Goal: Task Accomplishment & Management: Manage account settings

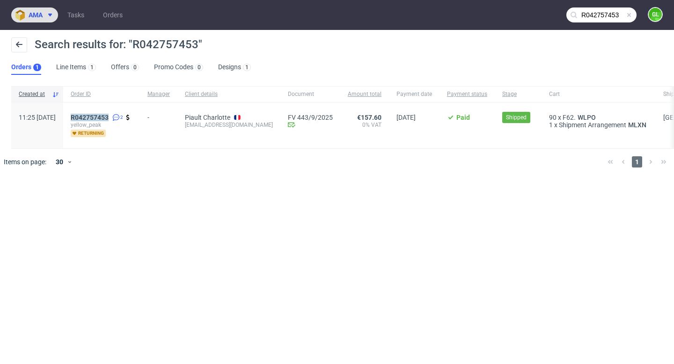
click at [42, 18] on span "ama" at bounding box center [36, 15] width 14 height 7
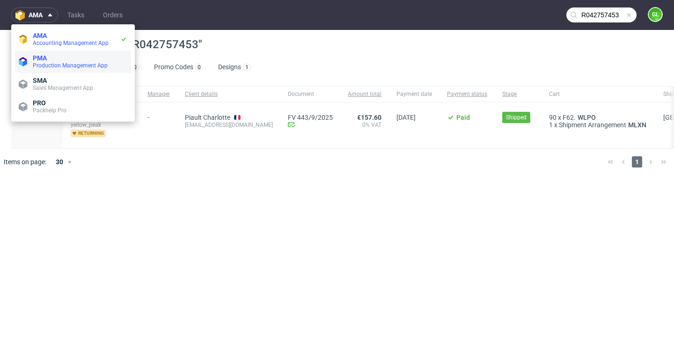
click at [50, 60] on span "PMA" at bounding box center [80, 57] width 95 height 7
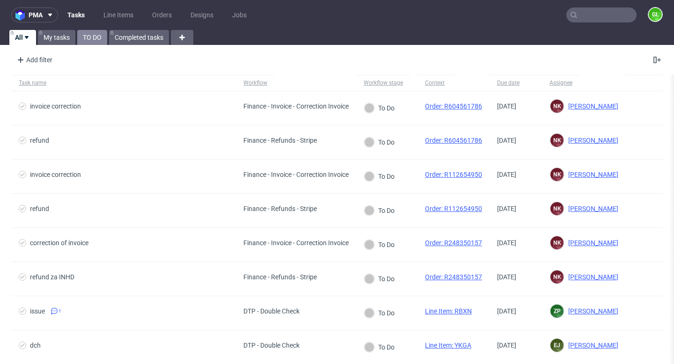
click at [95, 40] on link "TO DO" at bounding box center [92, 37] width 30 height 15
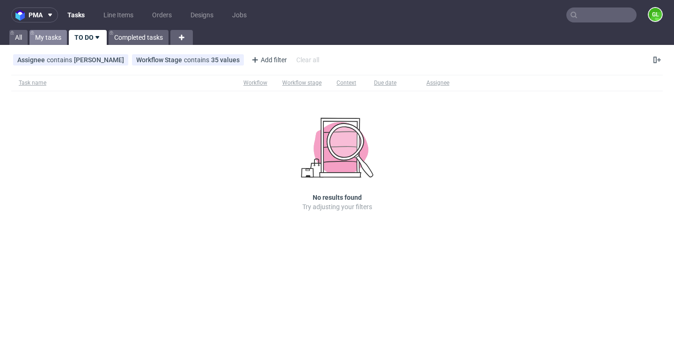
click at [57, 37] on link "My tasks" at bounding box center [47, 37] width 37 height 15
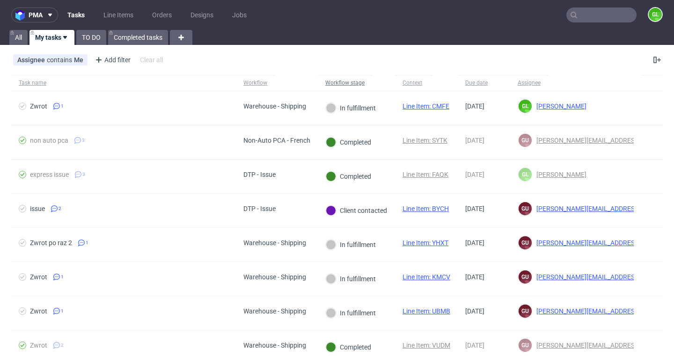
click at [347, 84] on div "Workflow stage" at bounding box center [344, 82] width 39 height 7
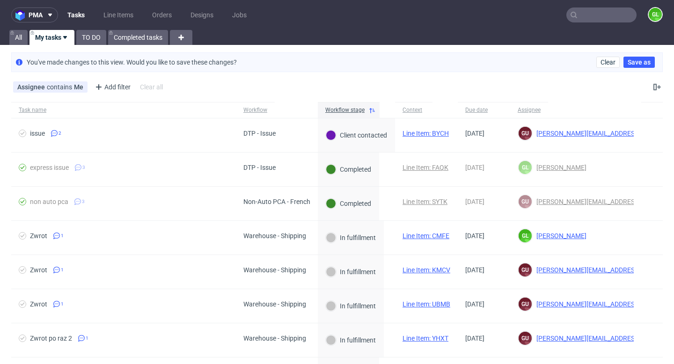
click at [385, 82] on div "Assignee contains Me Add filter Hide filters Clear all" at bounding box center [337, 87] width 674 height 22
click at [581, 21] on input "text" at bounding box center [601, 14] width 70 height 15
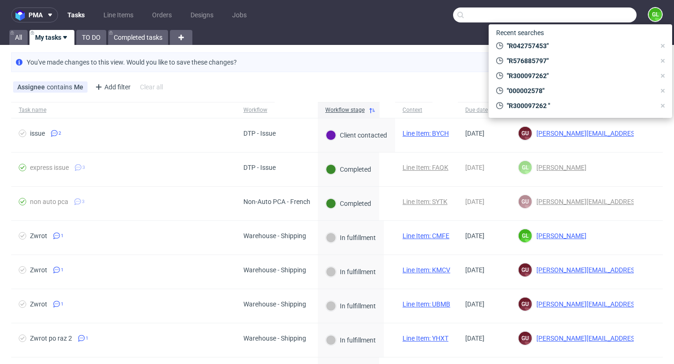
paste input "DEL2824FR"
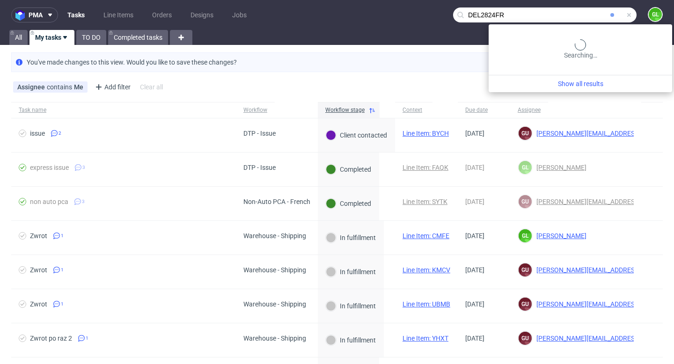
type input "DEL2824FR"
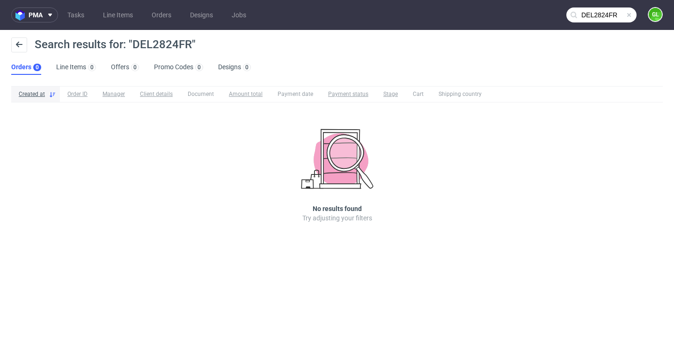
click at [630, 16] on span at bounding box center [628, 14] width 7 height 7
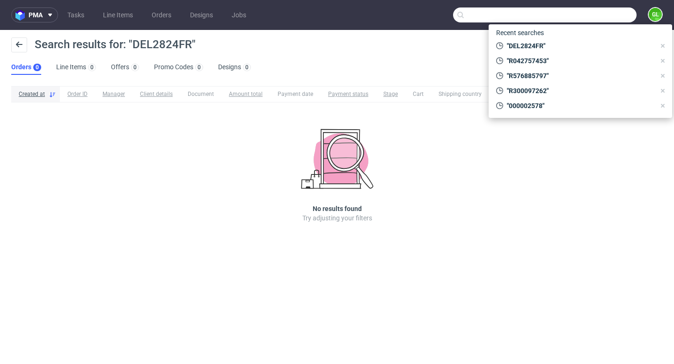
click at [606, 19] on input "text" at bounding box center [544, 14] width 183 height 15
paste input "service-achats@emotysia.fr"
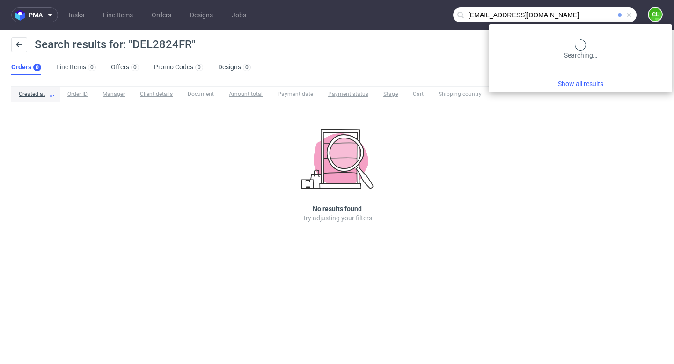
type input "service-achats@emotysia.fr"
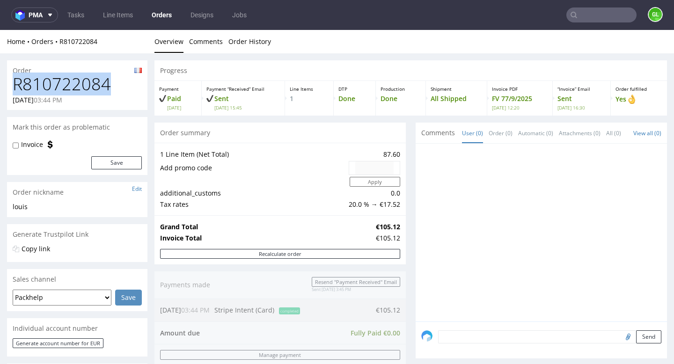
drag, startPoint x: 13, startPoint y: 84, endPoint x: 111, endPoint y: 84, distance: 98.8
click at [111, 84] on h1 "R810722084" at bounding box center [77, 84] width 129 height 19
copy h1 "R810722084"
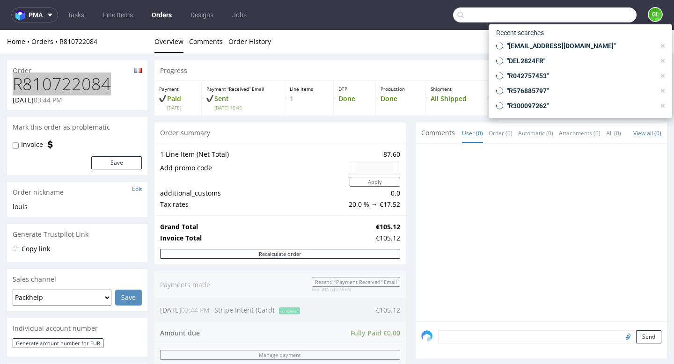
click at [584, 13] on input "text" at bounding box center [544, 14] width 183 height 15
paste input "farid.081169pro@gmail.com"
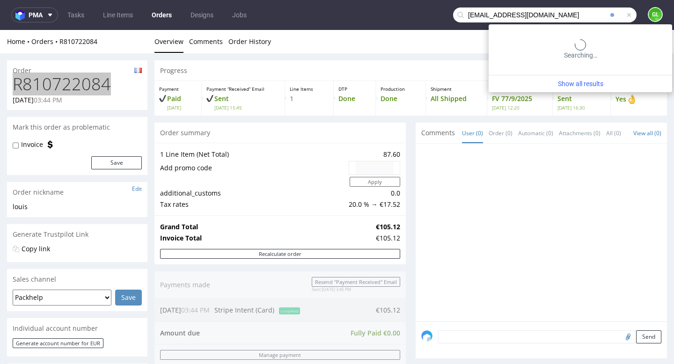
type input "farid.081169pro@gmail.com"
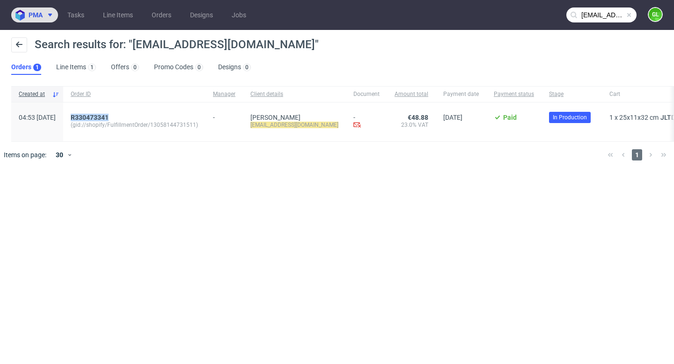
click at [34, 21] on button "pma" at bounding box center [34, 14] width 47 height 15
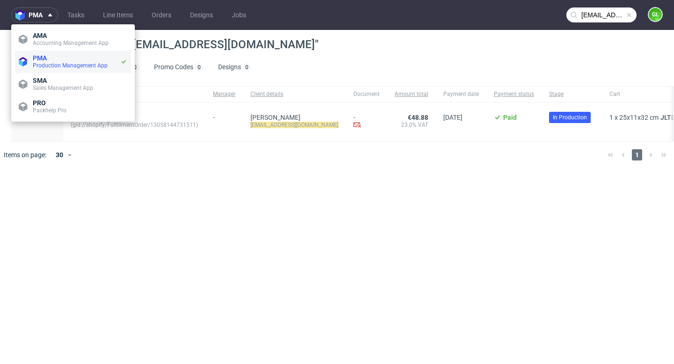
click at [35, 63] on span "Production Management App" at bounding box center [70, 65] width 75 height 7
click at [81, 15] on link "Tasks" at bounding box center [76, 14] width 28 height 15
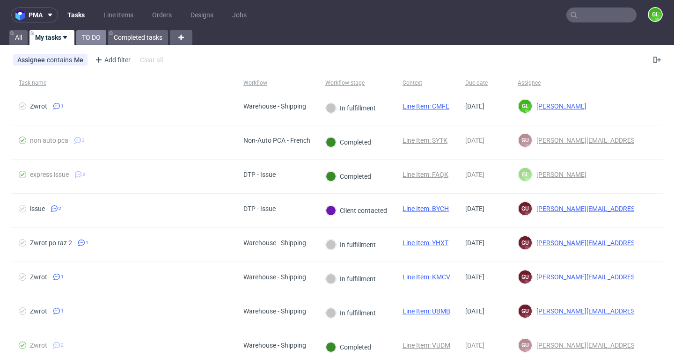
click at [93, 40] on link "TO DO" at bounding box center [91, 37] width 30 height 15
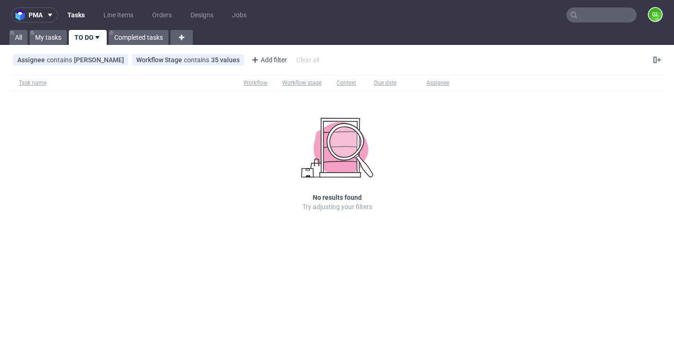
click at [601, 20] on input "text" at bounding box center [601, 14] width 70 height 15
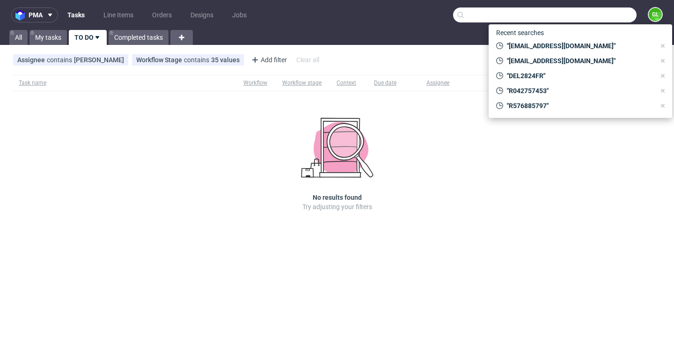
paste input "R923499475"
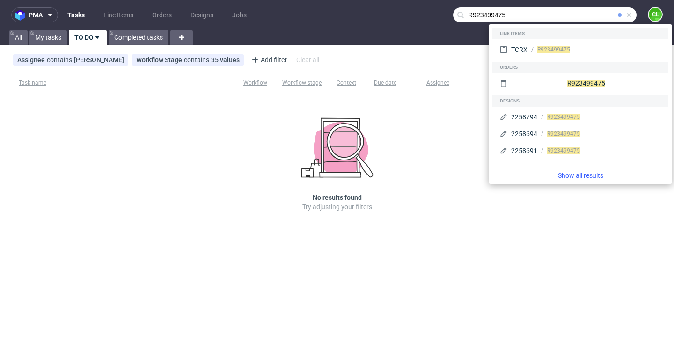
type input "R923499475"
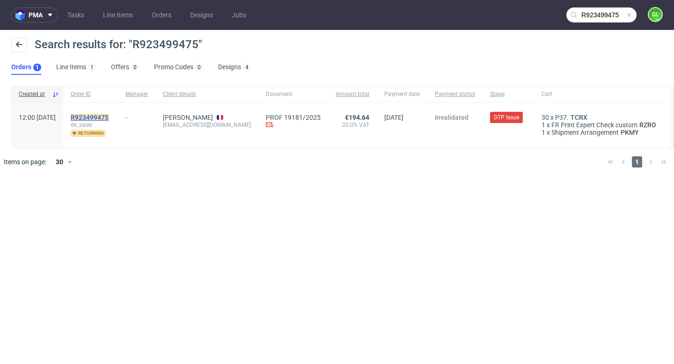
click at [109, 117] on mark "R923499475" at bounding box center [90, 117] width 38 height 7
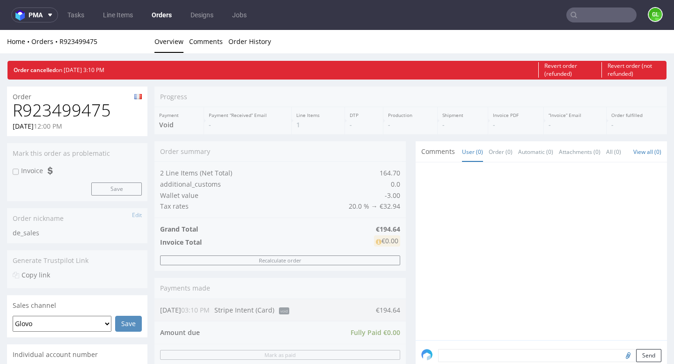
click at [586, 22] on input "text" at bounding box center [601, 14] width 70 height 15
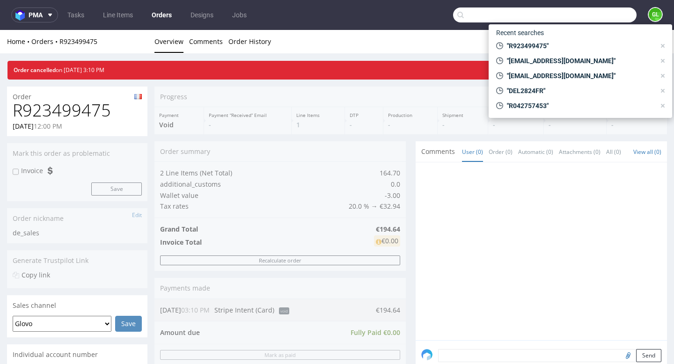
paste input "R947843612"
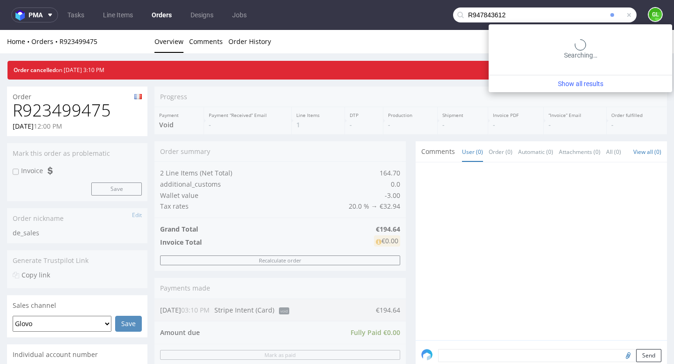
type input "R947843612"
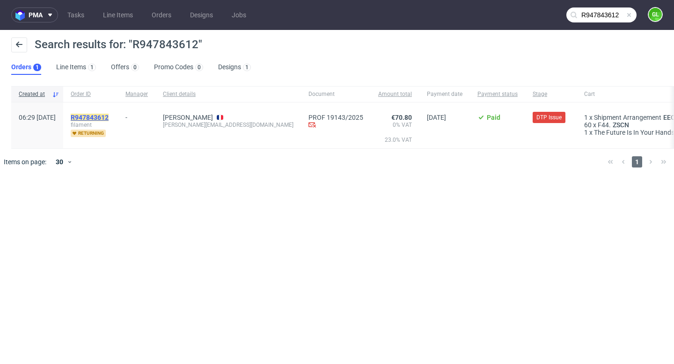
click at [109, 116] on mark "R947843612" at bounding box center [90, 117] width 38 height 7
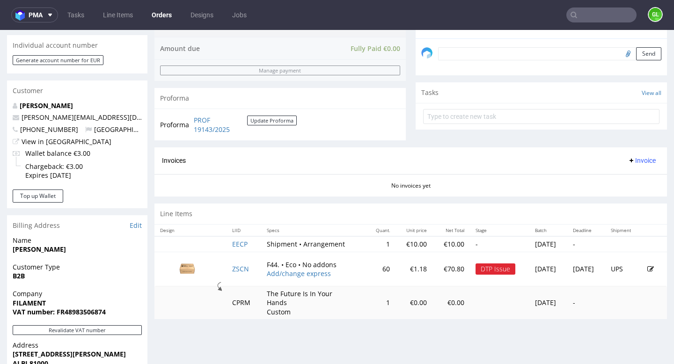
scroll to position [330, 0]
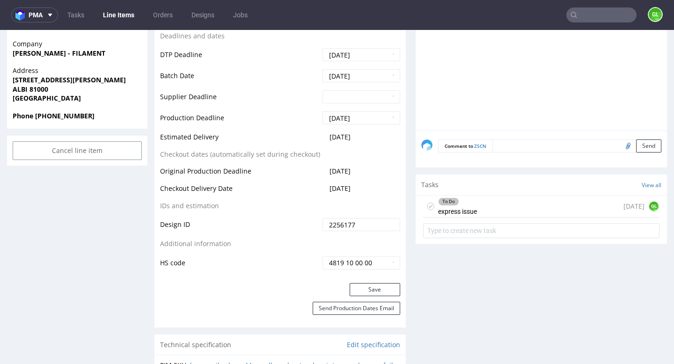
scroll to position [409, 0]
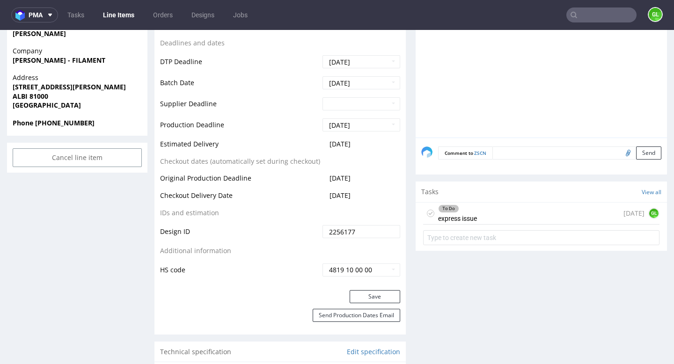
click at [560, 211] on div "To Do express issue 7 days ago GL" at bounding box center [541, 214] width 236 height 22
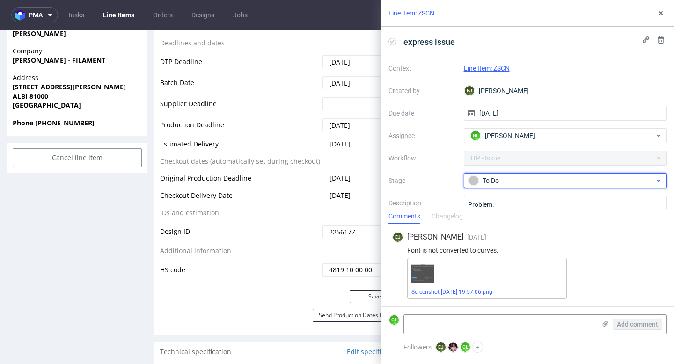
click at [541, 183] on div "To Do" at bounding box center [562, 181] width 186 height 10
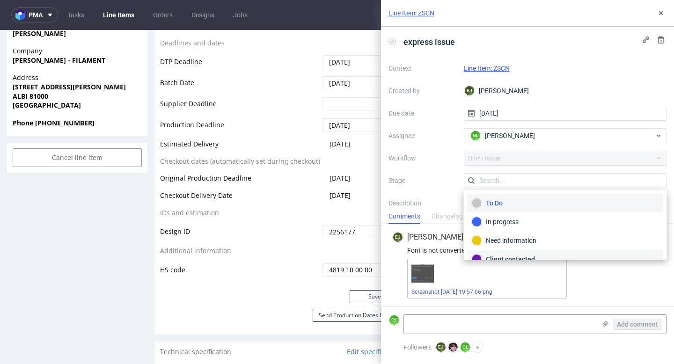
click at [522, 256] on div "Client contacted" at bounding box center [565, 259] width 187 height 10
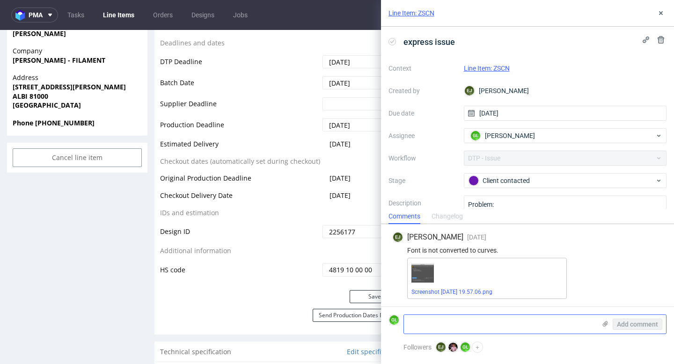
click at [481, 317] on textarea at bounding box center [500, 324] width 192 height 19
paste textarea "https://app-eu1.hubspot.com/contacts/25600958/record/0-5/231393943744/"
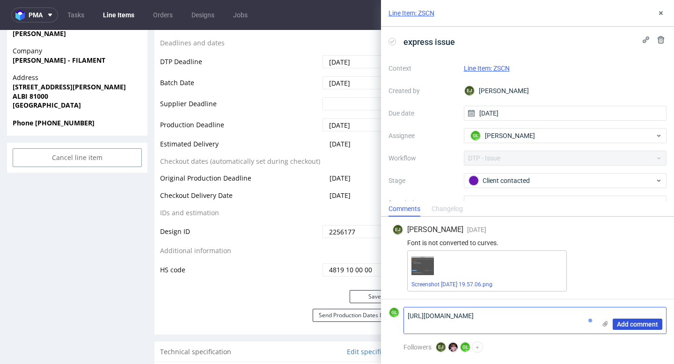
type textarea "https://app-eu1.hubspot.com/contacts/25600958/record/0-5/231393943744/"
click at [640, 323] on span "Add comment" at bounding box center [637, 324] width 41 height 7
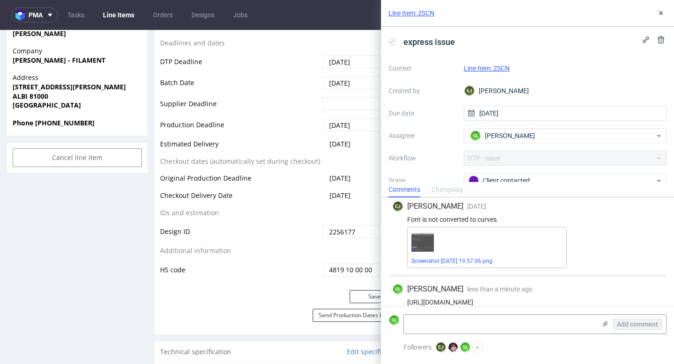
scroll to position [15, 0]
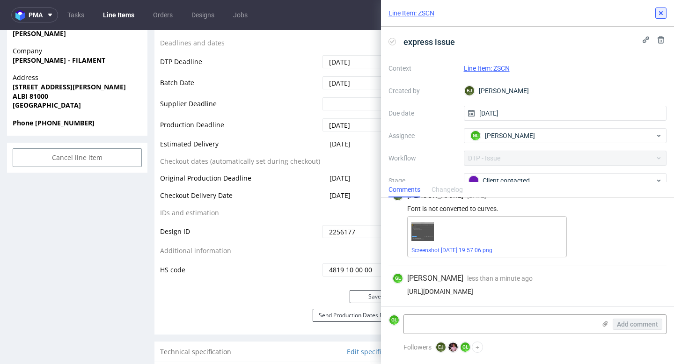
click at [661, 16] on icon at bounding box center [660, 12] width 7 height 7
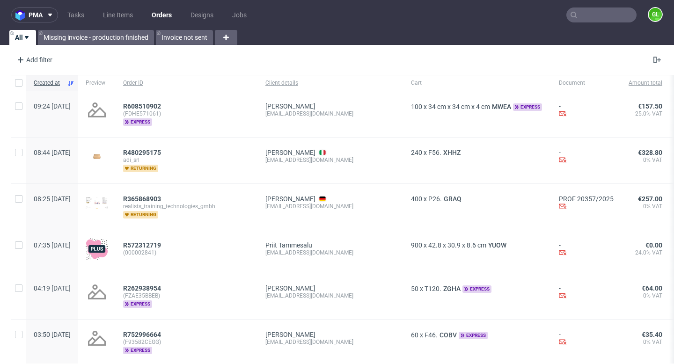
click at [605, 13] on input "text" at bounding box center [601, 14] width 70 height 15
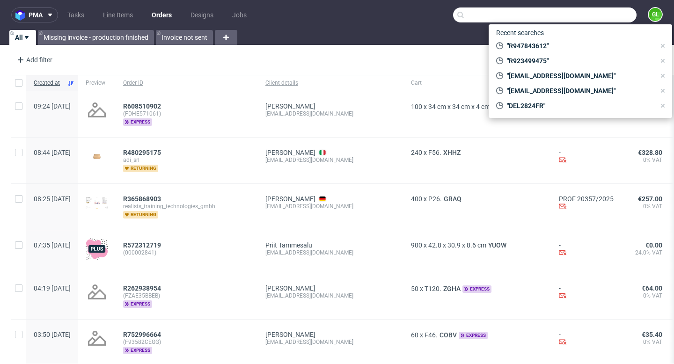
paste input "R162987520"
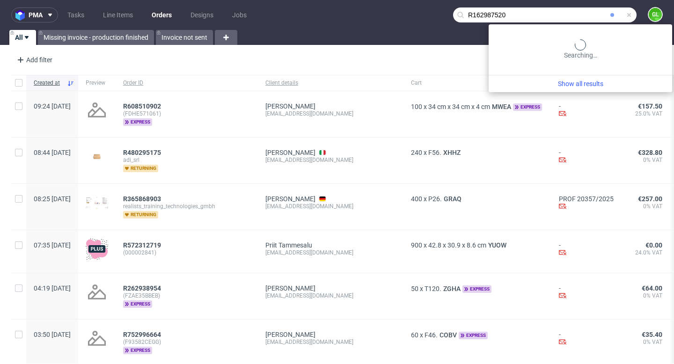
type input "R162987520"
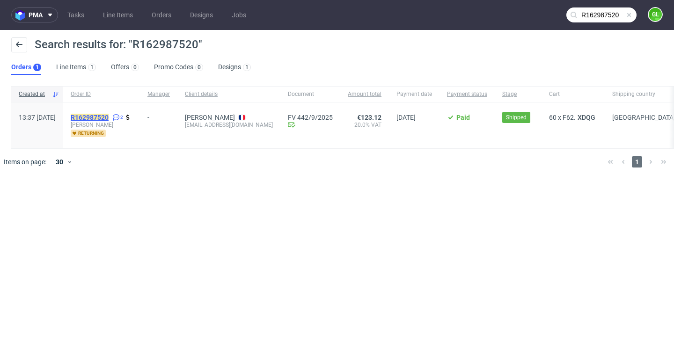
click at [109, 117] on mark "R162987520" at bounding box center [90, 117] width 38 height 7
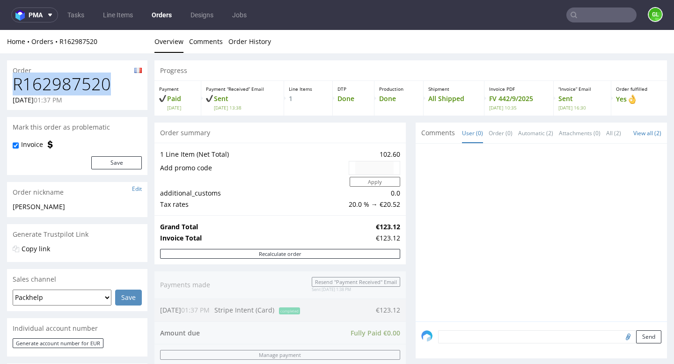
drag, startPoint x: 111, startPoint y: 84, endPoint x: 15, endPoint y: 85, distance: 96.4
click at [15, 85] on h1 "R162987520" at bounding box center [77, 84] width 129 height 19
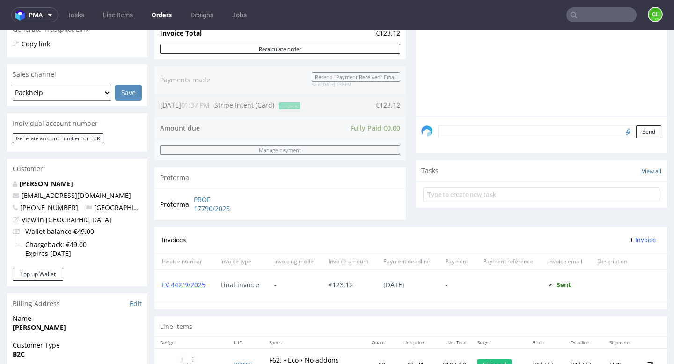
scroll to position [208, 0]
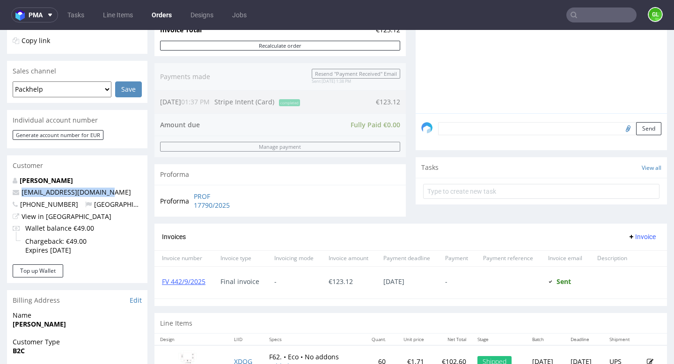
drag, startPoint x: 99, startPoint y: 194, endPoint x: 22, endPoint y: 197, distance: 77.3
click at [22, 197] on p "charlie.outils@gmail.com" at bounding box center [77, 192] width 129 height 9
copy link "charlie.outils@gmail.com"
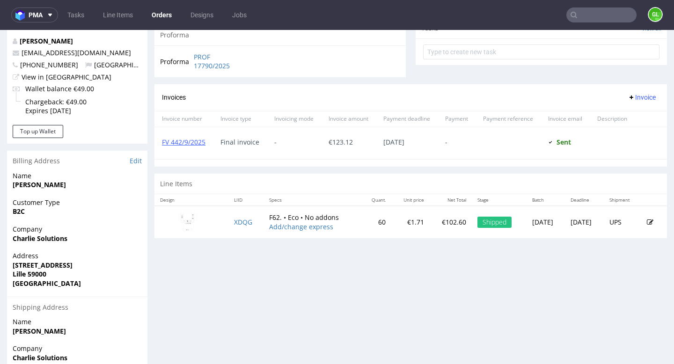
scroll to position [454, 0]
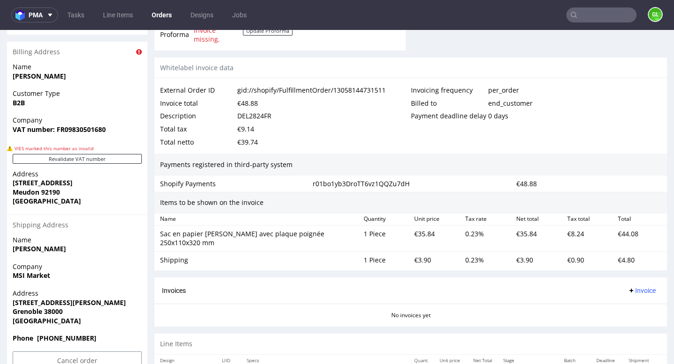
scroll to position [513, 0]
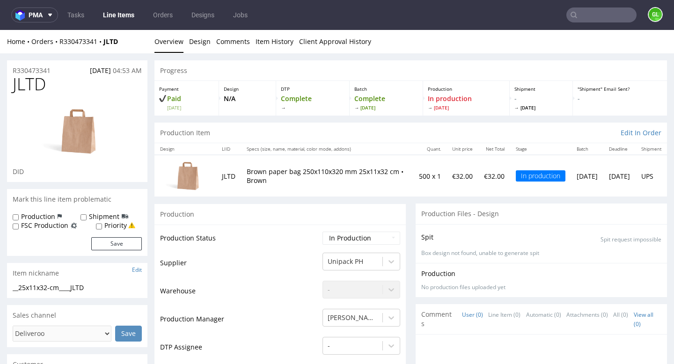
scroll to position [1, 0]
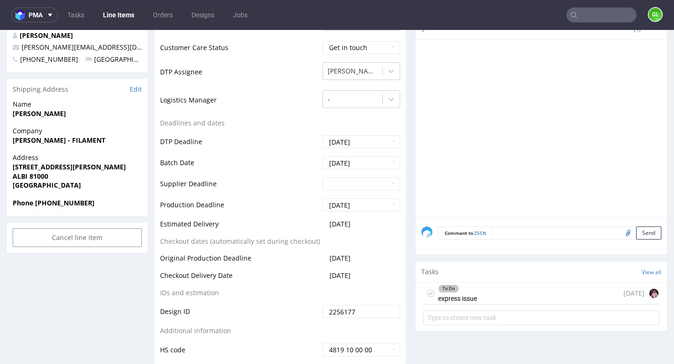
scroll to position [337, 0]
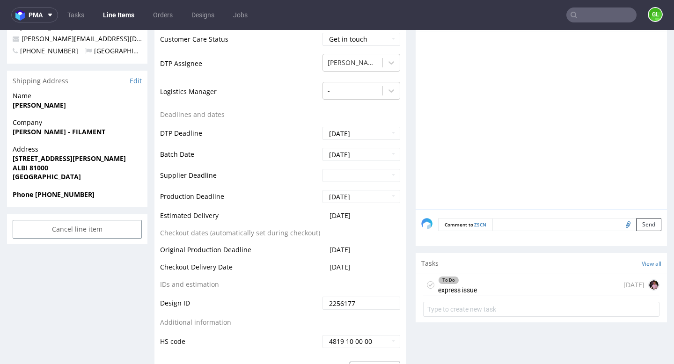
click at [514, 283] on div "To Do express issue 7 days ago" at bounding box center [541, 285] width 236 height 22
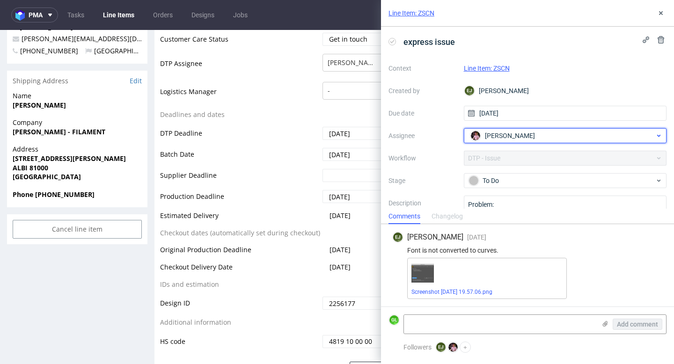
click at [654, 139] on div "[PERSON_NAME]" at bounding box center [561, 135] width 187 height 15
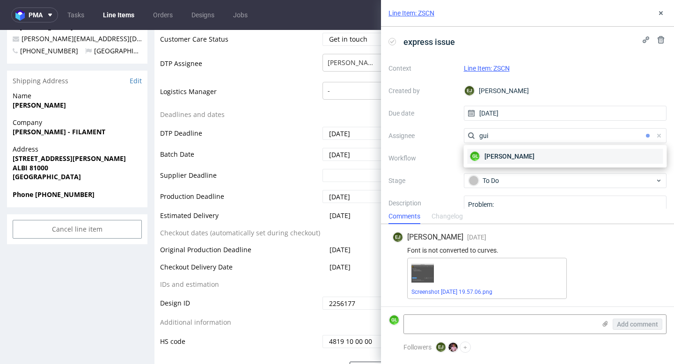
type input "gui"
click at [576, 158] on div "GL Guillaume Leroux" at bounding box center [566, 156] width 196 height 15
click at [427, 275] on img at bounding box center [422, 273] width 22 height 19
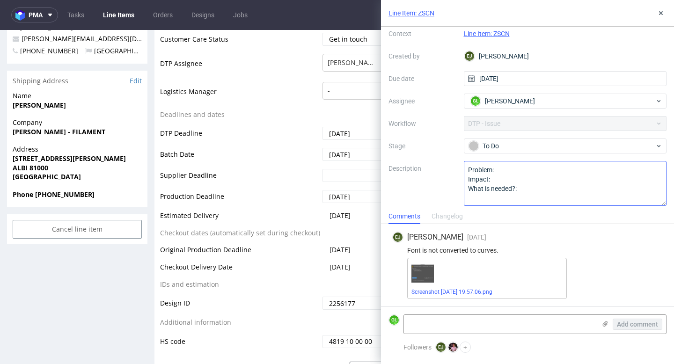
scroll to position [39, 0]
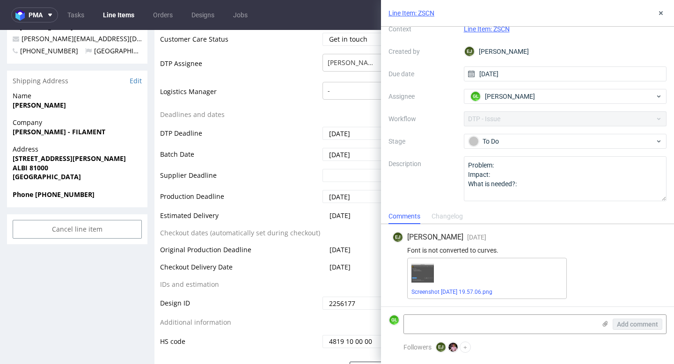
click at [445, 245] on div "EJ Elżbieta Jelińska 7 days ago 16th Sep 2025, 19:57 Font is not converted to c…" at bounding box center [527, 265] width 278 height 82
click at [454, 293] on link "Screenshot 2025-09-16 at 19.57.06.png" at bounding box center [451, 292] width 81 height 7
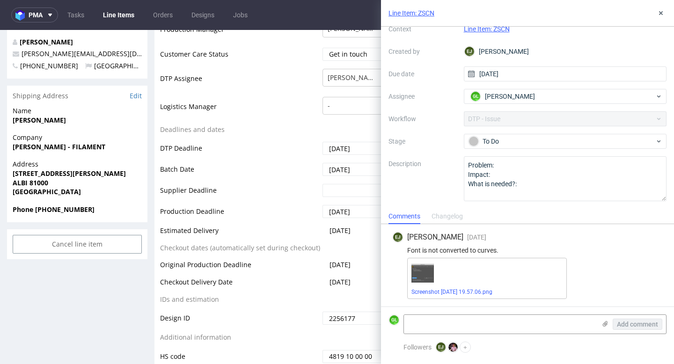
scroll to position [323, 0]
drag, startPoint x: 12, startPoint y: 121, endPoint x: 63, endPoint y: 124, distance: 50.6
click at [63, 124] on span "PASCAL CYRIL" at bounding box center [77, 119] width 129 height 9
copy strong "PASCAL CYRIL"
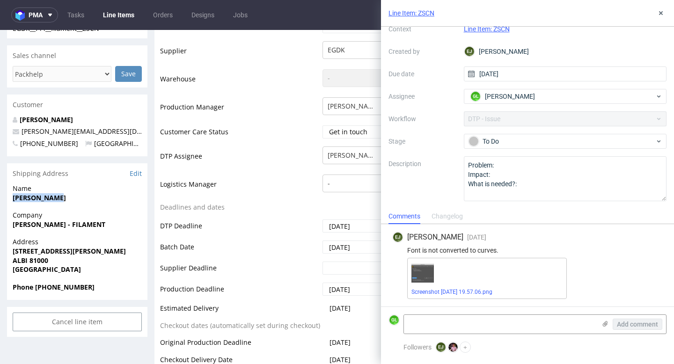
scroll to position [244, 0]
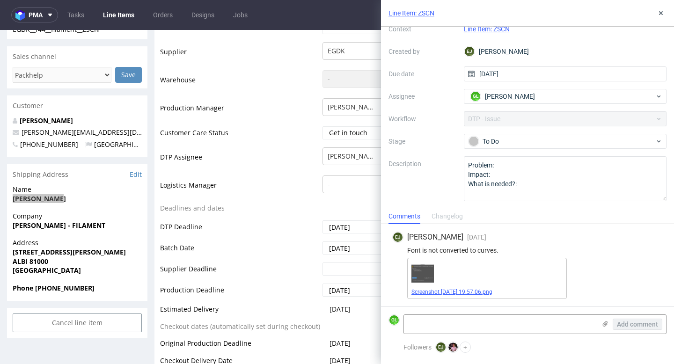
click at [450, 291] on link "Screenshot 2025-09-16 at 19.57.06.png" at bounding box center [451, 292] width 81 height 7
drag, startPoint x: 406, startPoint y: 251, endPoint x: 499, endPoint y: 248, distance: 92.7
click at [499, 248] on div "Font is not converted to curves." at bounding box center [527, 250] width 271 height 7
copy div "Font is not converted to curves."
click at [498, 254] on div at bounding box center [498, 254] width 0 height 0
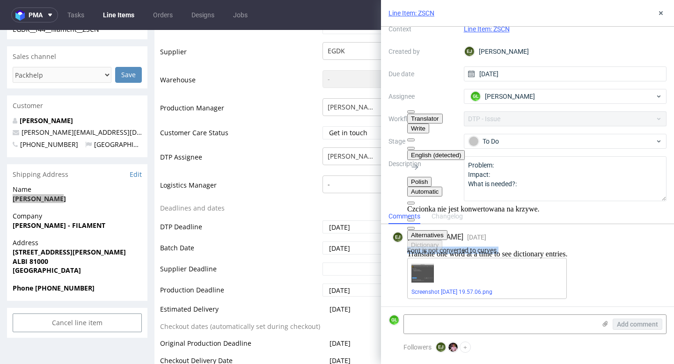
click at [432, 177] on button "Polish" at bounding box center [419, 182] width 24 height 10
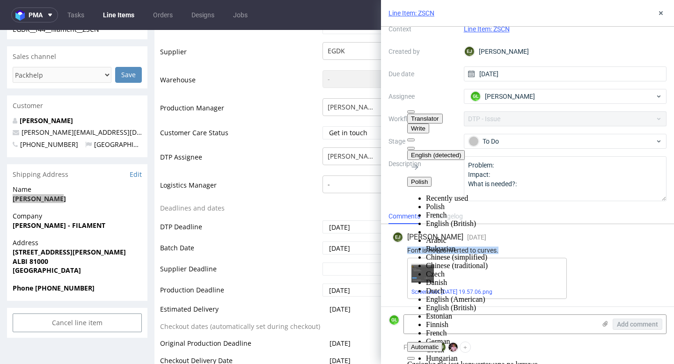
click at [547, 211] on li "French" at bounding box center [496, 215] width 141 height 8
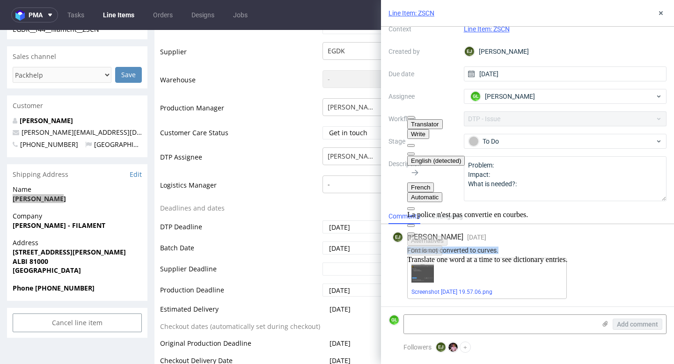
drag, startPoint x: 426, startPoint y: 176, endPoint x: 436, endPoint y: 174, distance: 9.9
click at [436, 211] on div "La police n'est pas convertie en courbes." at bounding box center [487, 215] width 160 height 8
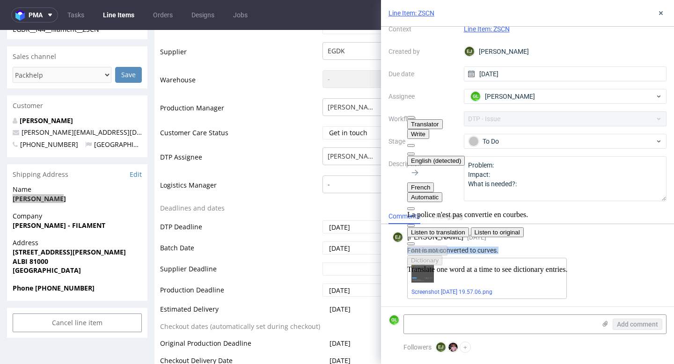
click at [411, 244] on span "button" at bounding box center [411, 244] width 0 height 0
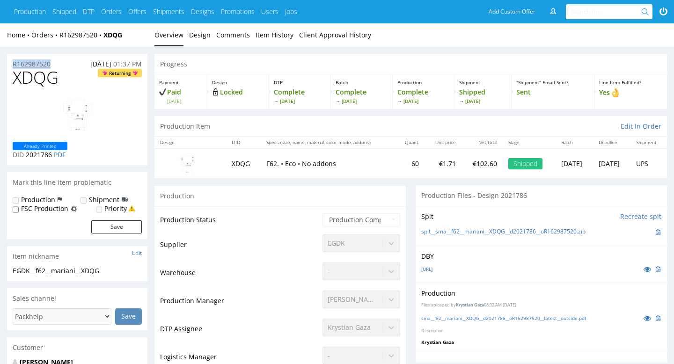
drag, startPoint x: 54, startPoint y: 64, endPoint x: 13, endPoint y: 63, distance: 40.7
click at [13, 63] on div "R162987520 [DATE] 01:37 PM" at bounding box center [77, 61] width 140 height 15
copy p "R162987520"
click at [612, 8] on input "text" at bounding box center [607, 11] width 72 height 15
paste input "R162987520"
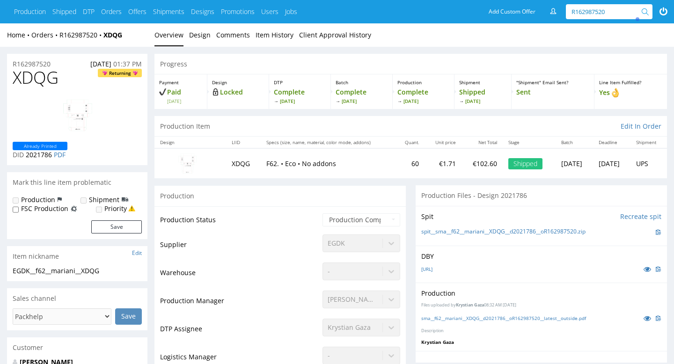
type input "R162987520"
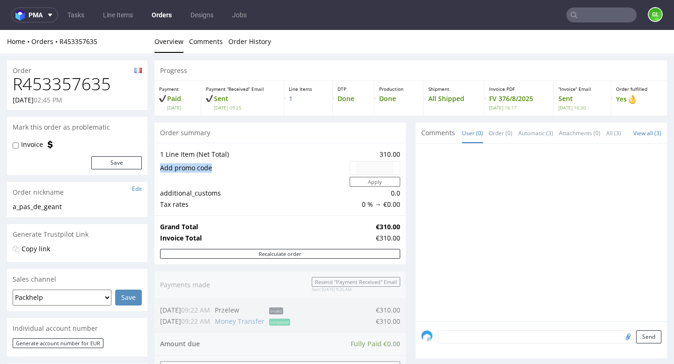
drag, startPoint x: 344, startPoint y: 163, endPoint x: 166, endPoint y: 159, distance: 177.9
click at [166, 159] on tbody "1 Line Item (Net Total) 310.00 Add promo code Apply additional_customs 0.0 Tax …" at bounding box center [280, 179] width 240 height 61
click at [120, 92] on h1 "R453357635" at bounding box center [77, 84] width 129 height 19
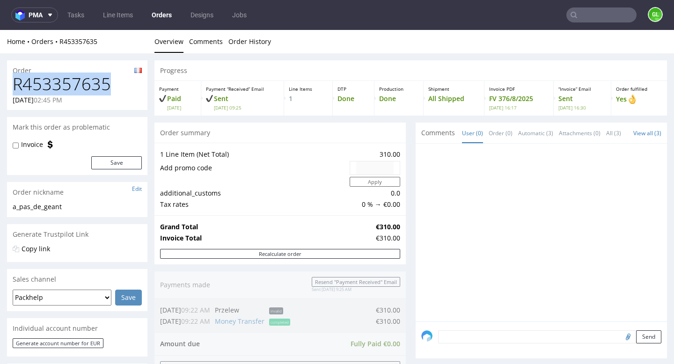
drag, startPoint x: 113, startPoint y: 85, endPoint x: 15, endPoint y: 83, distance: 98.8
click at [15, 83] on h1 "R453357635" at bounding box center [77, 84] width 129 height 19
copy h1 "R453357635"
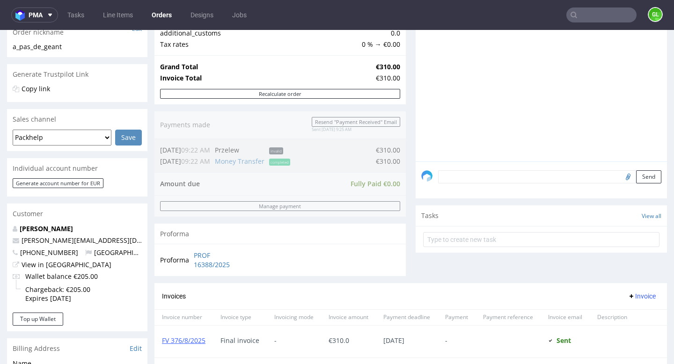
scroll to position [167, 0]
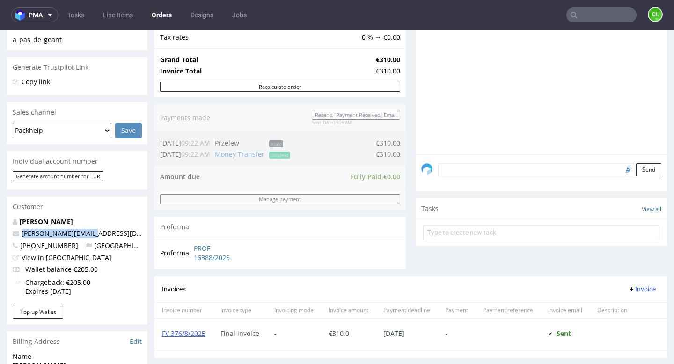
drag, startPoint x: 89, startPoint y: 235, endPoint x: 21, endPoint y: 236, distance: 67.9
click at [21, 236] on p "[PERSON_NAME][EMAIL_ADDRESS][DOMAIN_NAME]" at bounding box center [77, 233] width 129 height 9
copy link "[PERSON_NAME][EMAIL_ADDRESS][DOMAIN_NAME]"
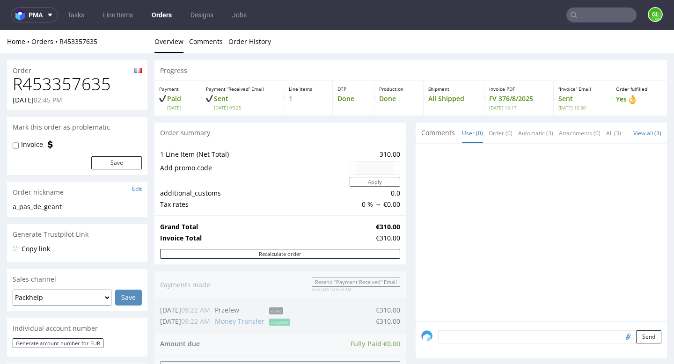
click at [601, 13] on input "text" at bounding box center [601, 14] width 70 height 15
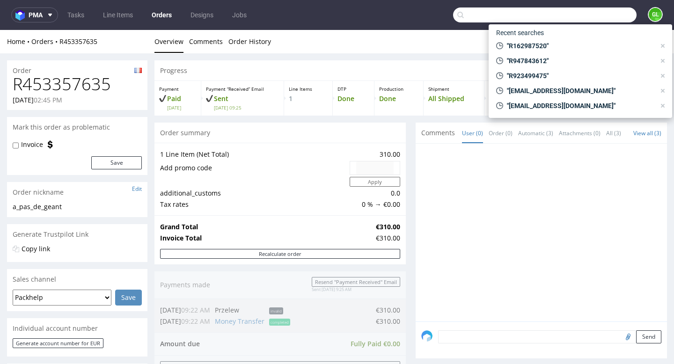
paste input "R194918948"
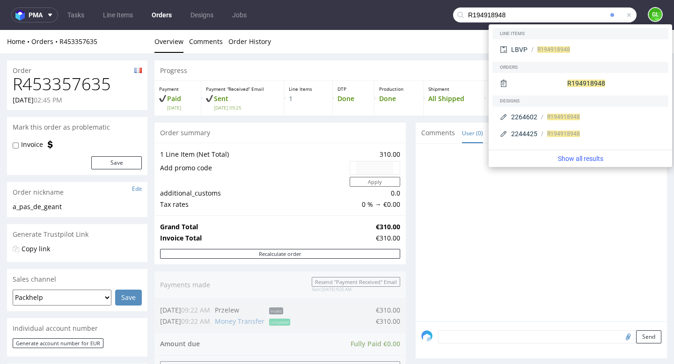
type input "R194918948"
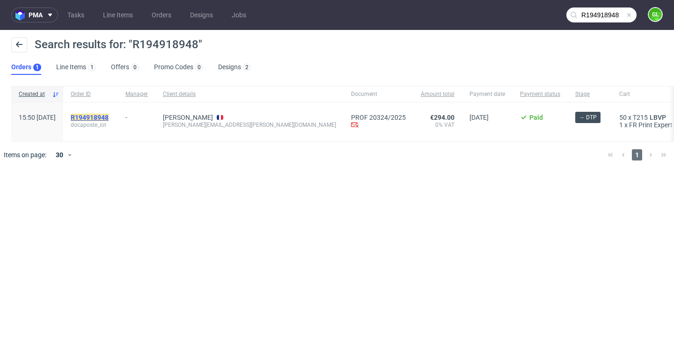
click at [109, 117] on mark "R194918948" at bounding box center [90, 117] width 38 height 7
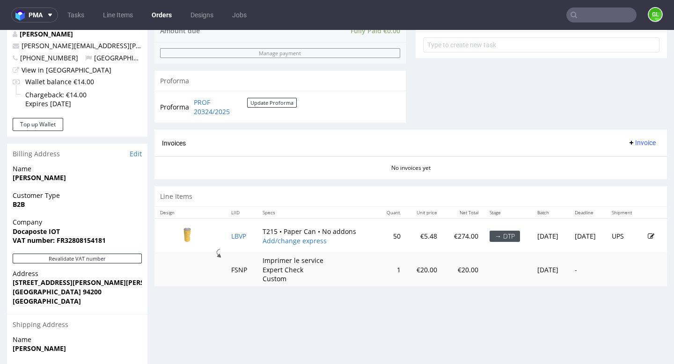
scroll to position [357, 0]
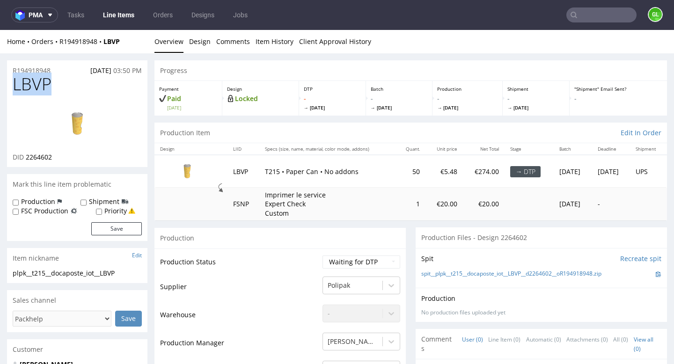
drag, startPoint x: 54, startPoint y: 84, endPoint x: 12, endPoint y: 90, distance: 42.2
click at [12, 90] on div "LBVP DID 2264602" at bounding box center [77, 121] width 140 height 92
copy span "LBVP"
drag, startPoint x: 61, startPoint y: 69, endPoint x: 15, endPoint y: 63, distance: 46.7
click at [15, 63] on div "R194918948 22.09.2025 03:50 PM" at bounding box center [77, 67] width 140 height 15
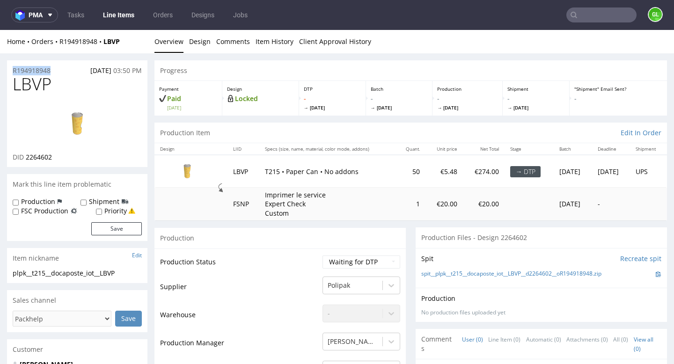
copy p "R194918948"
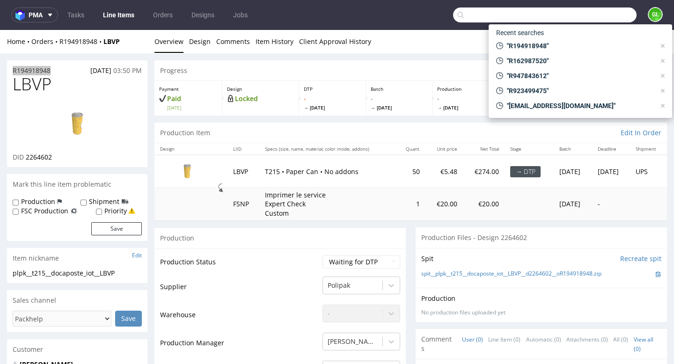
click at [587, 16] on input "text" at bounding box center [544, 14] width 183 height 15
paste input "R020014424"
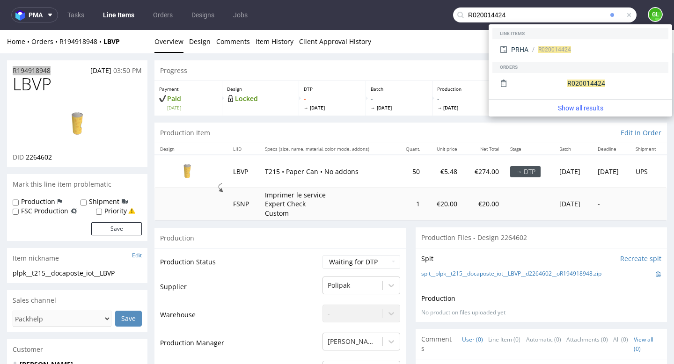
type input "R020014424"
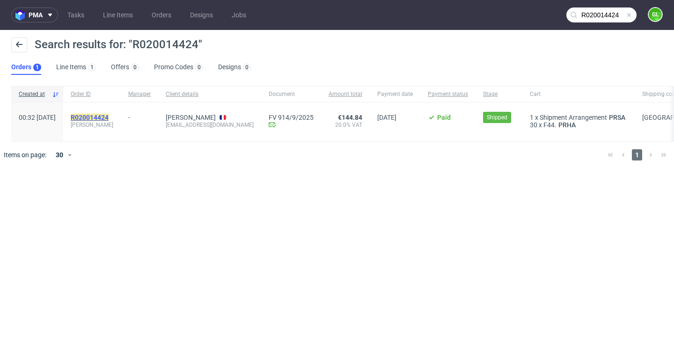
click at [109, 116] on mark "R020014424" at bounding box center [90, 117] width 38 height 7
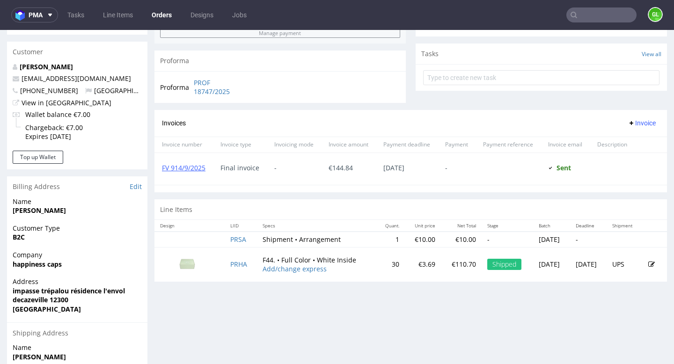
scroll to position [342, 0]
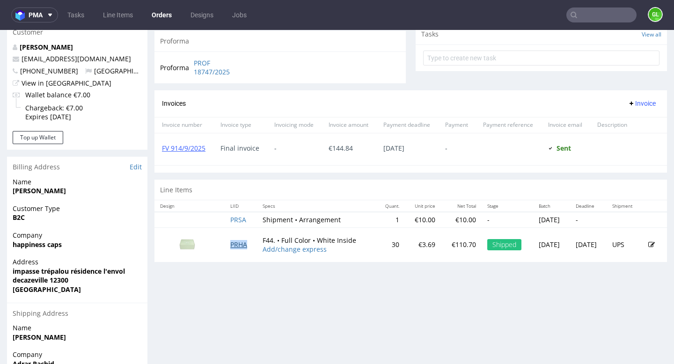
click at [240, 243] on link "PRHA" at bounding box center [238, 244] width 17 height 9
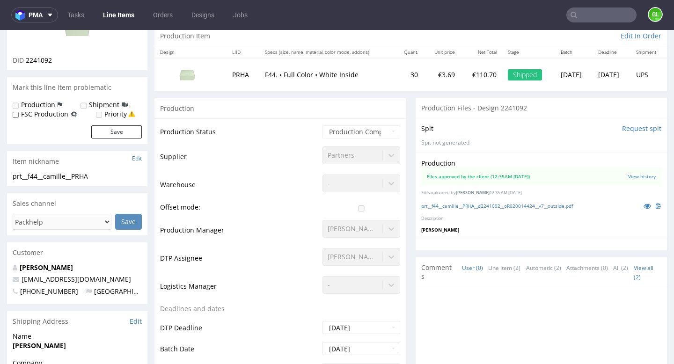
scroll to position [100, 0]
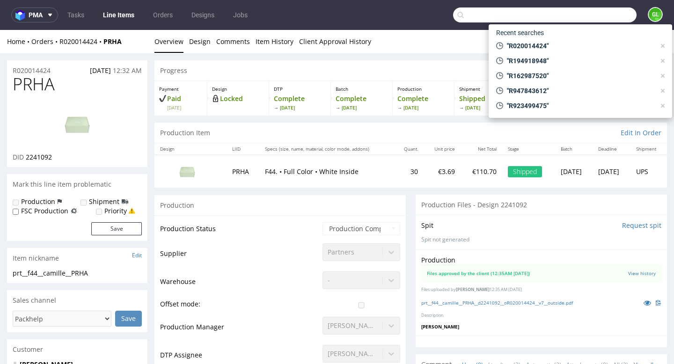
click at [586, 22] on input "text" at bounding box center [544, 14] width 183 height 15
paste input "R644428669"
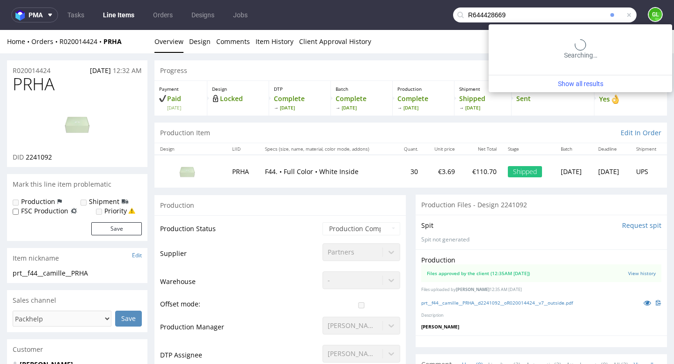
type input "R644428669"
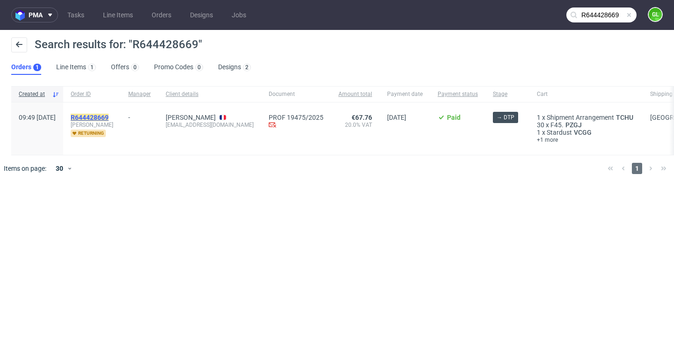
click at [109, 117] on mark "R644428669" at bounding box center [90, 117] width 38 height 7
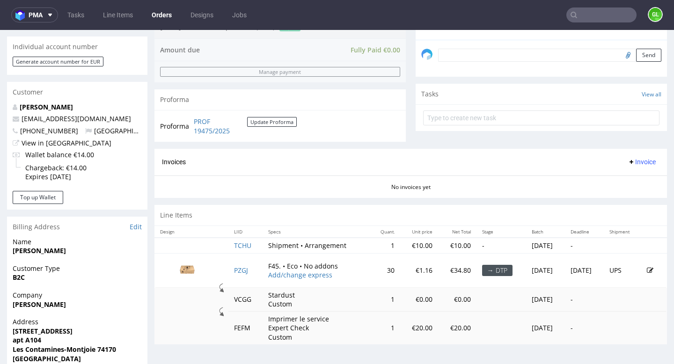
scroll to position [290, 0]
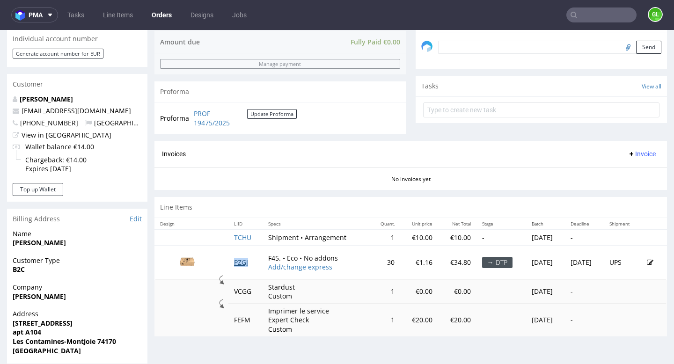
click at [236, 265] on link "PZGJ" at bounding box center [241, 262] width 14 height 9
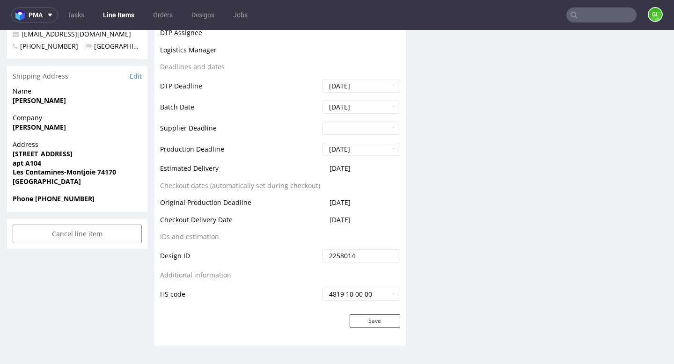
scroll to position [2, 0]
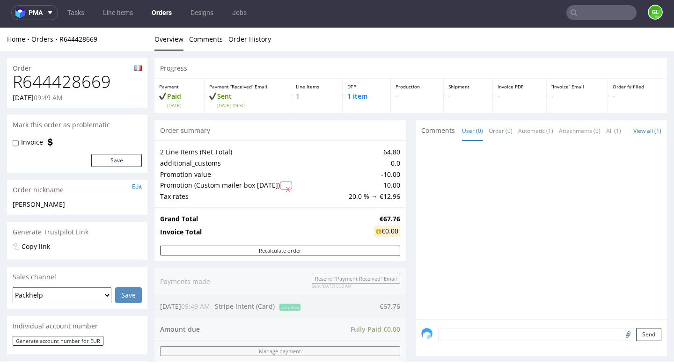
type input "R644428669"
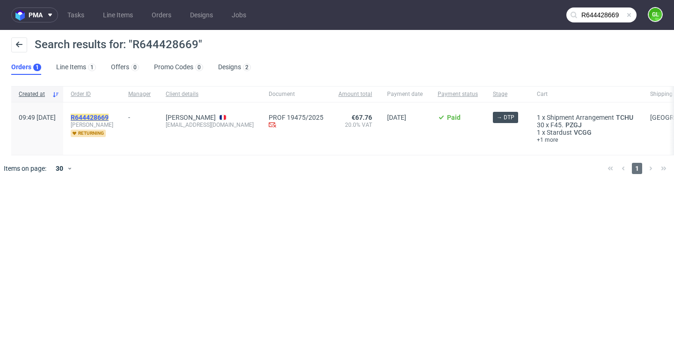
click at [109, 117] on mark "R644428669" at bounding box center [90, 117] width 38 height 7
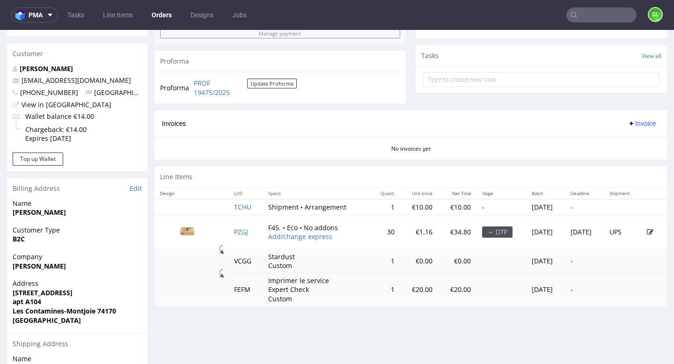
scroll to position [322, 0]
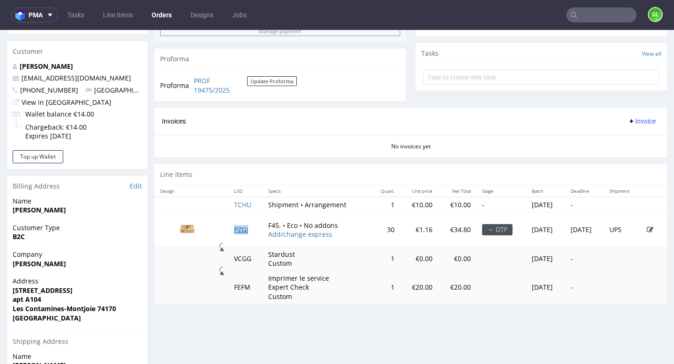
click at [239, 232] on link "PZGJ" at bounding box center [241, 229] width 14 height 9
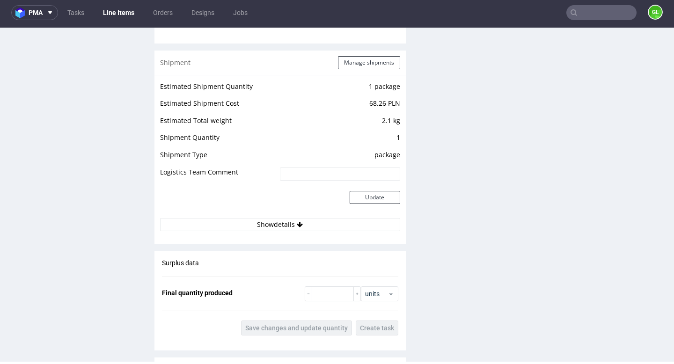
scroll to position [959, 0]
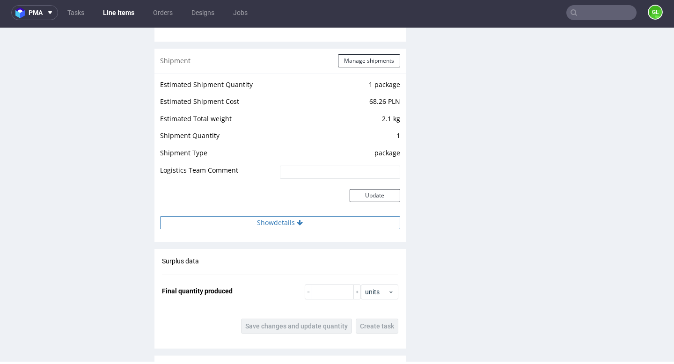
click at [282, 222] on button "Show details" at bounding box center [280, 222] width 240 height 13
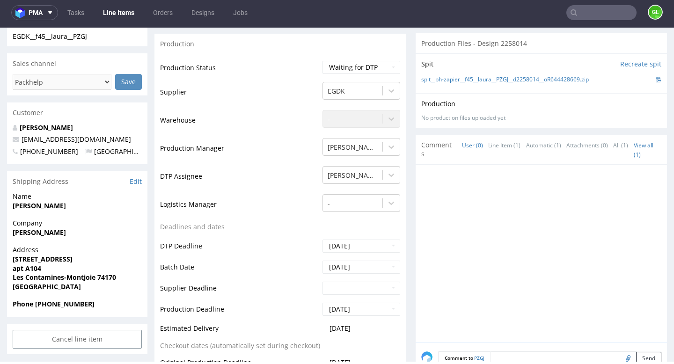
scroll to position [249, 0]
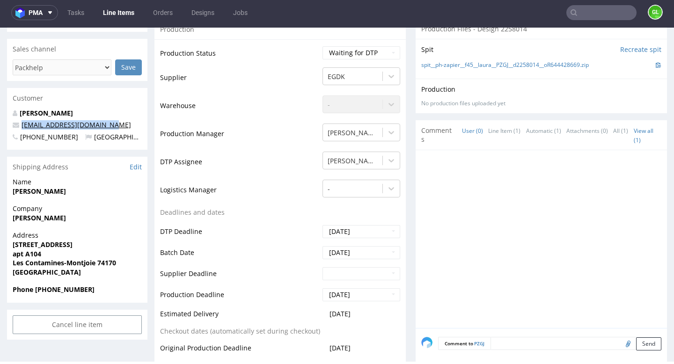
drag, startPoint x: 111, startPoint y: 126, endPoint x: 22, endPoint y: 126, distance: 88.5
click at [22, 126] on p "lauraberthoud74@gmail.com" at bounding box center [77, 124] width 129 height 9
click at [44, 114] on link "Berthoud Laura" at bounding box center [46, 113] width 53 height 9
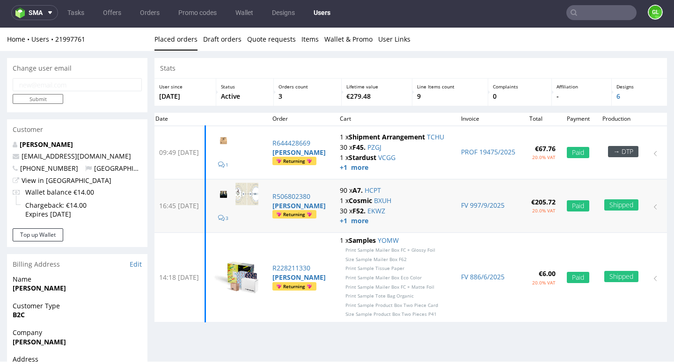
click at [258, 206] on div "3" at bounding box center [235, 206] width 47 height 47
click at [258, 218] on div "3" at bounding box center [235, 206] width 47 height 47
click at [381, 191] on link "HCPT" at bounding box center [373, 190] width 16 height 9
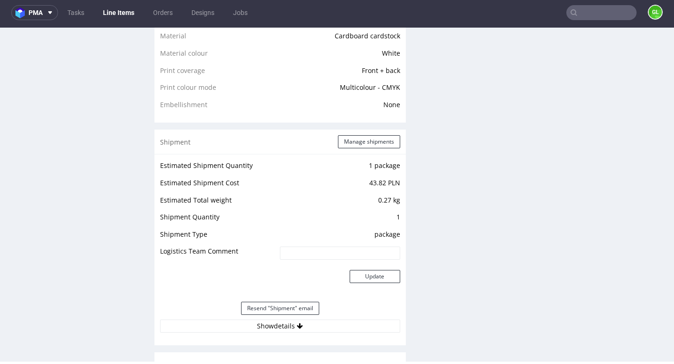
scroll to position [799, 0]
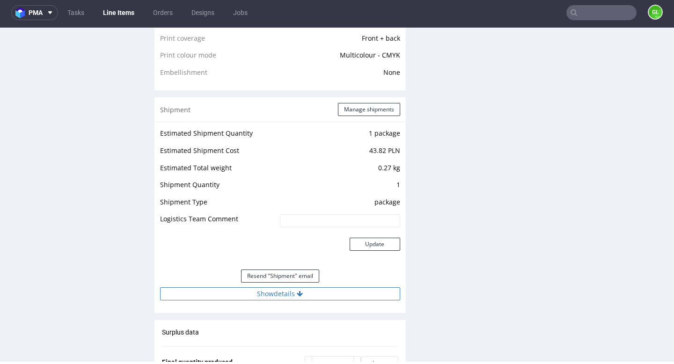
click at [268, 296] on button "Show details" at bounding box center [280, 293] width 240 height 13
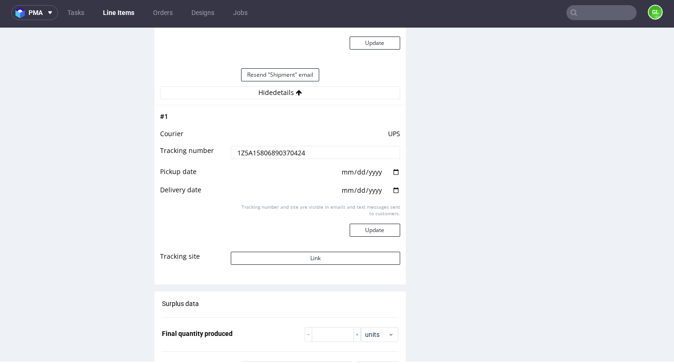
scroll to position [1002, 0]
click at [300, 252] on button "Link" at bounding box center [315, 256] width 169 height 13
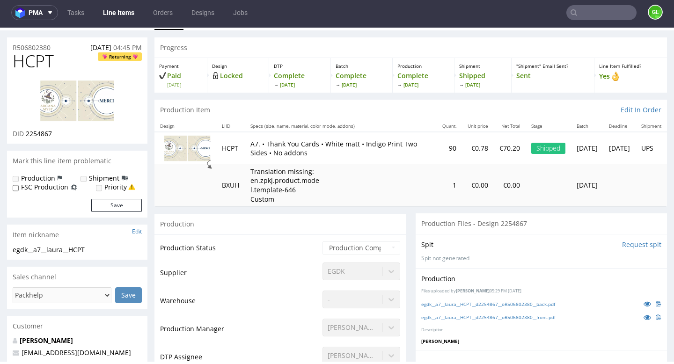
scroll to position [0, 0]
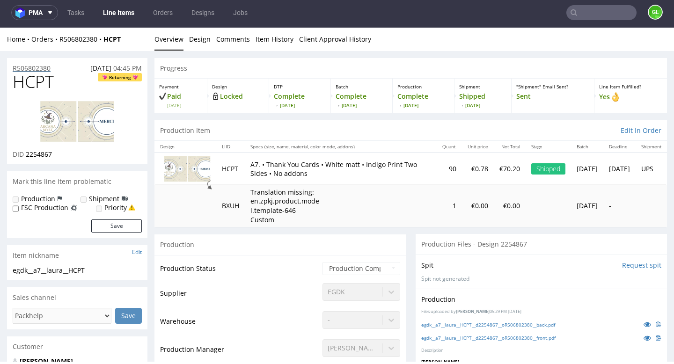
click at [40, 67] on p "R506802380" at bounding box center [32, 68] width 38 height 9
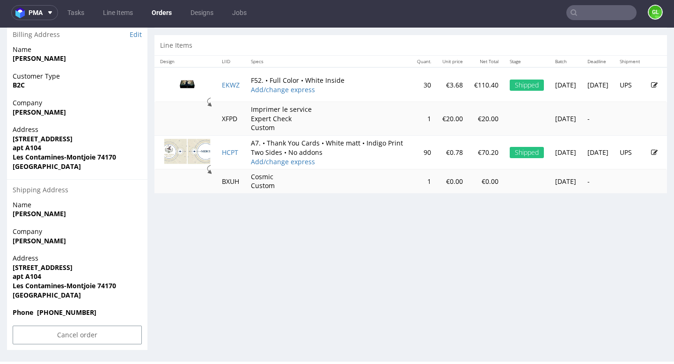
scroll to position [450, 0]
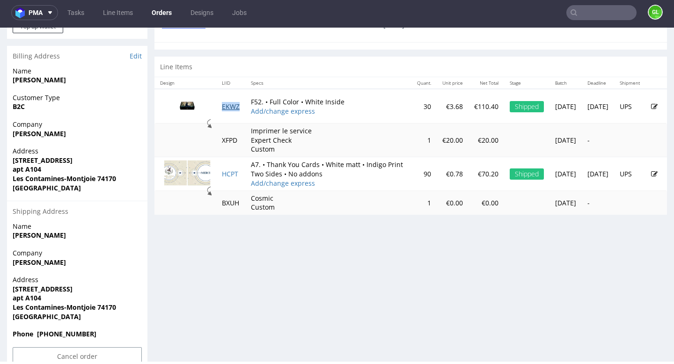
click at [232, 111] on link "EKWZ" at bounding box center [231, 106] width 18 height 9
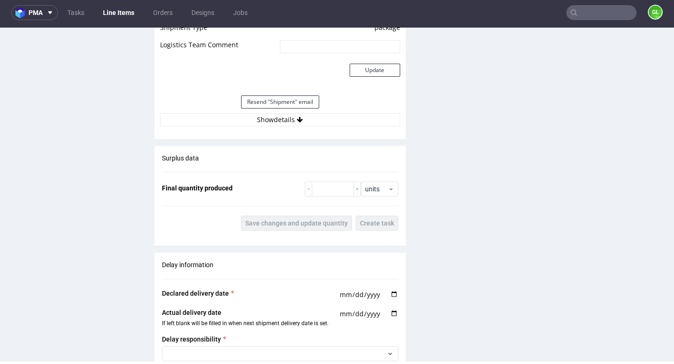
scroll to position [1092, 0]
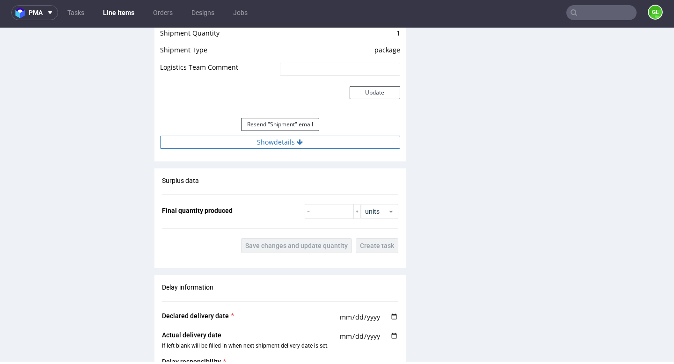
click at [262, 145] on button "Show details" at bounding box center [280, 142] width 240 height 13
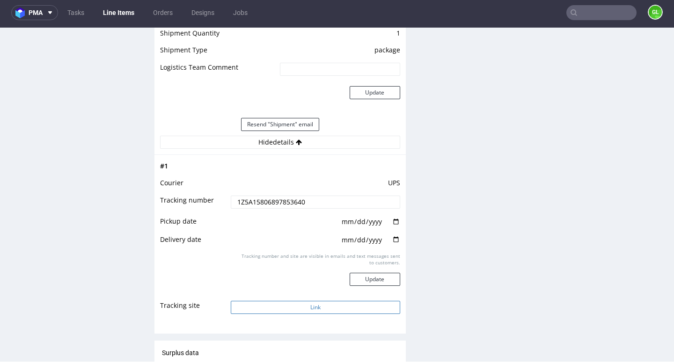
click at [276, 307] on button "Link" at bounding box center [315, 307] width 169 height 13
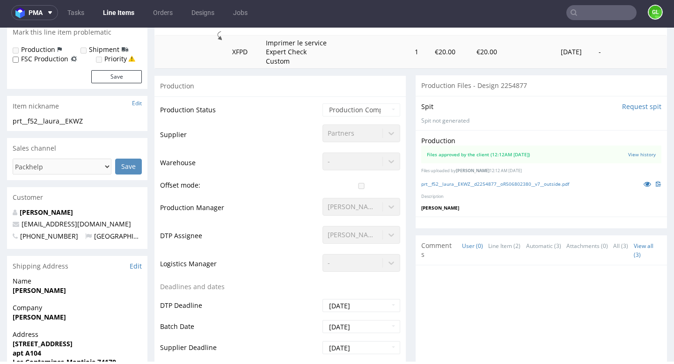
scroll to position [0, 0]
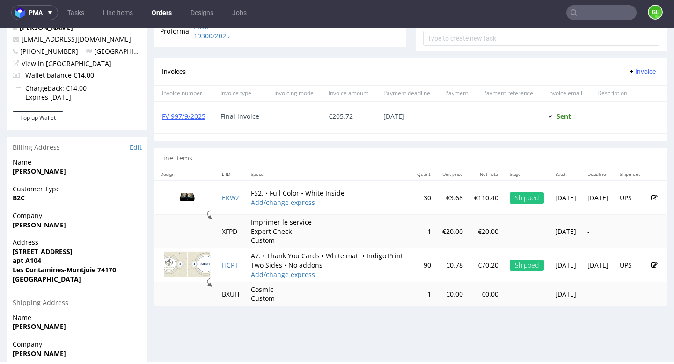
scroll to position [369, 0]
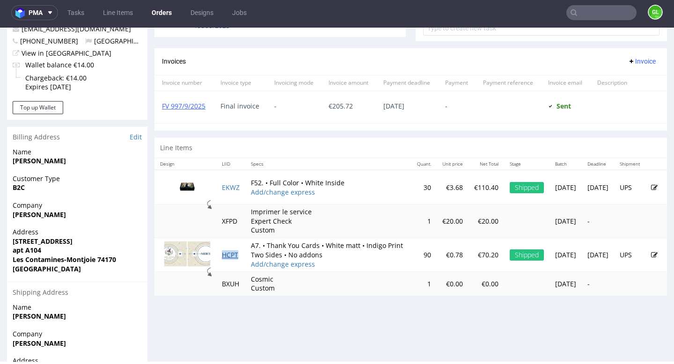
click at [229, 259] on link "HCPT" at bounding box center [230, 254] width 16 height 9
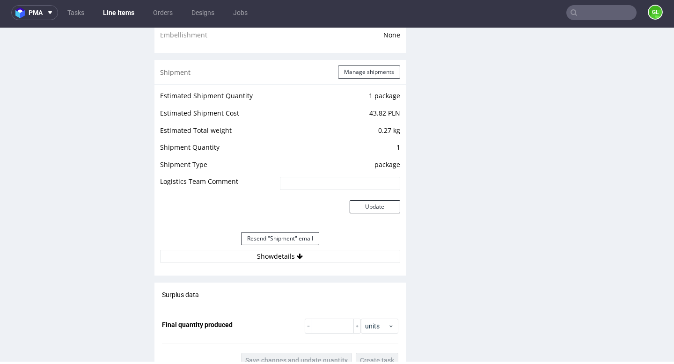
scroll to position [838, 0]
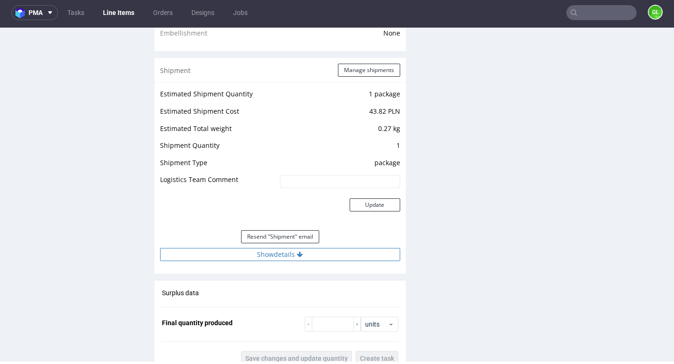
click at [286, 254] on button "Show details" at bounding box center [280, 254] width 240 height 13
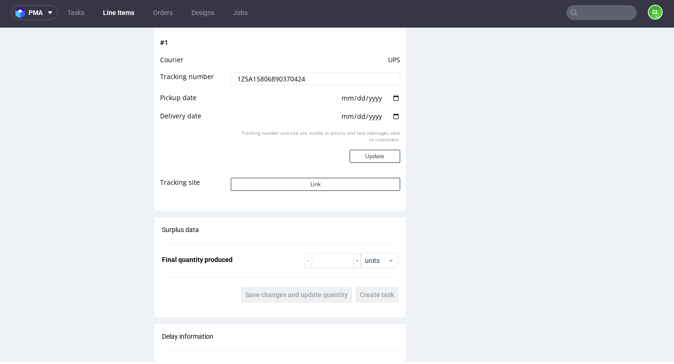
scroll to position [1065, 0]
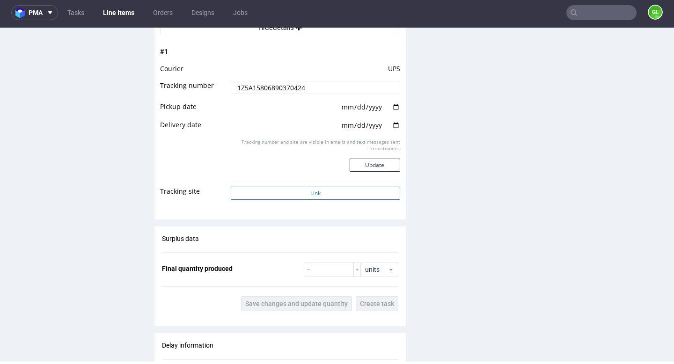
click at [290, 195] on button "Link" at bounding box center [315, 193] width 169 height 13
click at [73, 12] on link "Tasks" at bounding box center [76, 12] width 28 height 15
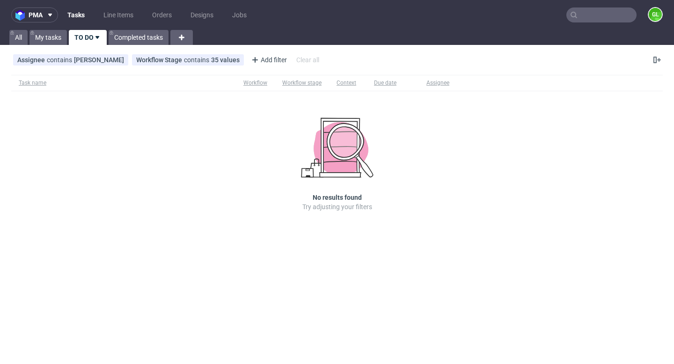
click at [83, 41] on link "TO DO" at bounding box center [88, 37] width 38 height 15
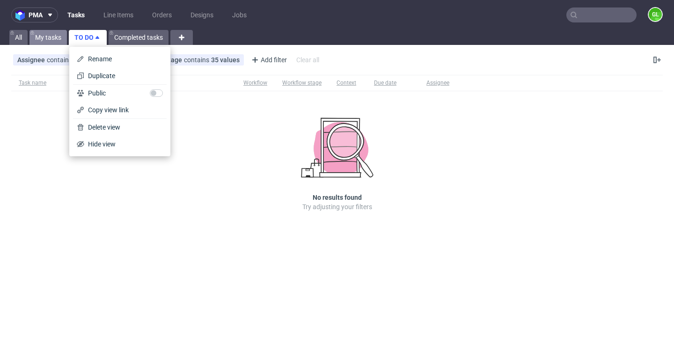
click at [48, 40] on link "My tasks" at bounding box center [47, 37] width 37 height 15
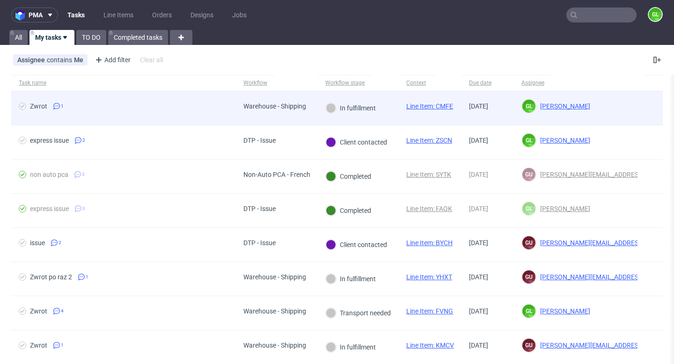
click at [161, 108] on span "Zwrot 1" at bounding box center [124, 108] width 210 height 11
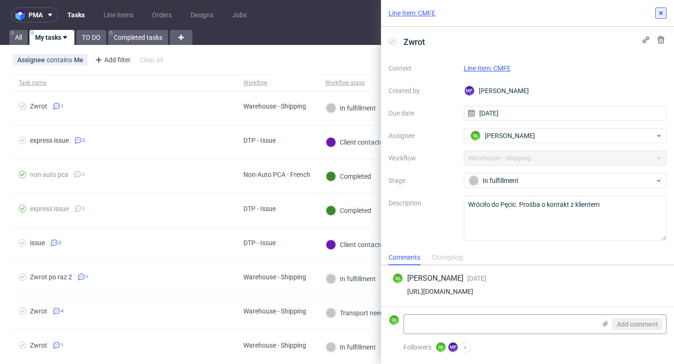
click at [661, 17] on button at bounding box center [660, 12] width 11 height 11
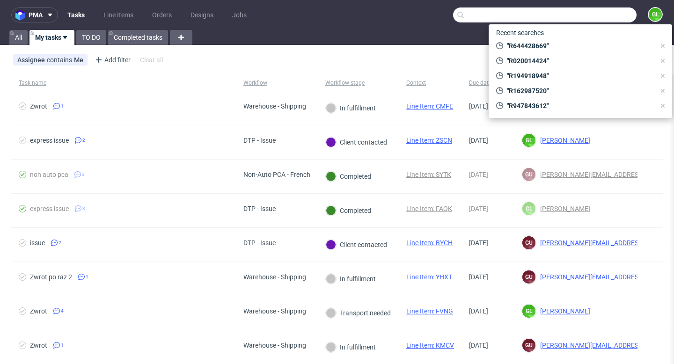
click at [581, 20] on input "text" at bounding box center [544, 14] width 183 height 15
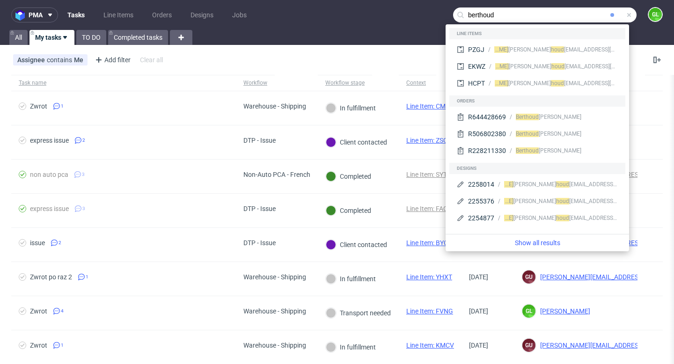
type input "berthoud"
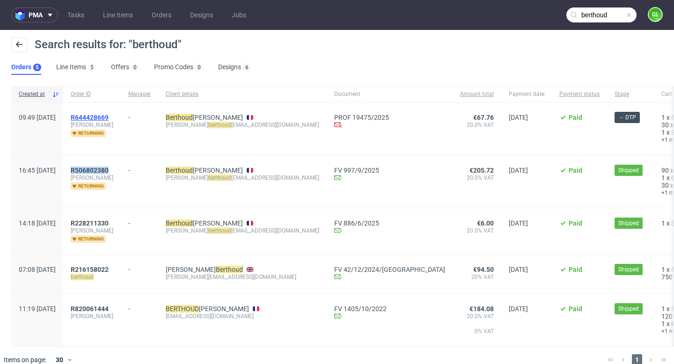
click at [109, 117] on span "R644428669" at bounding box center [90, 117] width 38 height 7
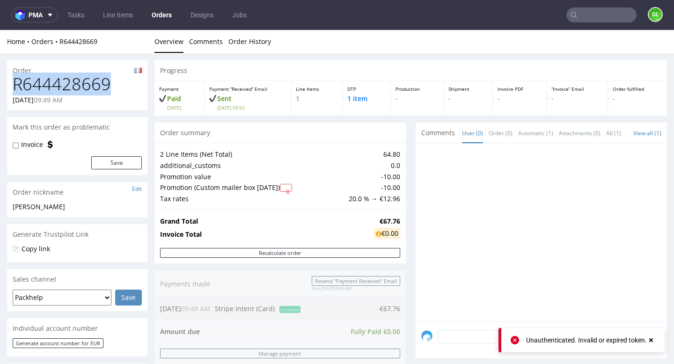
drag, startPoint x: 15, startPoint y: 84, endPoint x: 116, endPoint y: 78, distance: 101.3
click at [116, 78] on h1 "R644428669" at bounding box center [77, 84] width 129 height 19
copy h1 "R644428669"
type input "berthoud"
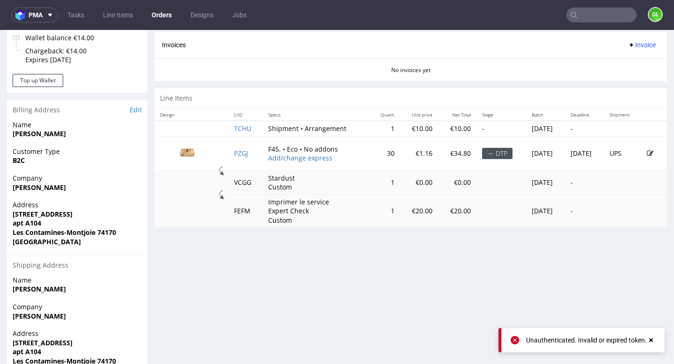
scroll to position [392, 0]
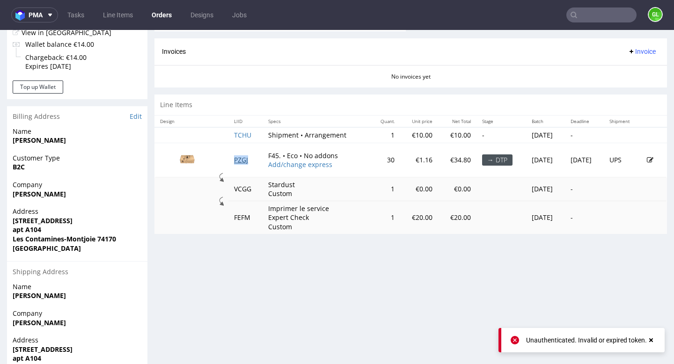
click at [234, 161] on link "PZGJ" at bounding box center [241, 159] width 14 height 9
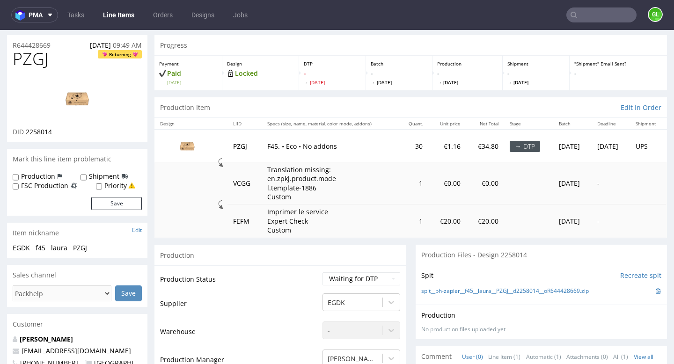
scroll to position [27, 0]
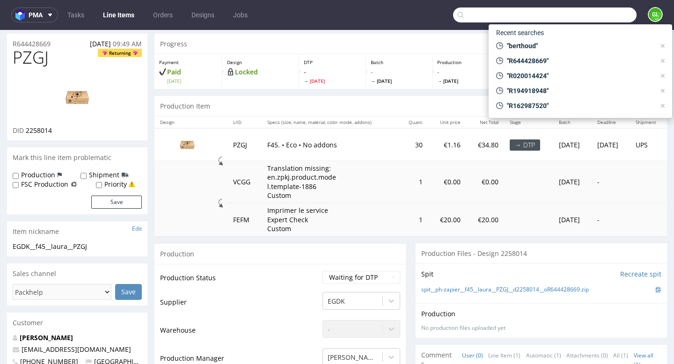
click at [591, 16] on input "text" at bounding box center [544, 14] width 183 height 15
paste input "albanlaraison@gmail.com"
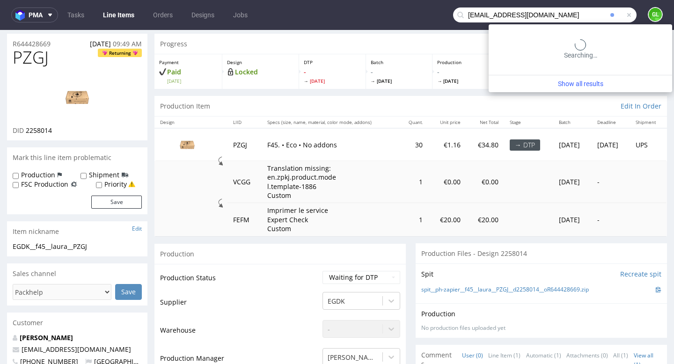
type input "albanlaraison@gmail.com"
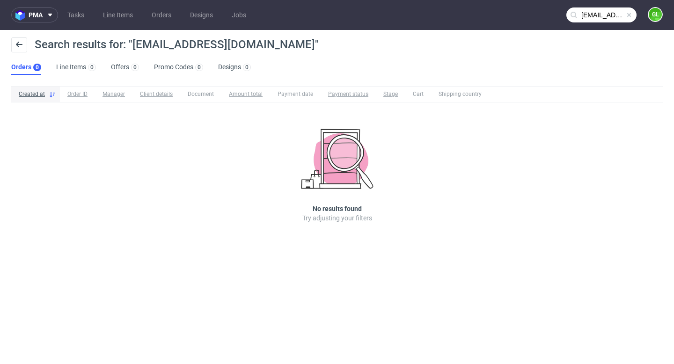
click at [584, 22] on input "albanlaraison@gmail.com" at bounding box center [601, 14] width 70 height 15
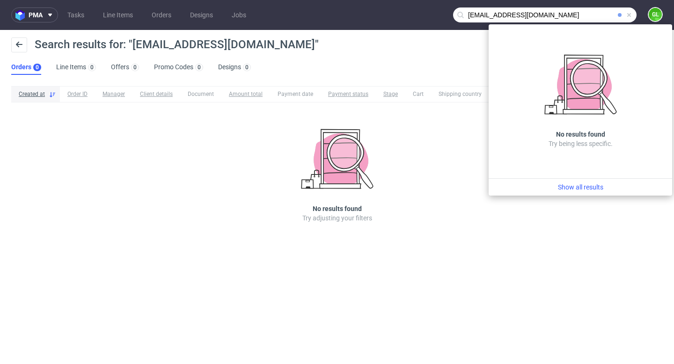
click at [630, 13] on span at bounding box center [628, 14] width 7 height 7
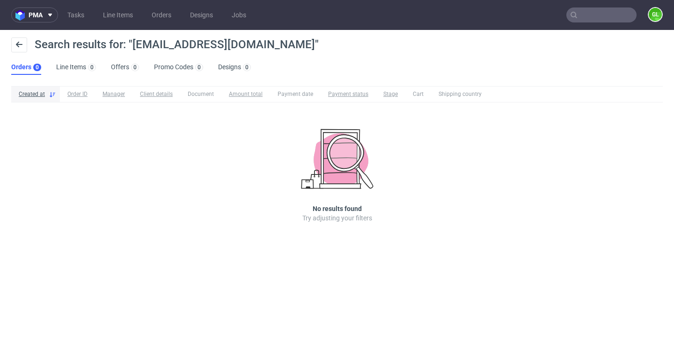
click at [549, 14] on nav "pma Tasks Line Items Orders Designs Jobs GL" at bounding box center [337, 15] width 674 height 30
click at [584, 14] on input "text" at bounding box center [601, 14] width 70 height 15
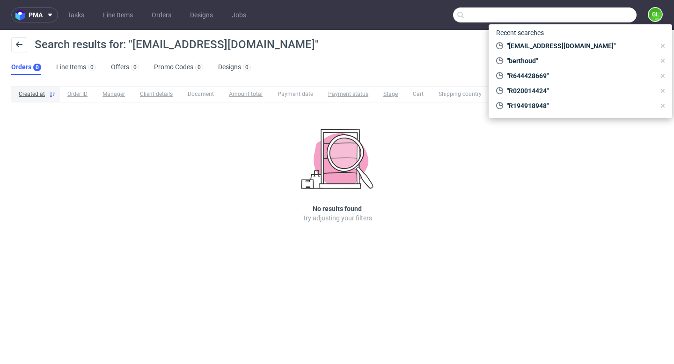
paste input "R076189507"
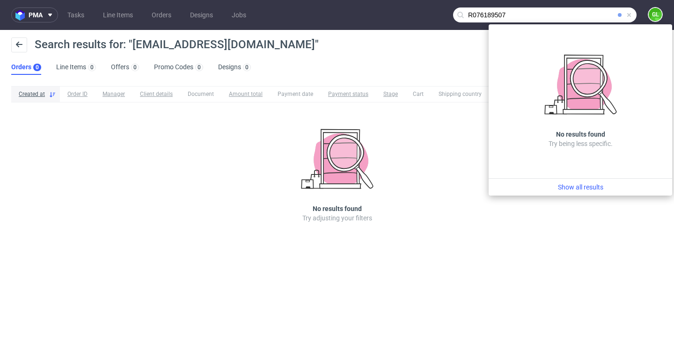
type input "R076189507"
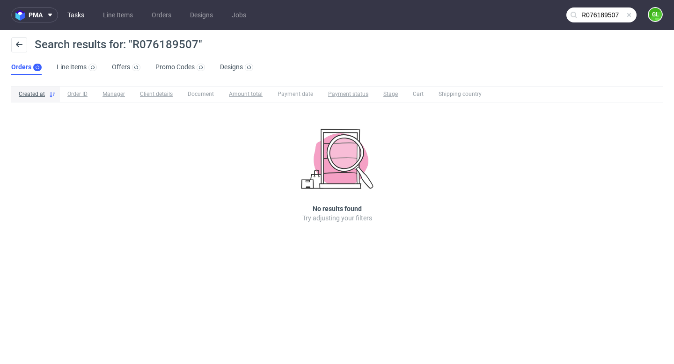
click at [76, 18] on link "Tasks" at bounding box center [76, 14] width 28 height 15
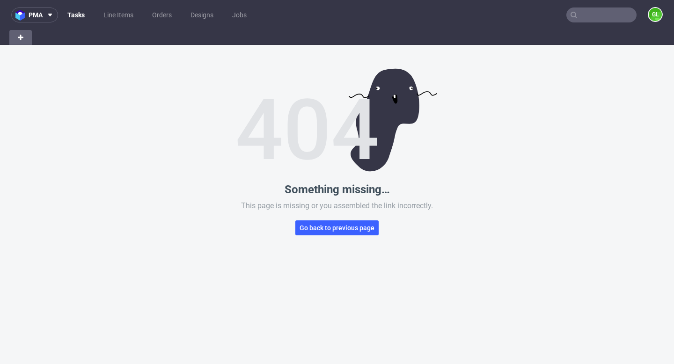
click at [79, 14] on link "Tasks" at bounding box center [76, 14] width 29 height 15
click at [32, 13] on span "pma" at bounding box center [36, 15] width 14 height 7
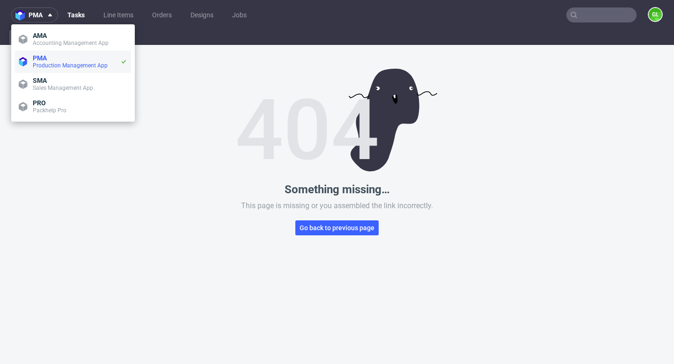
click at [54, 69] on li "PMA Production Management App" at bounding box center [73, 62] width 116 height 22
click at [57, 44] on span "Accounting Management App" at bounding box center [71, 43] width 76 height 7
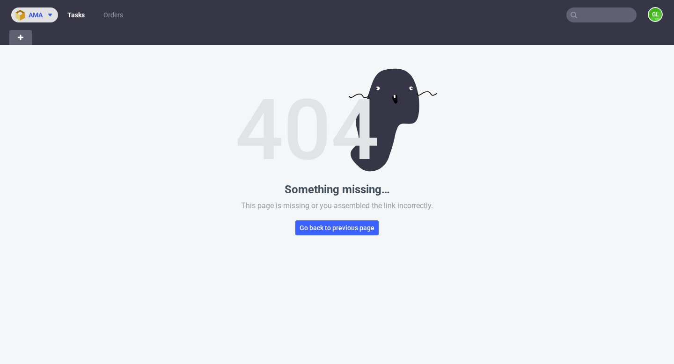
click at [51, 15] on use at bounding box center [50, 15] width 4 height 3
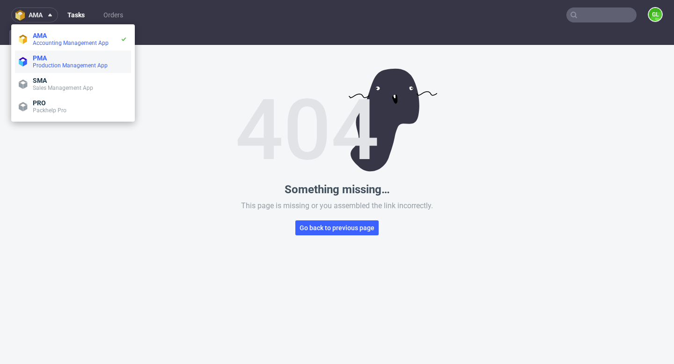
click at [58, 58] on span "PMA" at bounding box center [80, 57] width 95 height 7
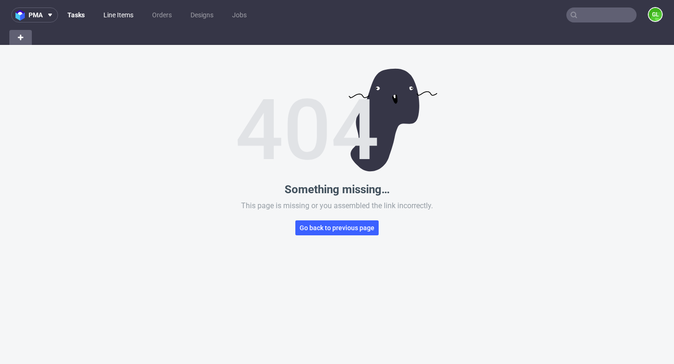
click at [108, 19] on link "Line Items" at bounding box center [118, 14] width 41 height 15
click at [145, 14] on ul "Tasks Line Items Orders Designs Jobs" at bounding box center [157, 14] width 199 height 15
click at [125, 15] on link "Line Items" at bounding box center [118, 14] width 43 height 15
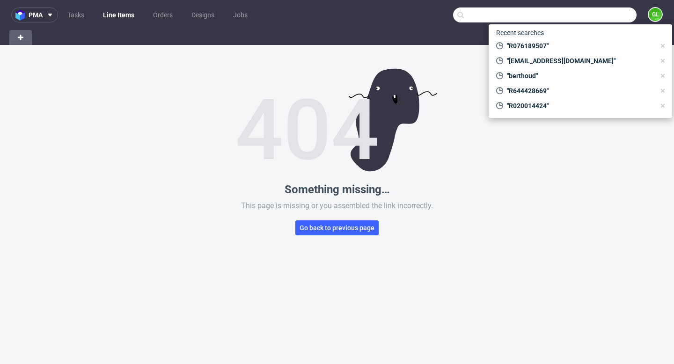
click at [579, 14] on input "text" at bounding box center [544, 14] width 183 height 15
paste input "R076189507"
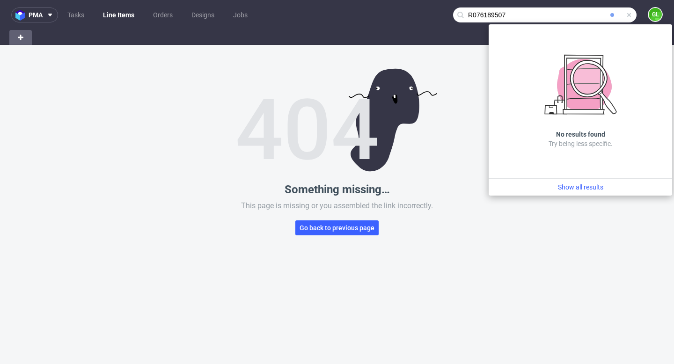
type input "R076189507"
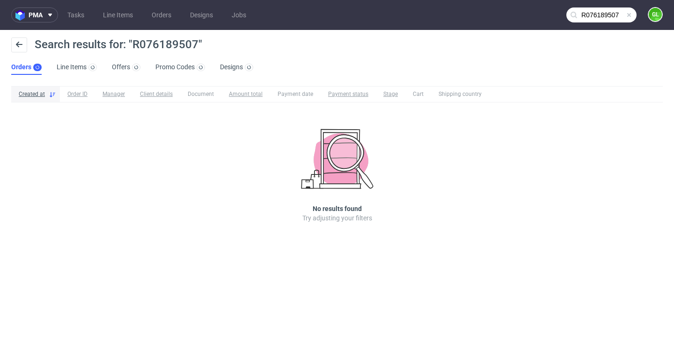
click at [627, 16] on span at bounding box center [628, 14] width 7 height 7
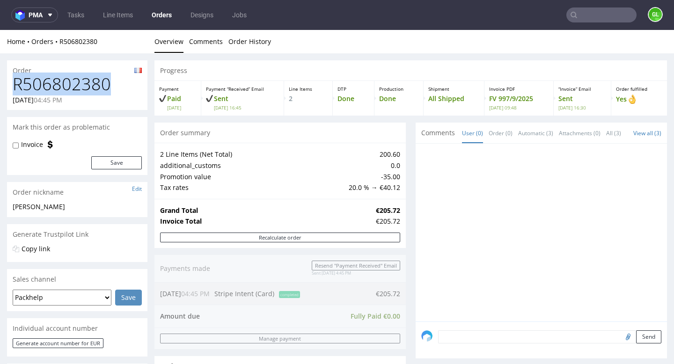
drag, startPoint x: 117, startPoint y: 86, endPoint x: 13, endPoint y: 87, distance: 104.4
click at [13, 87] on h1 "R506802380" at bounding box center [77, 84] width 129 height 19
copy h1 "R506802380"
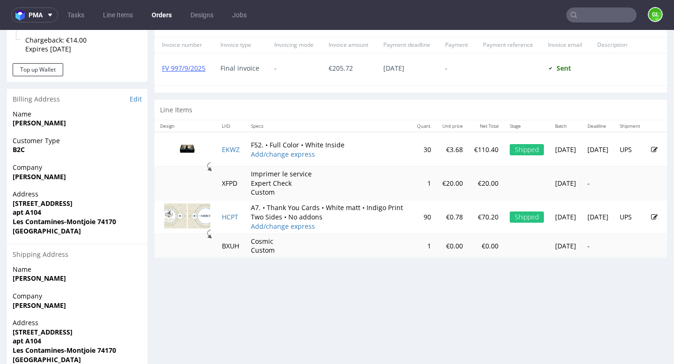
scroll to position [410, 0]
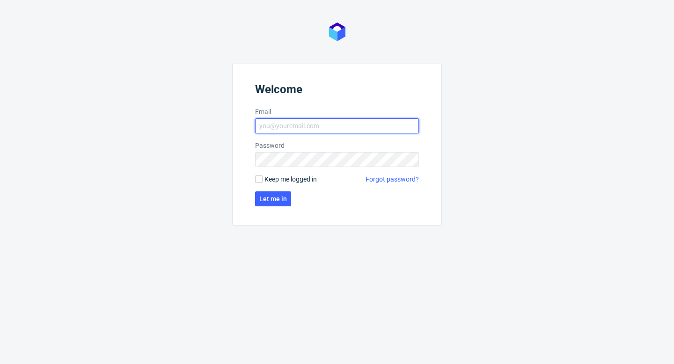
click at [311, 121] on input "Email" at bounding box center [337, 125] width 164 height 15
type input "[PERSON_NAME][EMAIL_ADDRESS][DOMAIN_NAME]"
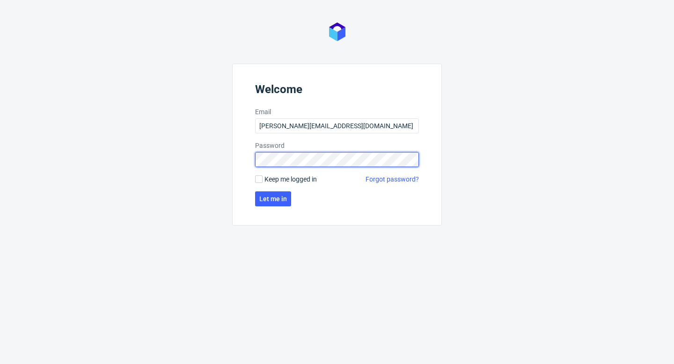
click button "Let me in" at bounding box center [273, 198] width 36 height 15
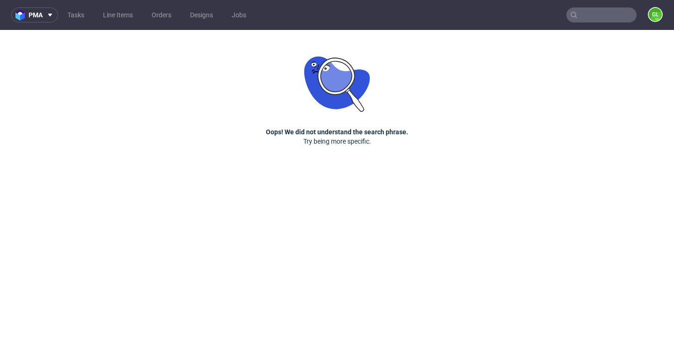
click at [580, 22] on input "text" at bounding box center [601, 14] width 70 height 15
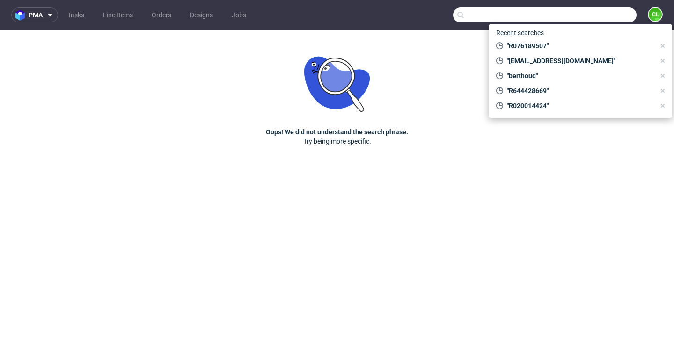
paste input "R076189507"
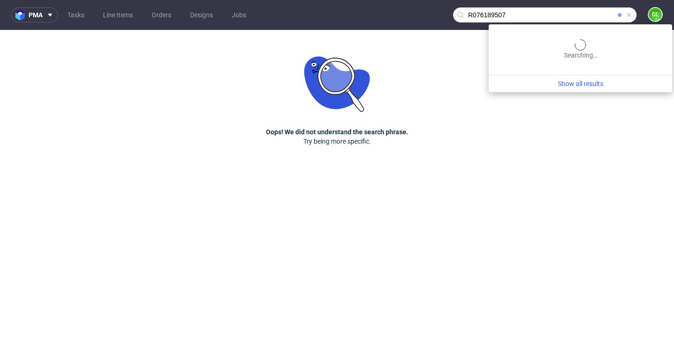
type input "R076189507"
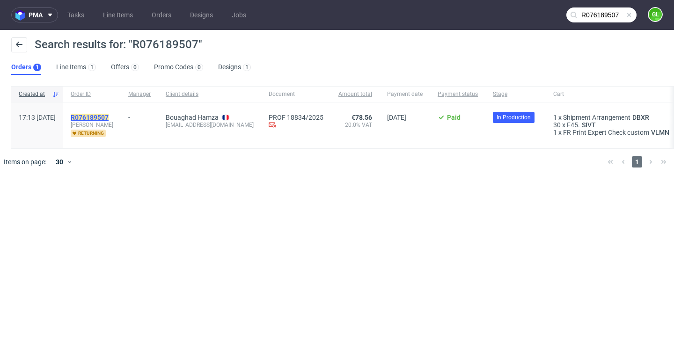
click at [109, 117] on mark "R076189507" at bounding box center [90, 117] width 38 height 7
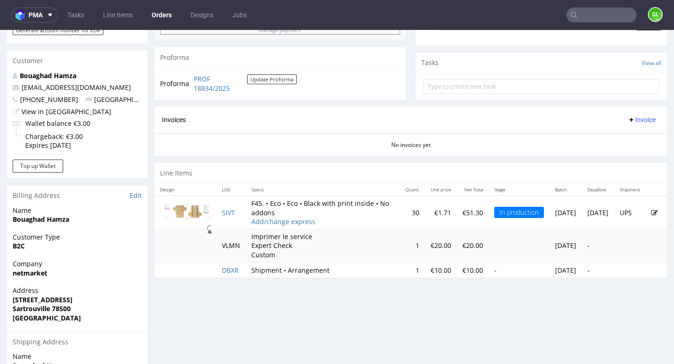
scroll to position [310, 0]
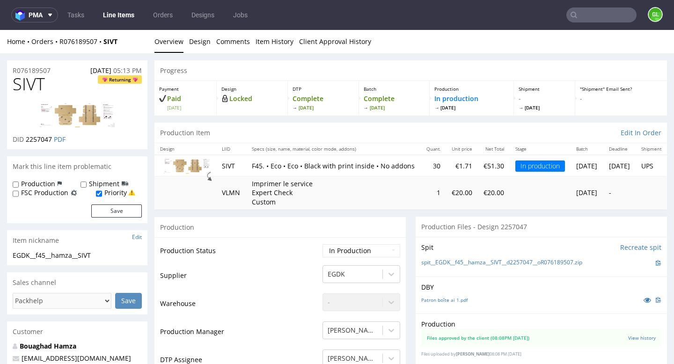
scroll to position [37, 0]
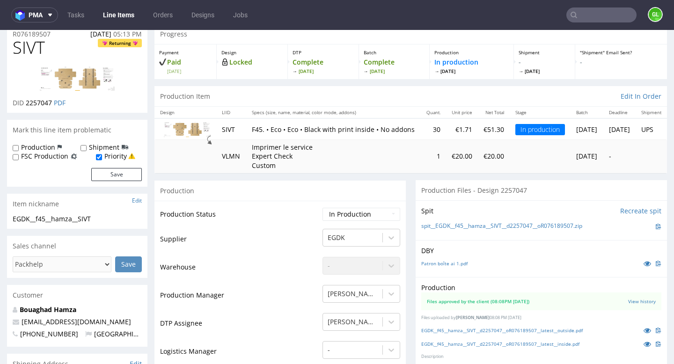
click at [592, 22] on nav "pma Tasks Line Items Orders Designs Jobs GL" at bounding box center [337, 15] width 674 height 30
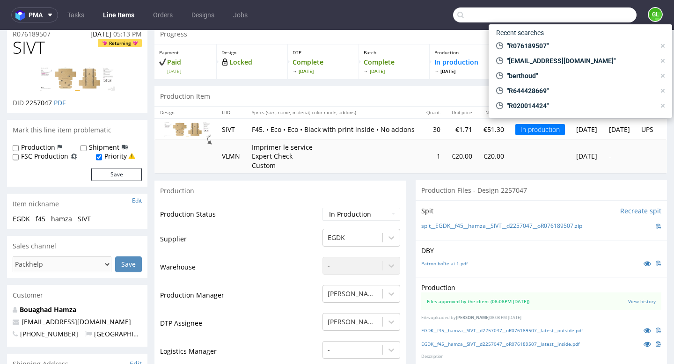
click at [590, 14] on input "text" at bounding box center [544, 14] width 183 height 15
paste input "Moussaoui Farid"
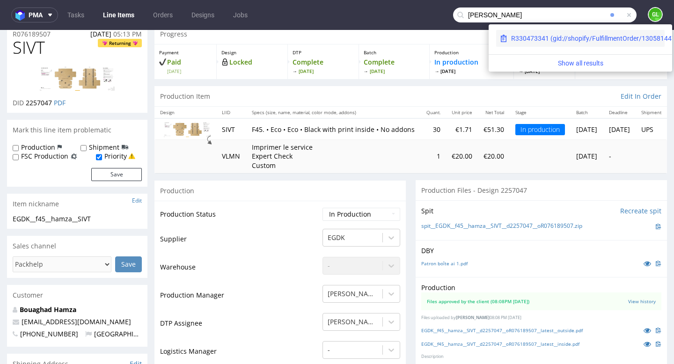
type input "Moussaoui Farid"
click at [552, 39] on div "R330473341 (gid://shopify/FulfillmentOrder/13058144731511)" at bounding box center [603, 38] width 185 height 9
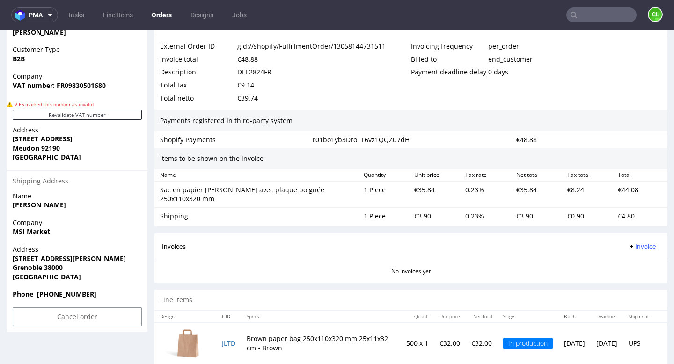
scroll to position [2, 0]
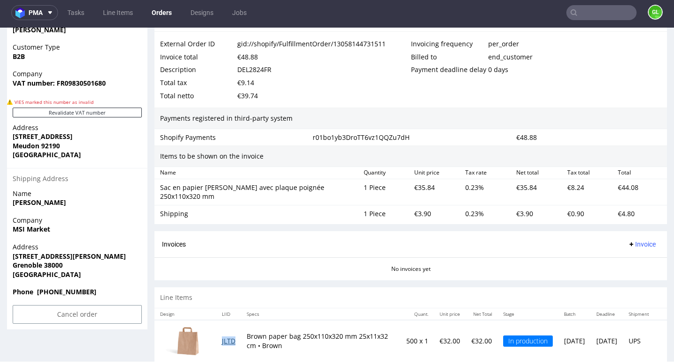
click at [228, 337] on link "JLTD" at bounding box center [229, 341] width 14 height 9
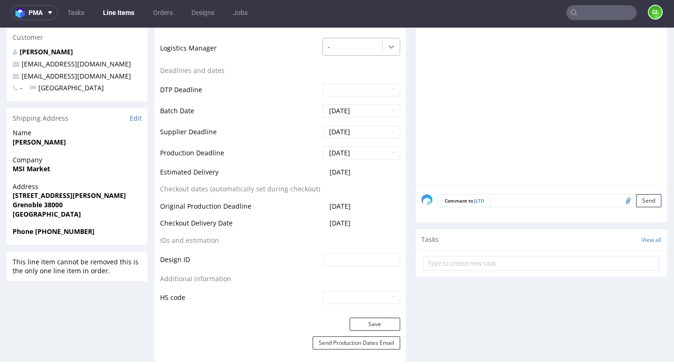
scroll to position [329, 0]
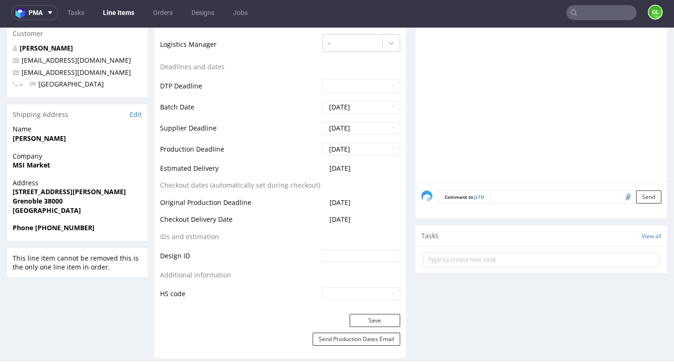
click at [599, 15] on input "text" at bounding box center [601, 12] width 70 height 15
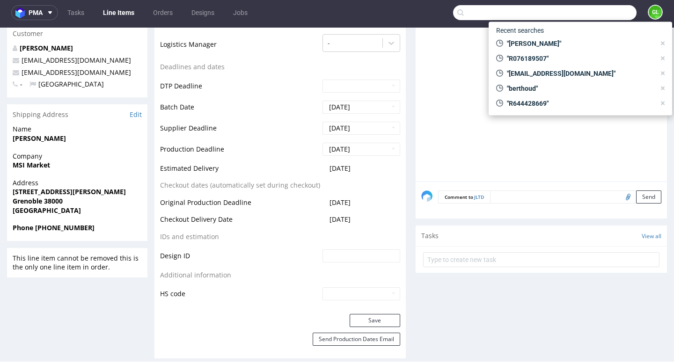
paste input "coupin.david@pharmacie-place-ronde.fr"
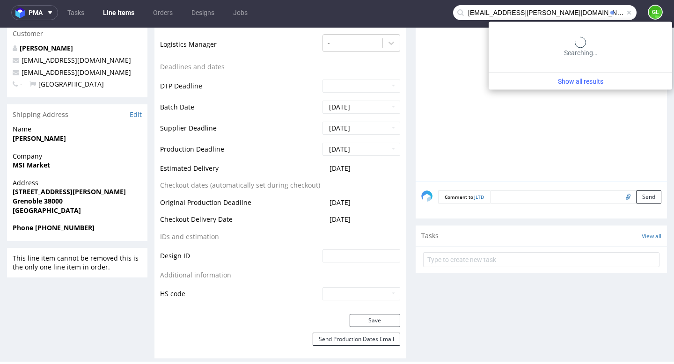
type input "coupin.david@pharmacie-place-ronde.fr"
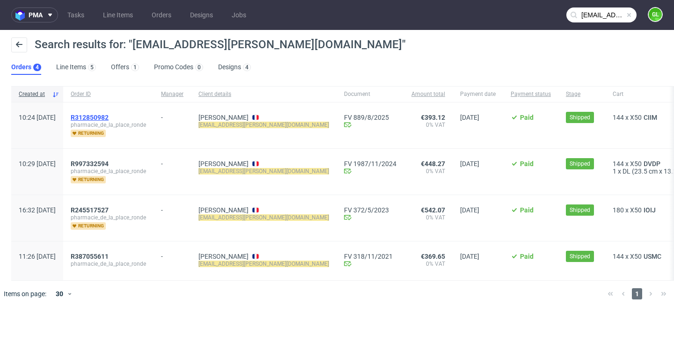
click at [109, 114] on span "R312850982" at bounding box center [90, 117] width 38 height 7
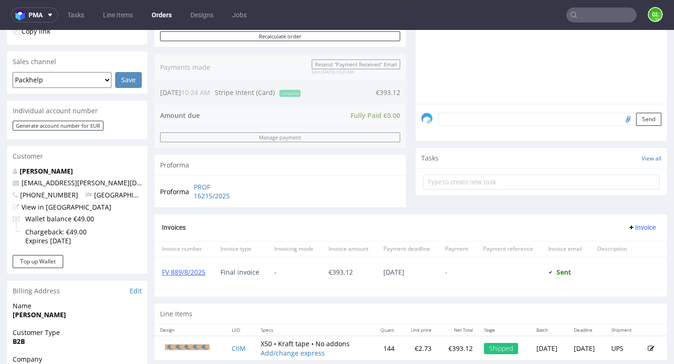
scroll to position [216, 0]
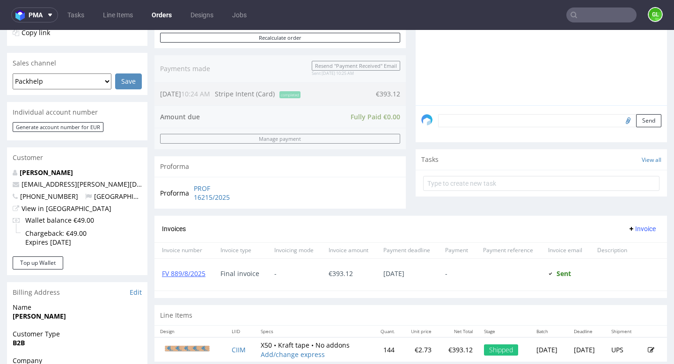
click at [586, 18] on input "text" at bounding box center [601, 14] width 70 height 15
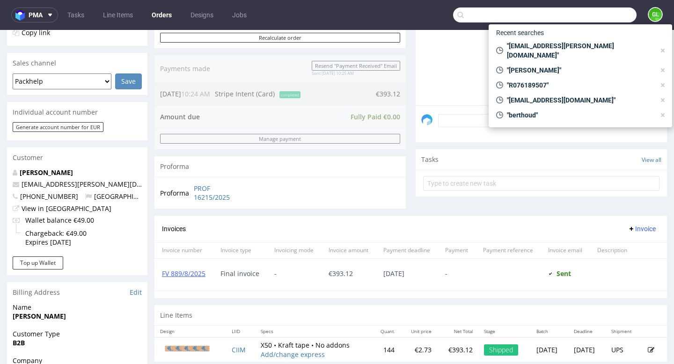
paste input "R548485482"
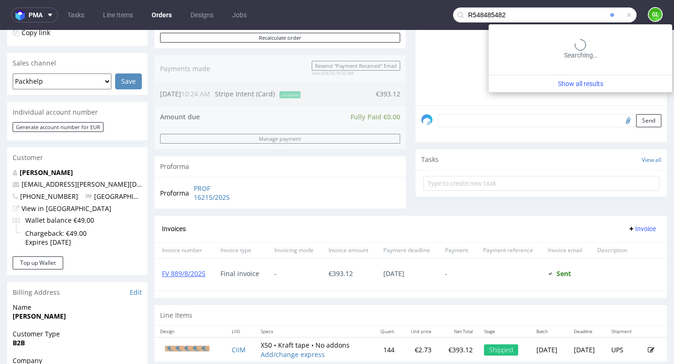
type input "R548485482"
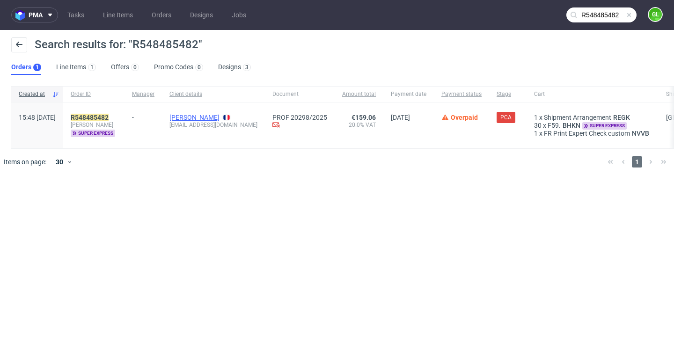
click at [214, 117] on link "Alexandre Jeanpierre" at bounding box center [194, 117] width 50 height 7
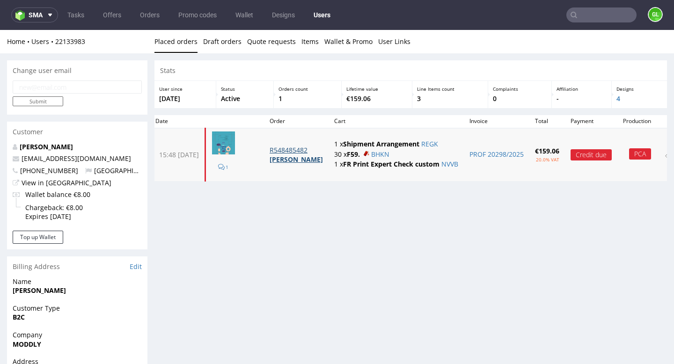
click at [312, 153] on p "R548485482" at bounding box center [296, 150] width 53 height 9
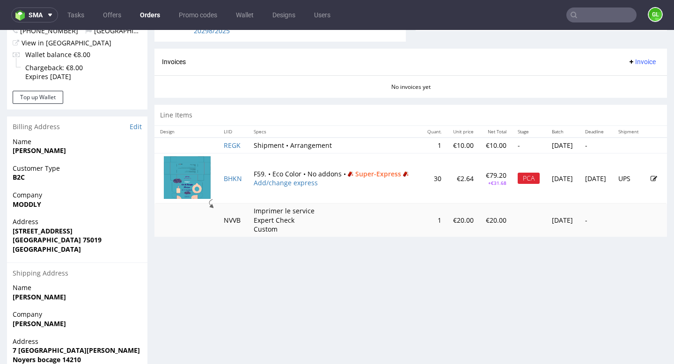
scroll to position [382, 0]
click at [228, 177] on link "BHKN" at bounding box center [233, 178] width 18 height 9
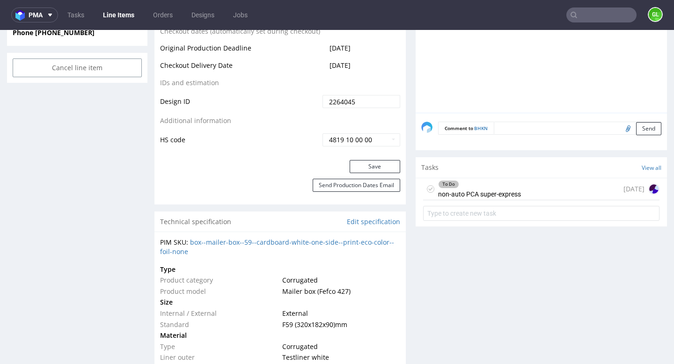
scroll to position [568, 0]
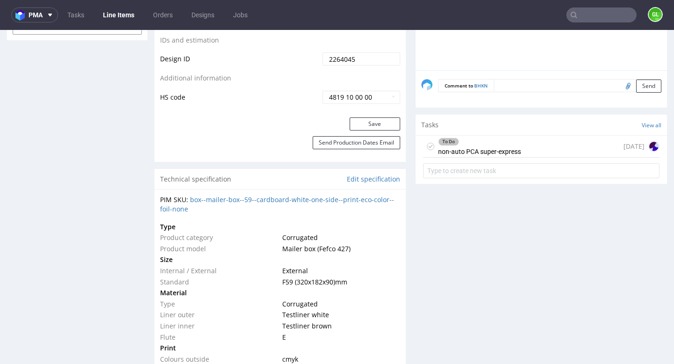
click at [524, 147] on div "To Do non-auto PCA super-express 1 day ago" at bounding box center [541, 147] width 236 height 22
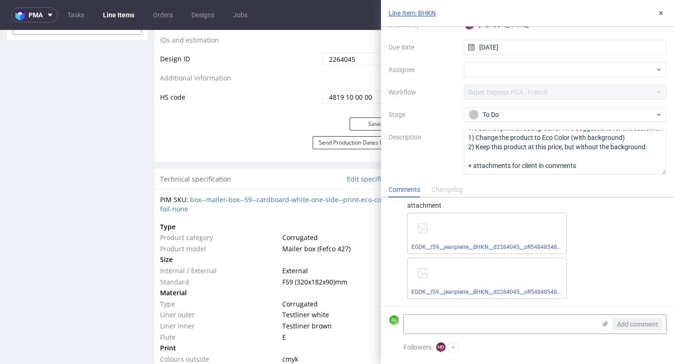
scroll to position [29, 0]
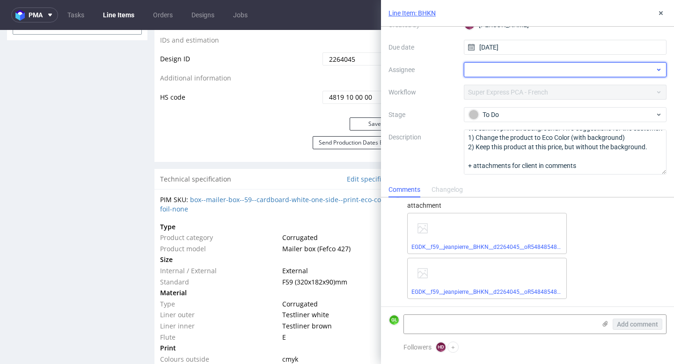
click at [653, 67] on div at bounding box center [565, 69] width 203 height 15
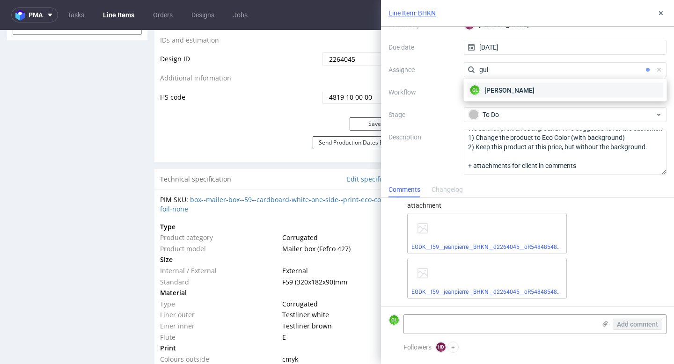
type input "gui"
click at [570, 84] on div "GL Guillaume Leroux" at bounding box center [566, 90] width 196 height 15
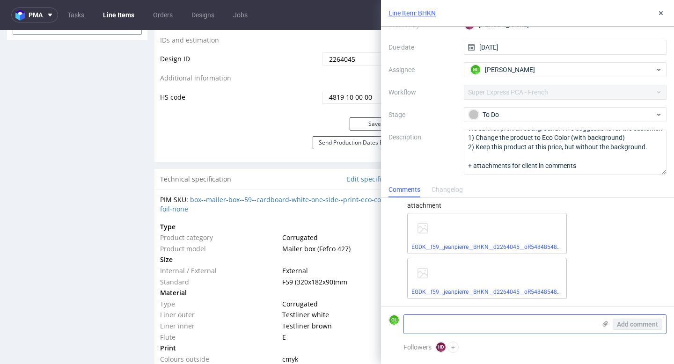
click at [465, 324] on textarea at bounding box center [500, 324] width 192 height 19
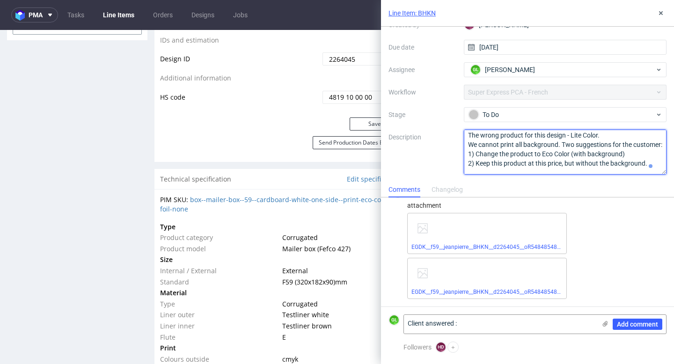
scroll to position [3, 0]
drag, startPoint x: 467, startPoint y: 137, endPoint x: 627, endPoint y: 163, distance: 162.7
click at [627, 163] on textarea "The wrong product for this design - Lite Color. We cannot print all background.…" at bounding box center [565, 152] width 203 height 45
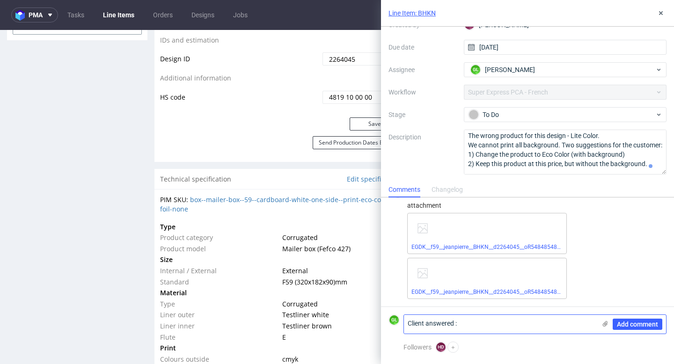
click at [523, 327] on textarea "Client answered :" at bounding box center [500, 324] width 192 height 19
paste textarea "1) Change the product to Eco Color (with background)"
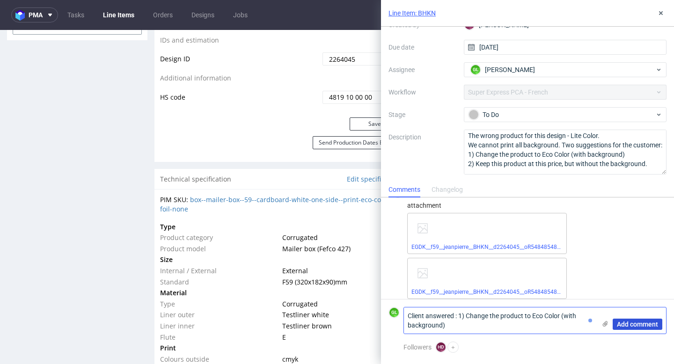
type textarea "Client answered : 1) Change the product to Eco Color (with background)"
click at [622, 327] on span "Add comment" at bounding box center [637, 324] width 41 height 7
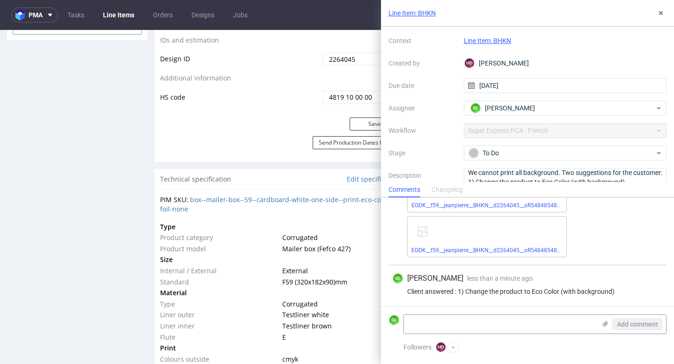
scroll to position [30, 0]
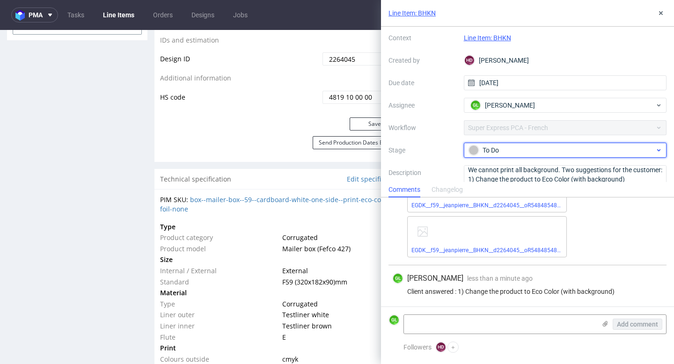
click at [637, 154] on div "To Do" at bounding box center [562, 150] width 186 height 10
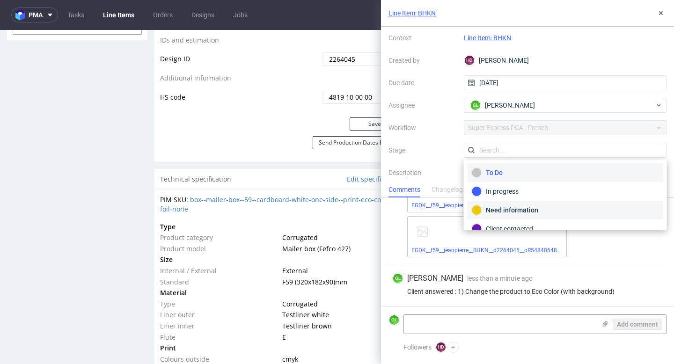
scroll to position [50, 0]
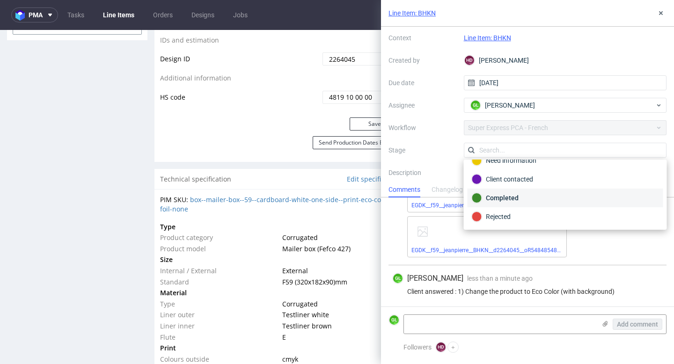
click at [525, 194] on div "Completed" at bounding box center [565, 198] width 187 height 10
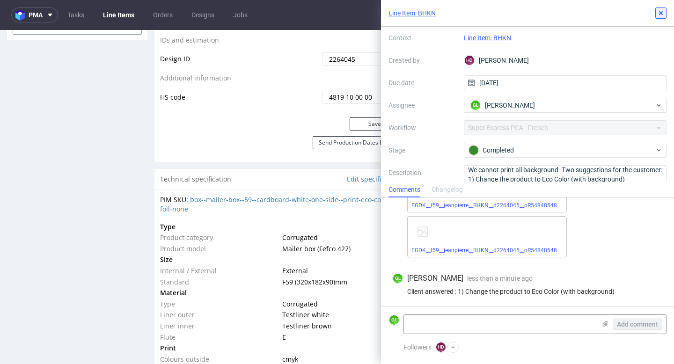
click at [658, 12] on icon at bounding box center [660, 12] width 7 height 7
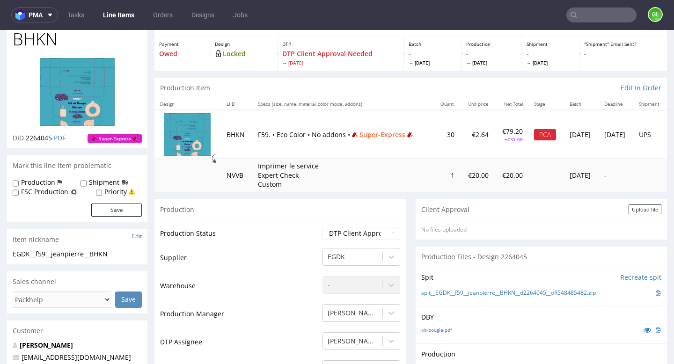
scroll to position [46, 0]
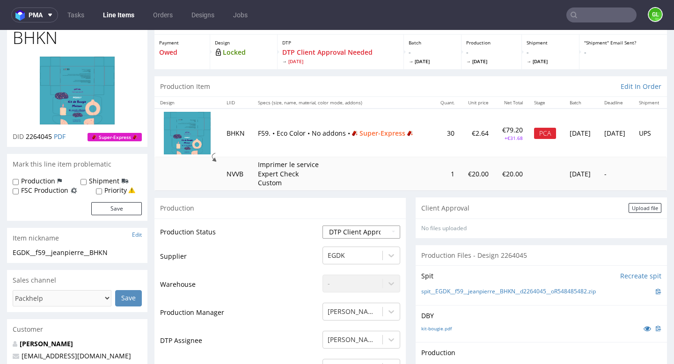
click at [377, 234] on select "Waiting for Artwork Waiting for Diecut Waiting for Mockup Waiting for DTP Waiti…" at bounding box center [361, 232] width 78 height 13
select select "back_for_dtp"
click at [322, 226] on select "Waiting for Artwork Waiting for Diecut Waiting for Mockup Waiting for DTP Waiti…" at bounding box center [361, 232] width 78 height 13
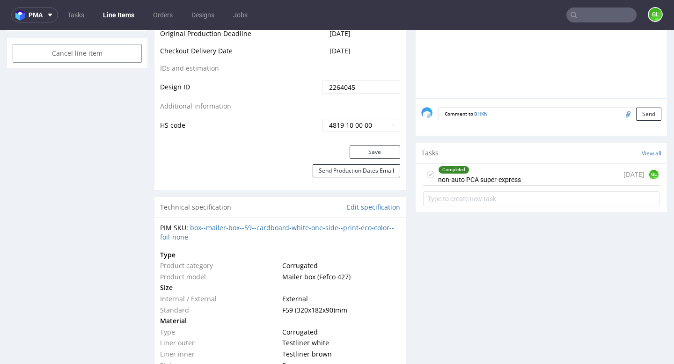
scroll to position [540, 0]
click at [365, 156] on button "Save" at bounding box center [375, 151] width 51 height 13
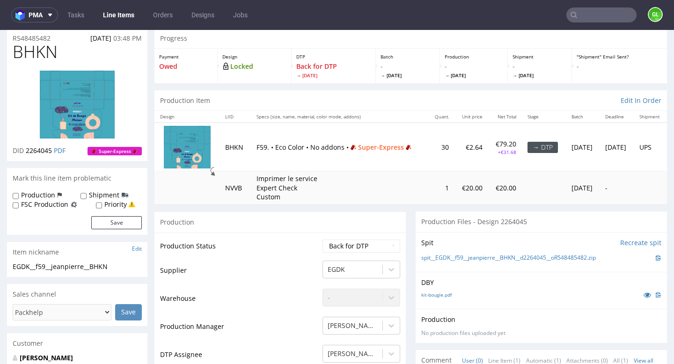
scroll to position [0, 0]
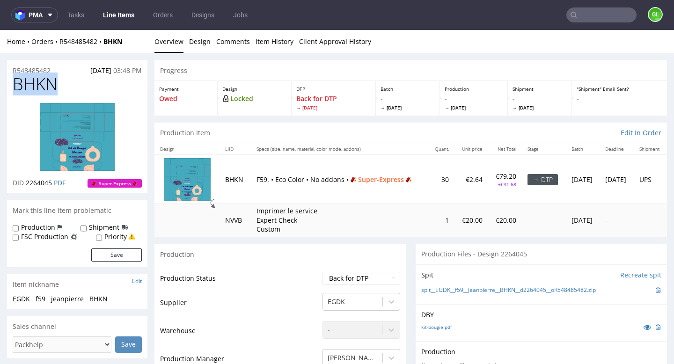
drag, startPoint x: 64, startPoint y: 86, endPoint x: 14, endPoint y: 84, distance: 50.1
click at [14, 84] on h1 "BHKN" at bounding box center [77, 84] width 129 height 19
copy span "BHKN"
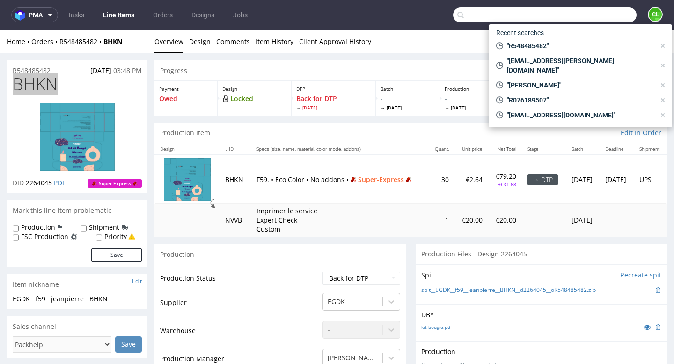
click at [600, 21] on input "text" at bounding box center [544, 14] width 183 height 15
paste input "R194918948"
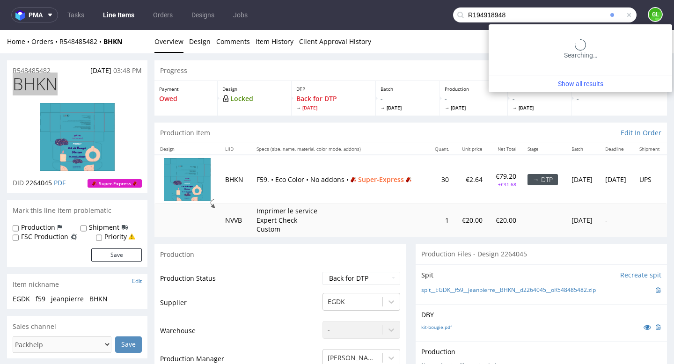
type input "R194918948"
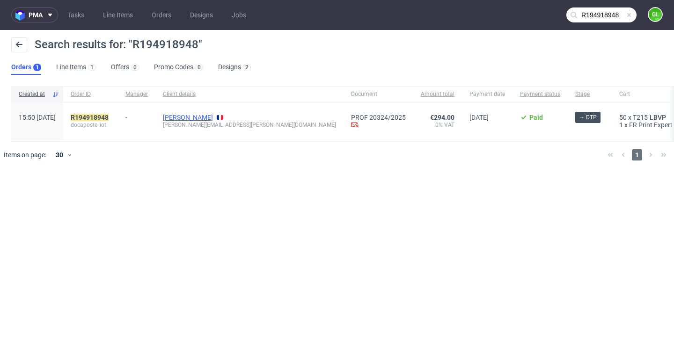
click at [208, 118] on link "Osina Elsa" at bounding box center [188, 117] width 50 height 7
click at [110, 123] on span "docaposte_iot" at bounding box center [91, 124] width 40 height 7
click at [109, 116] on mark "R194918948" at bounding box center [90, 117] width 38 height 7
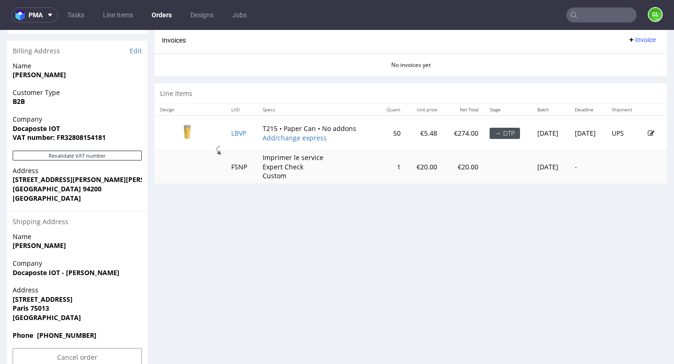
scroll to position [457, 0]
click at [234, 135] on link "LBVP" at bounding box center [238, 133] width 15 height 9
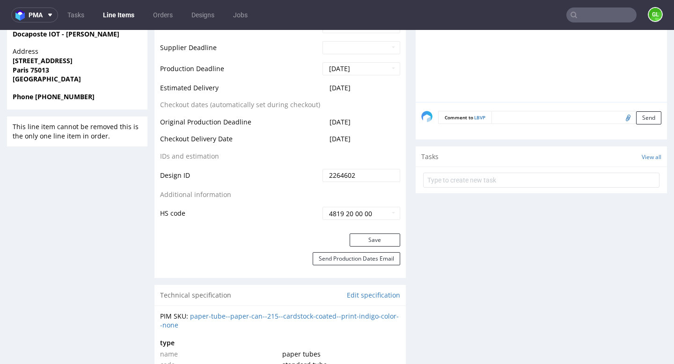
scroll to position [430, 0]
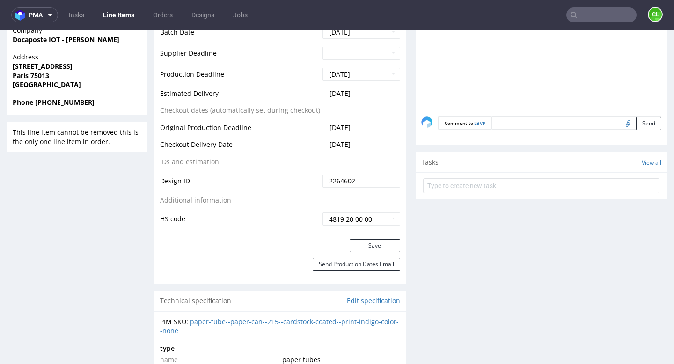
click at [509, 126] on textarea at bounding box center [576, 123] width 170 height 13
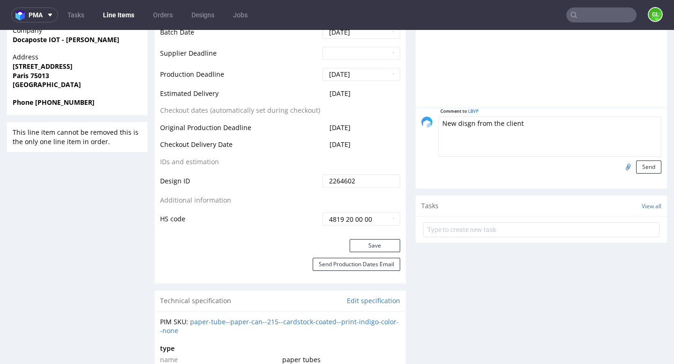
type textarea "New disgn from the client"
click at [620, 167] on input "file" at bounding box center [626, 167] width 13 height 12
type input "C:\fakepath\etiquette_boite_vdef_.png"
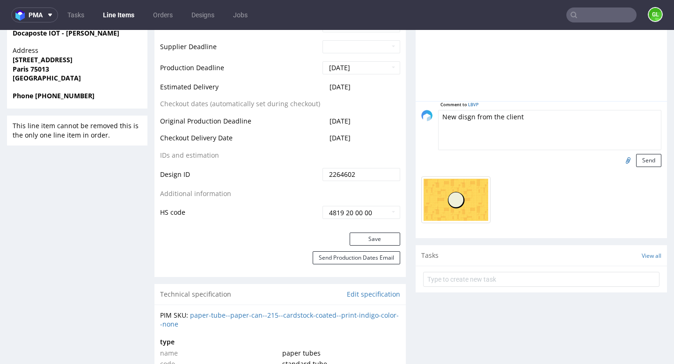
scroll to position [440, 0]
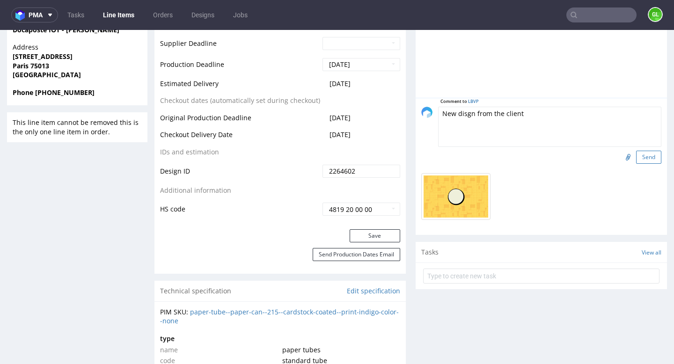
click at [638, 158] on button "Send" at bounding box center [648, 157] width 25 height 13
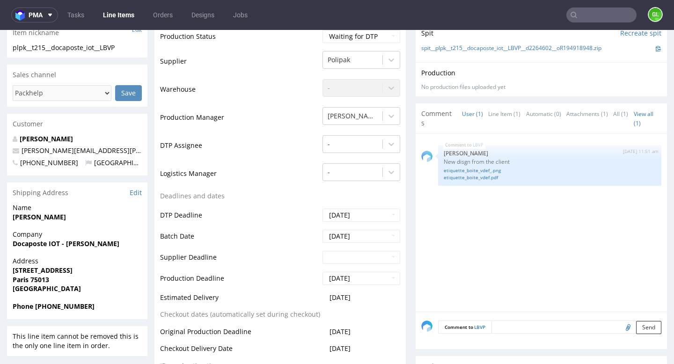
scroll to position [211, 0]
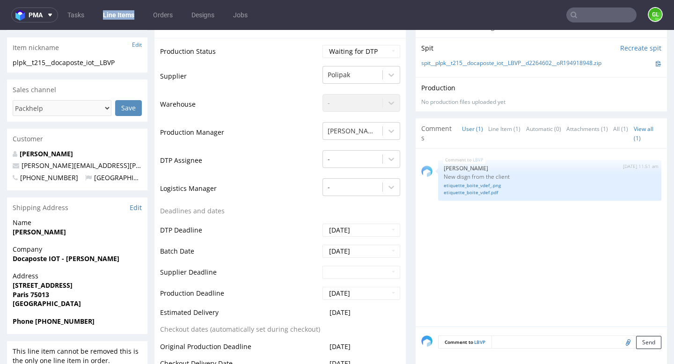
drag, startPoint x: 139, startPoint y: 27, endPoint x: 129, endPoint y: 7, distance: 22.8
click at [129, 7] on nav "pma Tasks Line Items Orders Designs Jobs GL" at bounding box center [337, 15] width 674 height 30
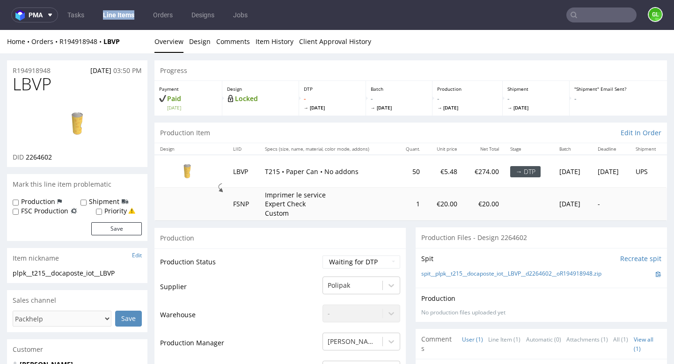
click at [579, 16] on input "text" at bounding box center [601, 14] width 70 height 15
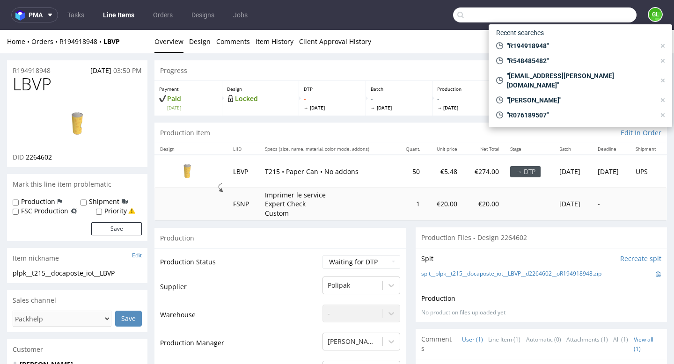
paste input "R016150563"
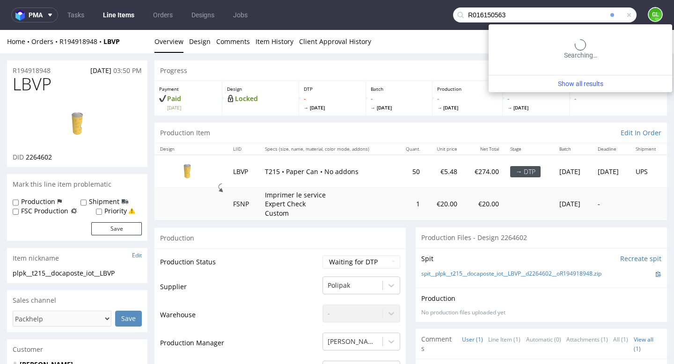
type input "R016150563"
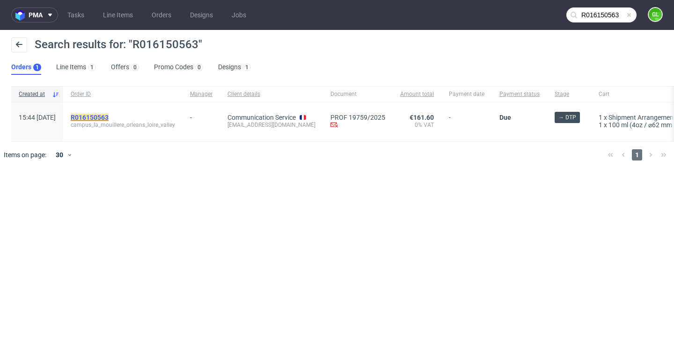
click at [107, 117] on mark "R016150563" at bounding box center [90, 117] width 38 height 7
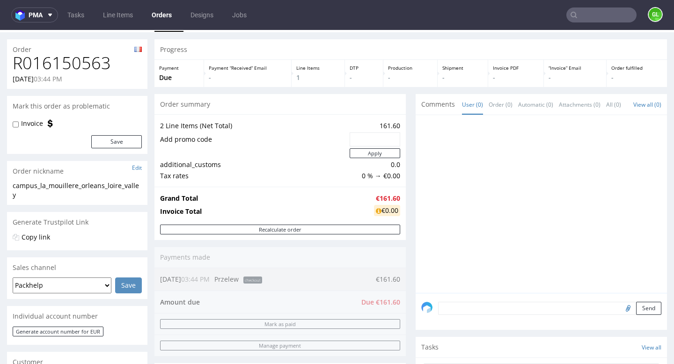
scroll to position [25, 0]
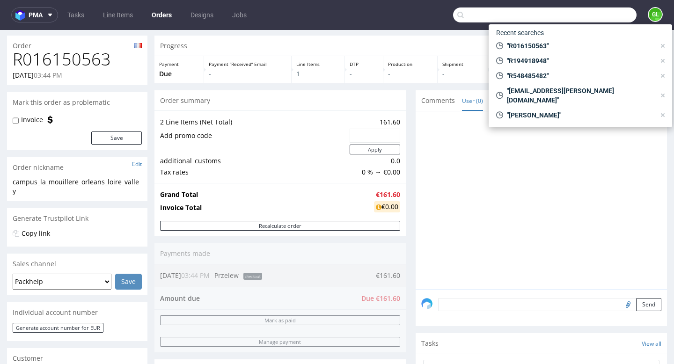
click at [593, 15] on input "text" at bounding box center [544, 14] width 183 height 15
paste input "R969036396"
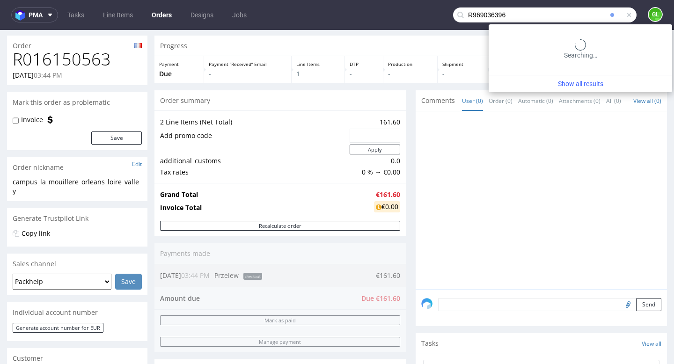
type input "R969036396"
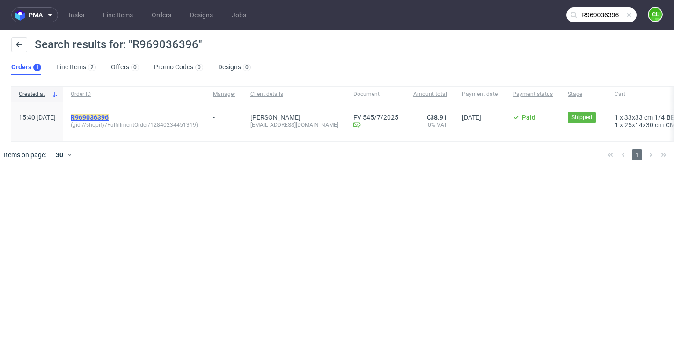
click at [109, 118] on mark "R969036396" at bounding box center [90, 117] width 38 height 7
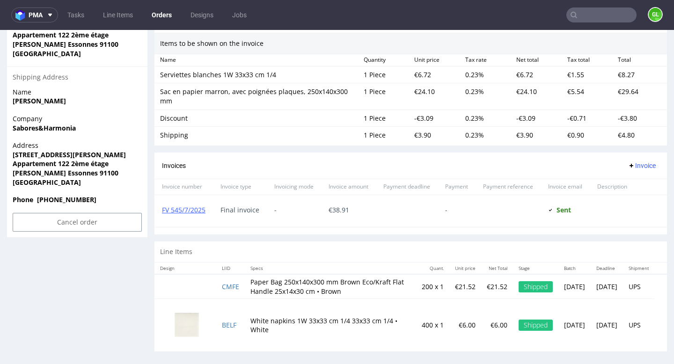
scroll to position [604, 0]
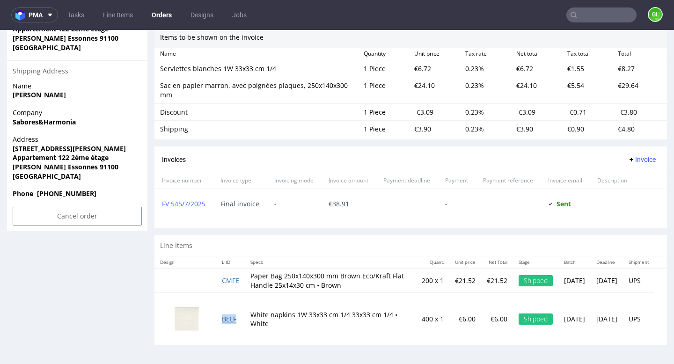
click at [229, 318] on link "BELF" at bounding box center [229, 319] width 15 height 9
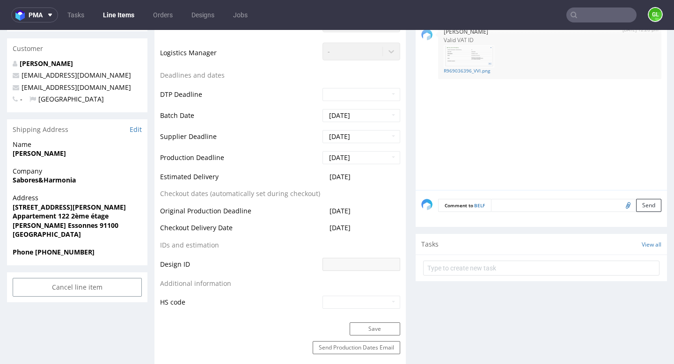
scroll to position [318, 0]
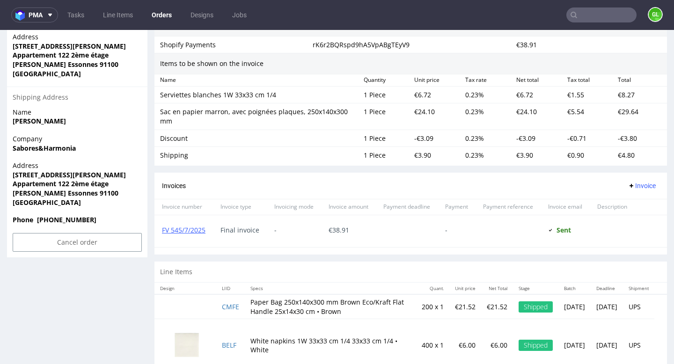
scroll to position [578, 0]
click at [233, 302] on link "CMFE" at bounding box center [230, 306] width 17 height 9
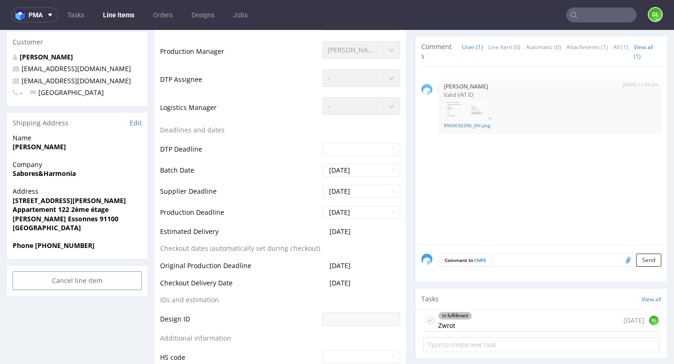
scroll to position [365, 0]
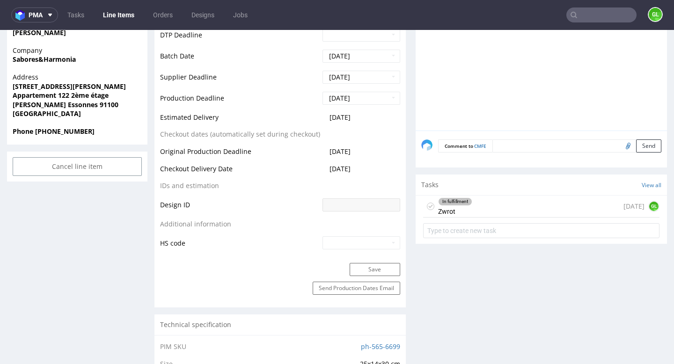
click at [526, 214] on div "In fulfillment Zwrot 4 days ago GL" at bounding box center [541, 207] width 236 height 22
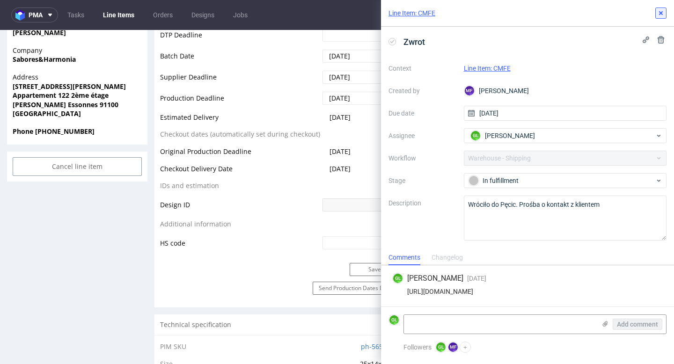
click at [658, 17] on button at bounding box center [660, 12] width 11 height 11
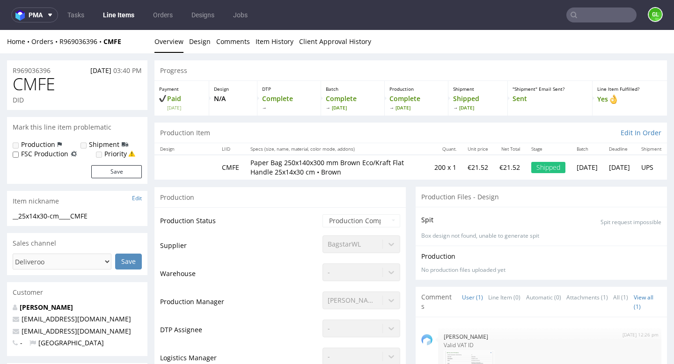
click at [601, 15] on input "text" at bounding box center [601, 14] width 70 height 15
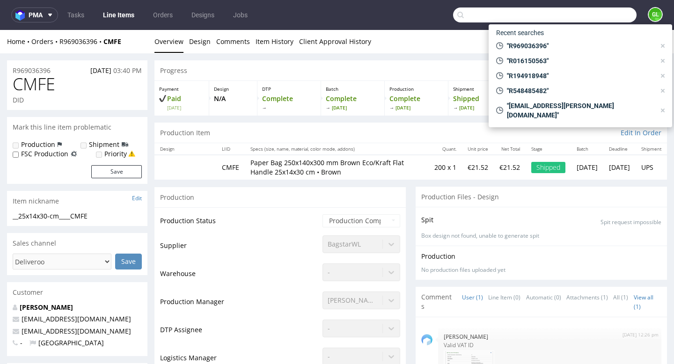
paste input "R854355728"
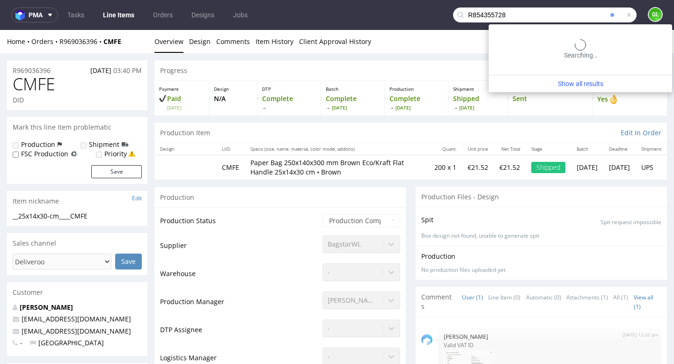
type input "R854355728"
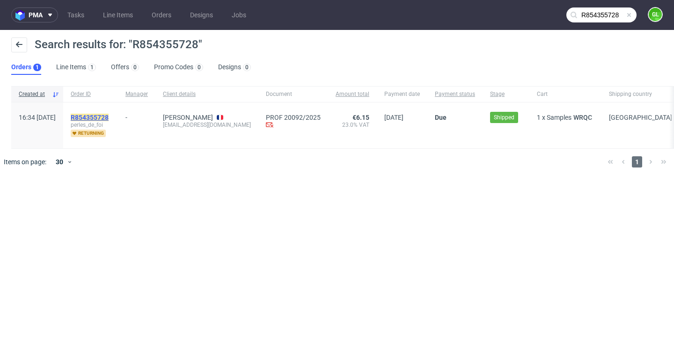
click at [109, 114] on mark "R854355728" at bounding box center [90, 117] width 38 height 7
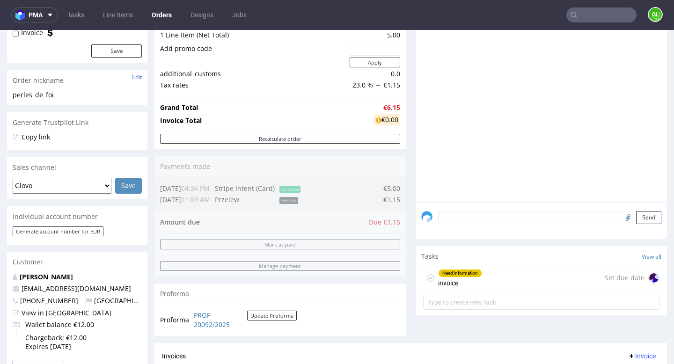
scroll to position [182, 0]
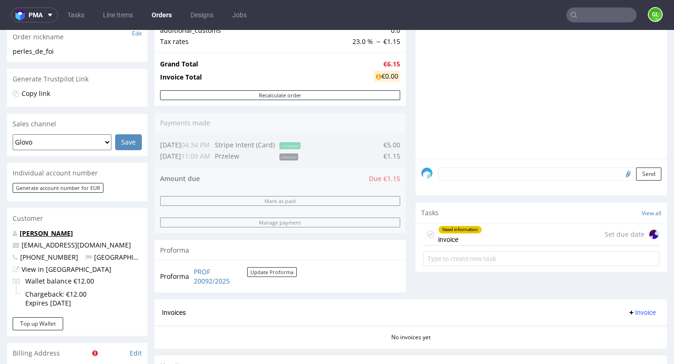
drag, startPoint x: 68, startPoint y: 234, endPoint x: 20, endPoint y: 235, distance: 48.2
click at [20, 235] on p "Vieira Coralie" at bounding box center [77, 233] width 129 height 9
copy link "Vieira Coralie"
click at [591, 15] on input "text" at bounding box center [601, 14] width 70 height 15
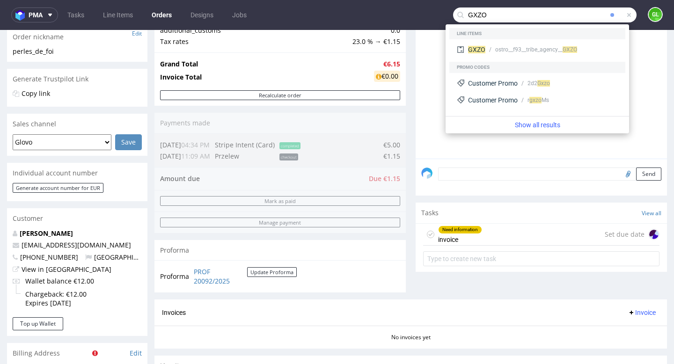
type input "GXZO"
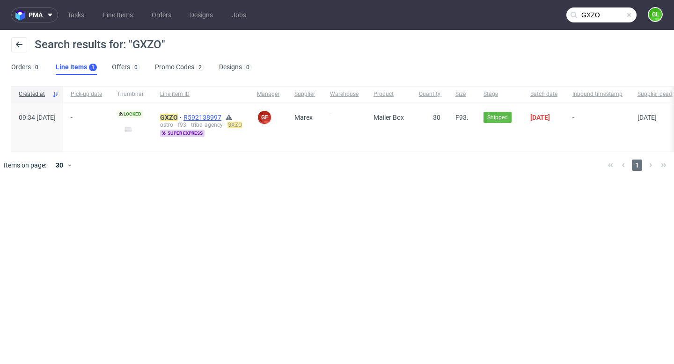
click at [220, 118] on span "R592138997" at bounding box center [203, 117] width 40 height 7
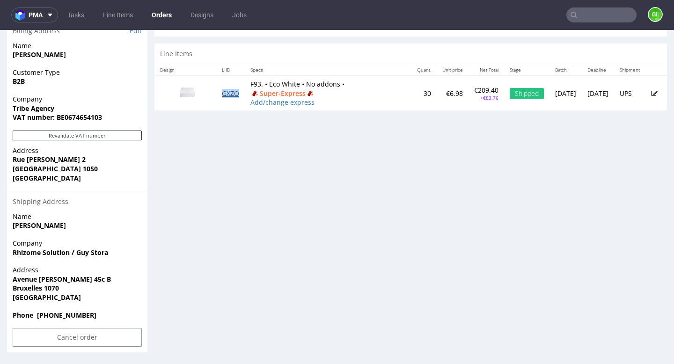
click at [230, 93] on link "GXZO" at bounding box center [230, 93] width 17 height 9
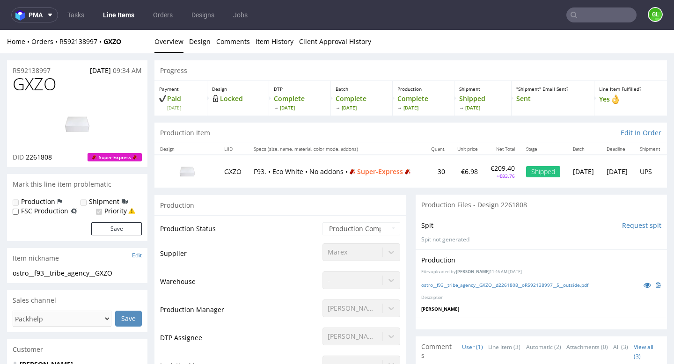
click at [234, 170] on td "GXZO" at bounding box center [233, 171] width 29 height 32
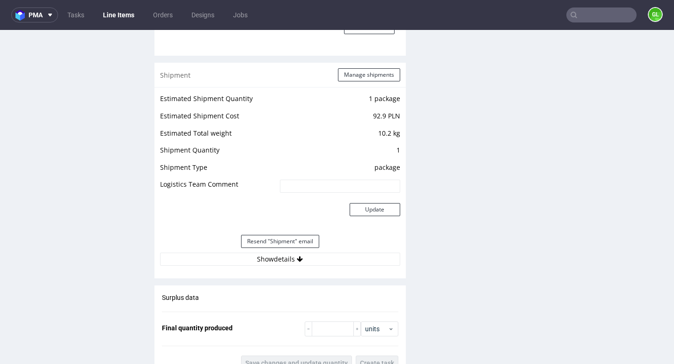
scroll to position [873, 0]
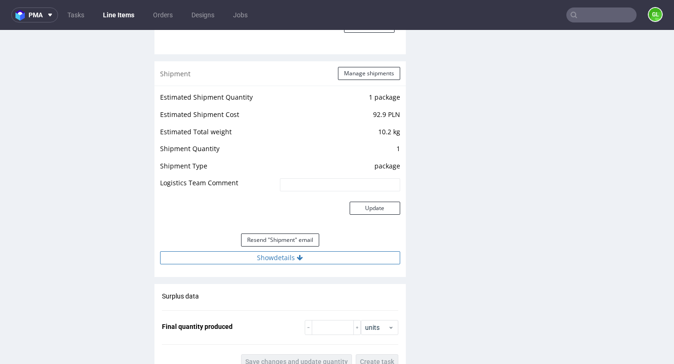
click at [269, 262] on button "Show details" at bounding box center [280, 257] width 240 height 13
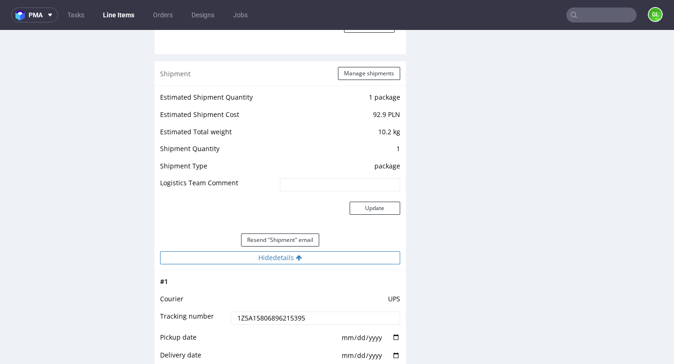
click at [294, 262] on button "Hide details" at bounding box center [280, 257] width 240 height 13
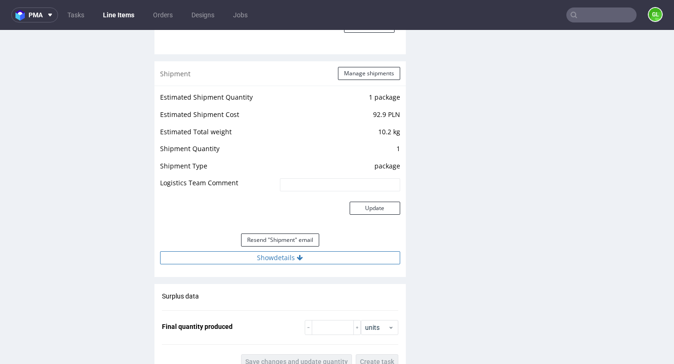
click at [294, 262] on button "Show details" at bounding box center [280, 257] width 240 height 13
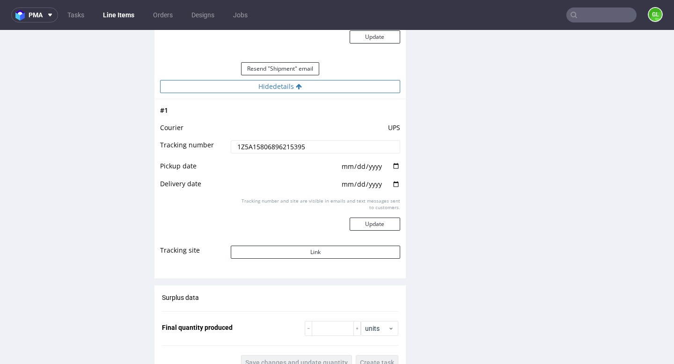
scroll to position [1045, 0]
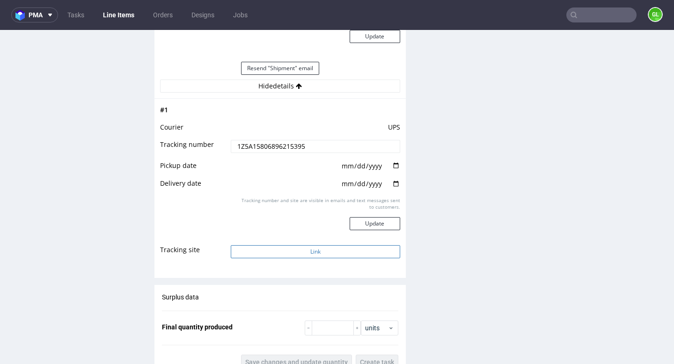
click at [293, 251] on button "Link" at bounding box center [315, 251] width 169 height 13
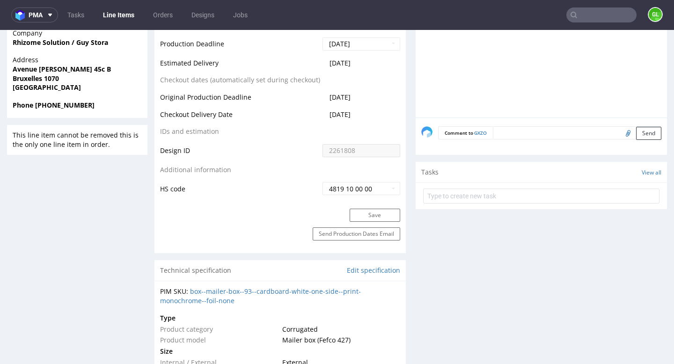
scroll to position [0, 0]
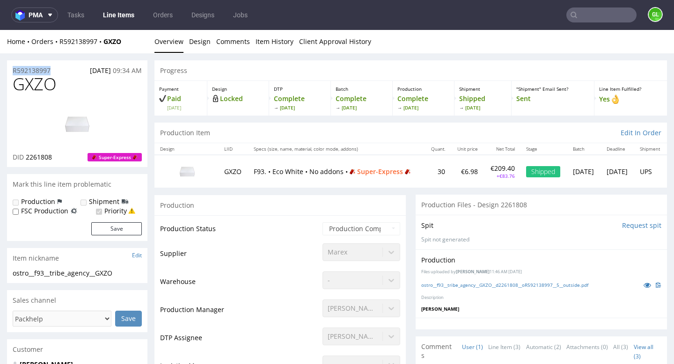
drag, startPoint x: 12, startPoint y: 71, endPoint x: 54, endPoint y: 72, distance: 42.1
click at [54, 72] on div "R592138997 18.09.2025 09:34 AM" at bounding box center [77, 67] width 140 height 15
copy p "R592138997"
drag, startPoint x: 63, startPoint y: 88, endPoint x: 12, endPoint y: 91, distance: 51.6
click at [12, 91] on div "GXZO DID 2261808 Super-Express" at bounding box center [77, 121] width 140 height 92
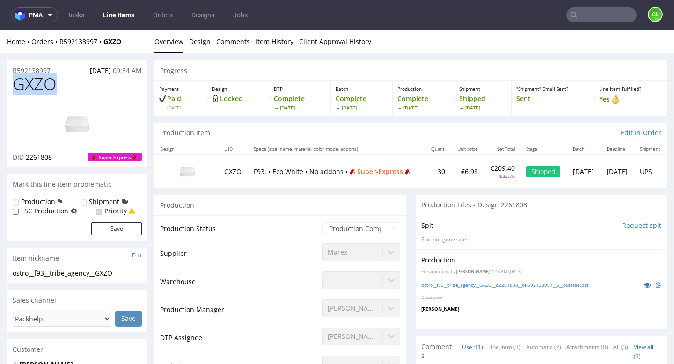
copy span "GXZO"
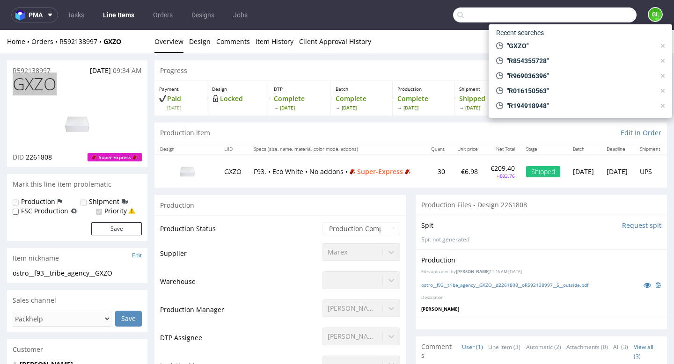
click at [584, 17] on input "text" at bounding box center [544, 14] width 183 height 15
paste input "R468359902"
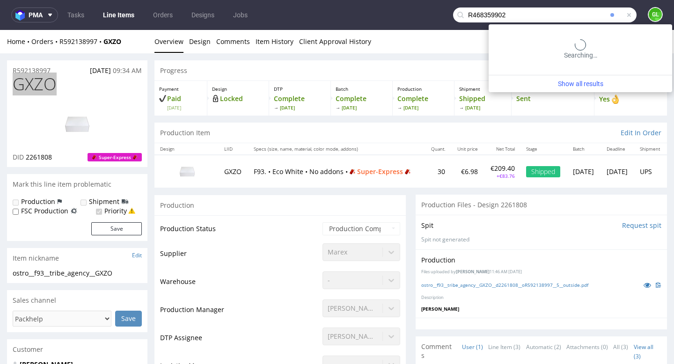
type input "R468359902"
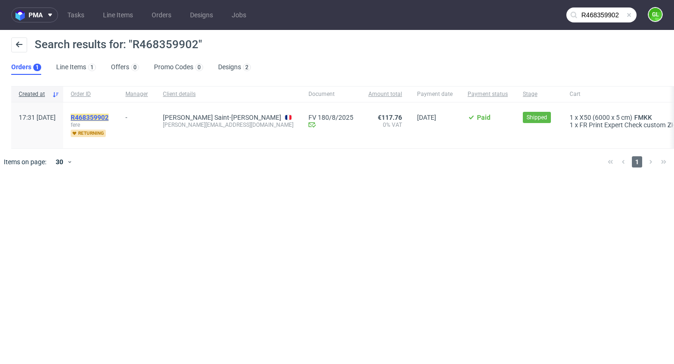
click at [109, 117] on mark "R468359902" at bounding box center [90, 117] width 38 height 7
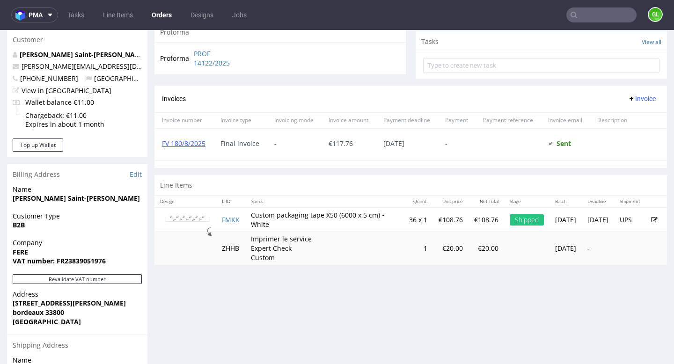
scroll to position [286, 0]
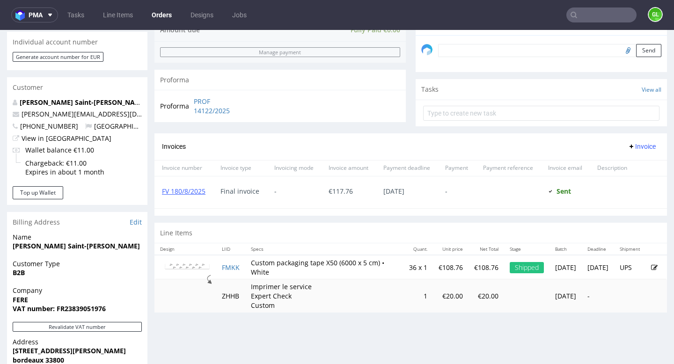
click at [591, 13] on input "text" at bounding box center [601, 14] width 70 height 15
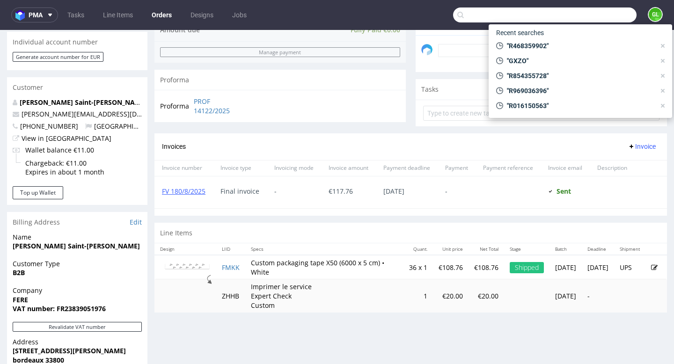
paste input "direction@sicparvismagna.fr"
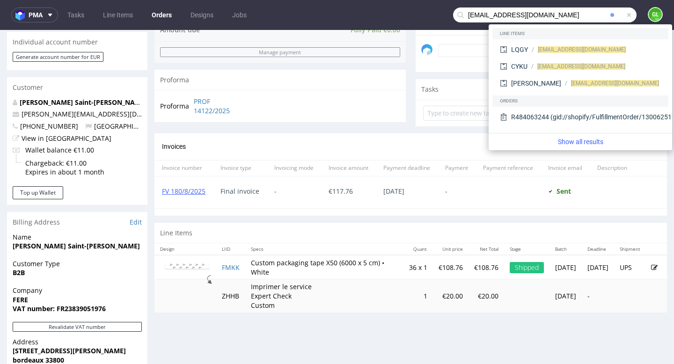
type input "direction@sicparvismagna.fr"
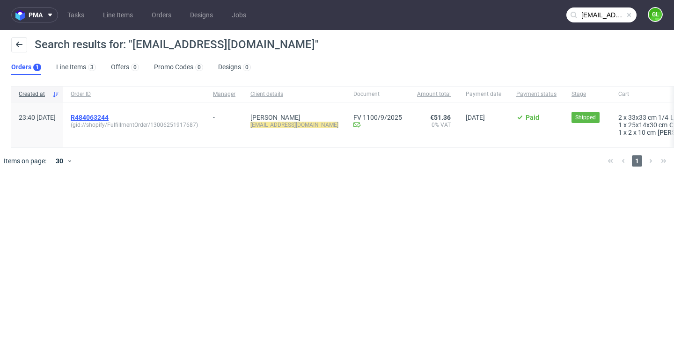
click at [109, 117] on span "R484063244" at bounding box center [90, 117] width 38 height 7
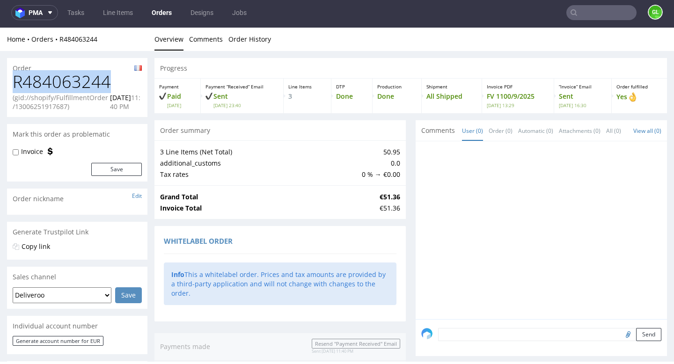
drag, startPoint x: 117, startPoint y: 83, endPoint x: 16, endPoint y: 80, distance: 100.2
click at [16, 80] on h1 "R484063244" at bounding box center [77, 82] width 129 height 19
copy h1 "R484063244"
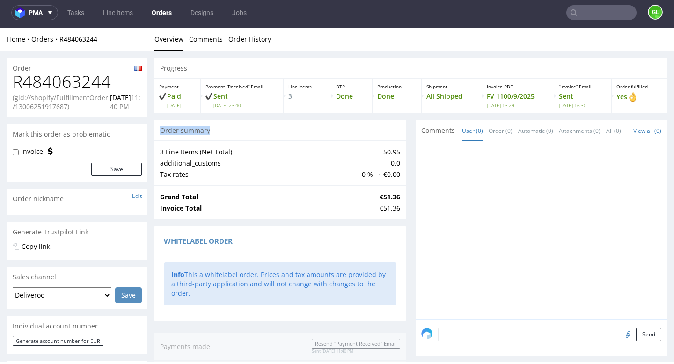
drag, startPoint x: 257, startPoint y: 144, endPoint x: 230, endPoint y: 63, distance: 85.6
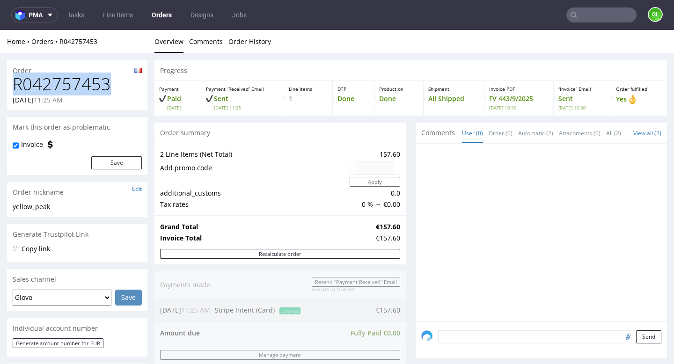
drag, startPoint x: 14, startPoint y: 86, endPoint x: 108, endPoint y: 88, distance: 94.1
click at [108, 88] on h1 "R042757453" at bounding box center [77, 84] width 129 height 19
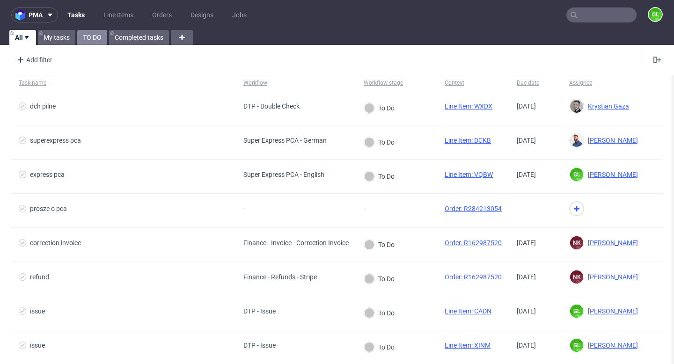
click at [97, 39] on link "TO DO" at bounding box center [92, 37] width 30 height 15
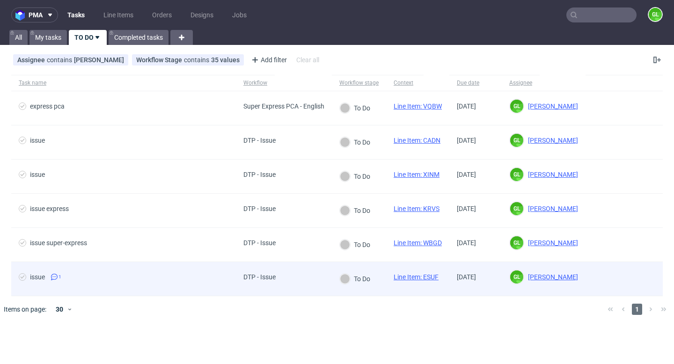
click at [39, 278] on div "issue" at bounding box center [37, 276] width 15 height 7
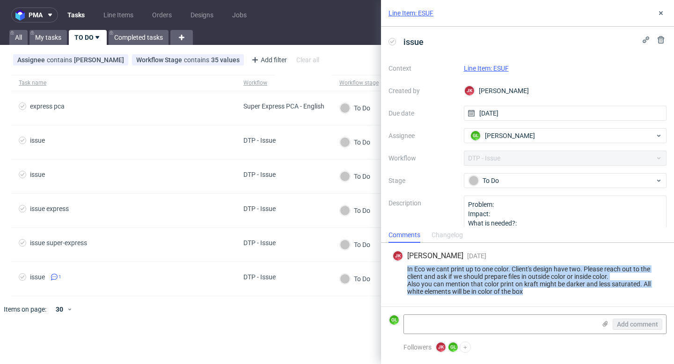
drag, startPoint x: 407, startPoint y: 269, endPoint x: 545, endPoint y: 298, distance: 141.6
click at [545, 298] on div "JK Jan Kocik 4 days ago 19th Sep 2025, 16:30 In Eco we cant print up to one col…" at bounding box center [527, 275] width 278 height 64
copy div "In Eco we cant print up to one color. Client's design have two. Please reach ou…"
click at [490, 67] on link "Line Item: ESUF" at bounding box center [486, 68] width 45 height 7
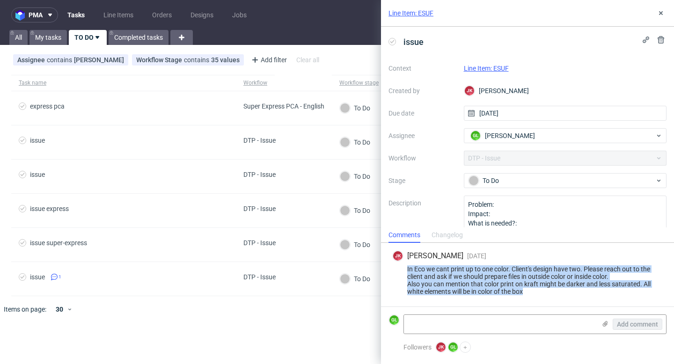
drag, startPoint x: 407, startPoint y: 268, endPoint x: 539, endPoint y: 293, distance: 134.9
click at [539, 293] on div "In Eco we cant print up to one color. Client's design have two. Please reach ou…" at bounding box center [527, 280] width 271 height 30
copy div "In Eco we cant print up to one color. Client's design have two. Please reach ou…"
click at [525, 295] on div at bounding box center [525, 295] width 0 height 0
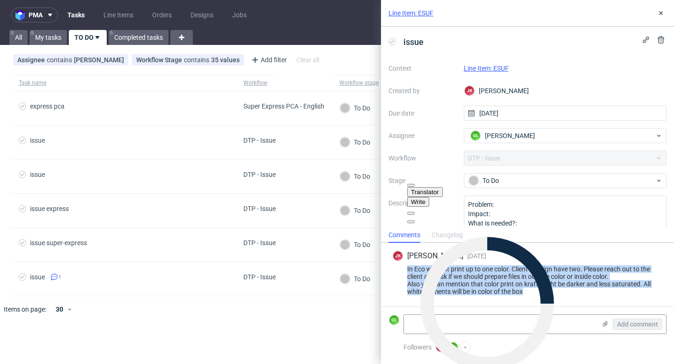
click at [425, 198] on div at bounding box center [418, 198] width 15 height 0
click at [439, 189] on span "Translator" at bounding box center [425, 192] width 28 height 7
click at [415, 220] on button at bounding box center [410, 221] width 7 height 3
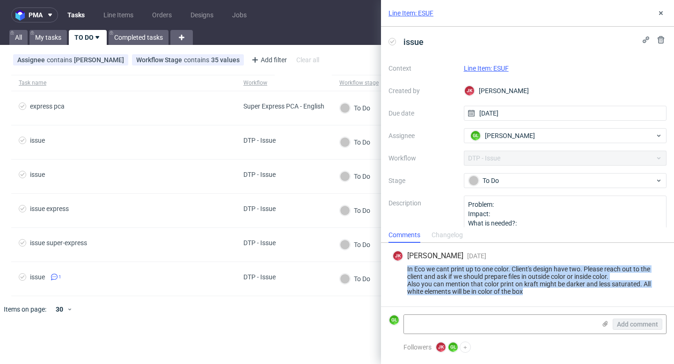
copy div "In Eco we cant print up to one color. Client's design have two. Please reach ou…"
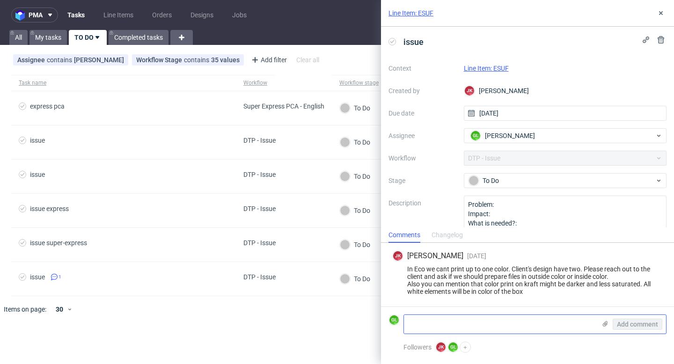
click at [480, 322] on textarea at bounding box center [500, 324] width 192 height 19
paste textarea "https://app-eu1.hubspot.com/contacts/25600958/record/0-5/231787147453/"
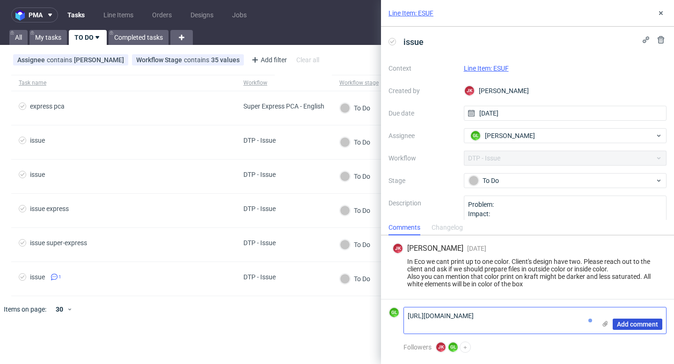
type textarea "https://app-eu1.hubspot.com/contacts/25600958/record/0-5/231787147453/"
click at [630, 323] on span "Add comment" at bounding box center [637, 324] width 41 height 7
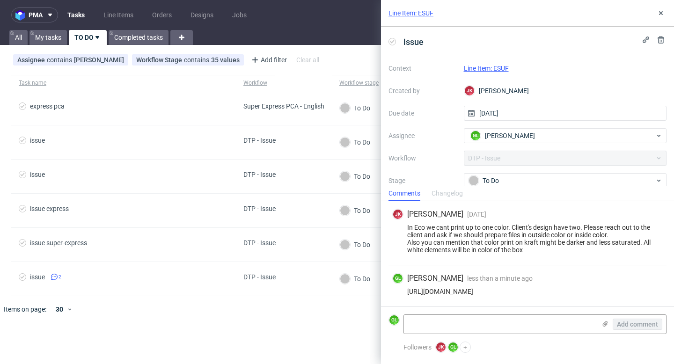
click at [526, 187] on div "Comments Changelog" at bounding box center [527, 193] width 293 height 15
click at [525, 180] on div "To Do" at bounding box center [562, 181] width 186 height 10
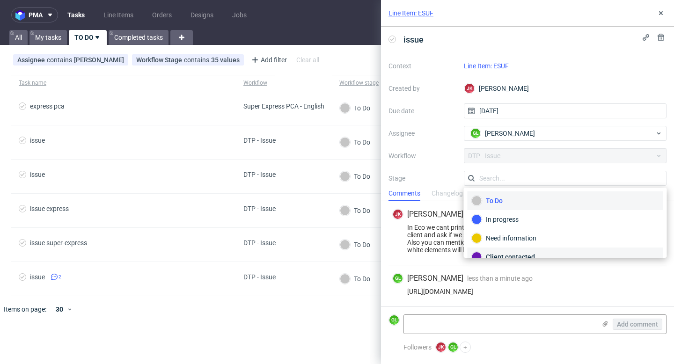
click at [512, 251] on div "Client contacted" at bounding box center [566, 257] width 196 height 19
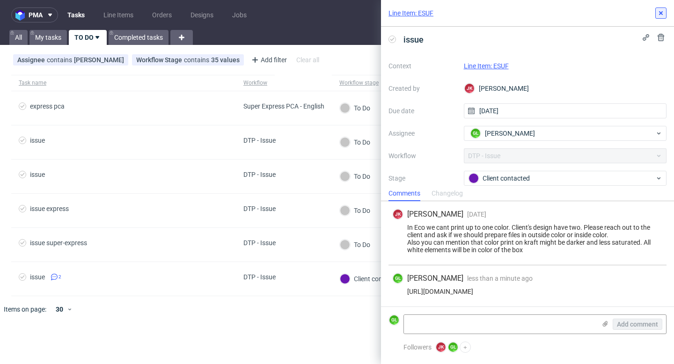
click at [660, 13] on use at bounding box center [661, 13] width 4 height 4
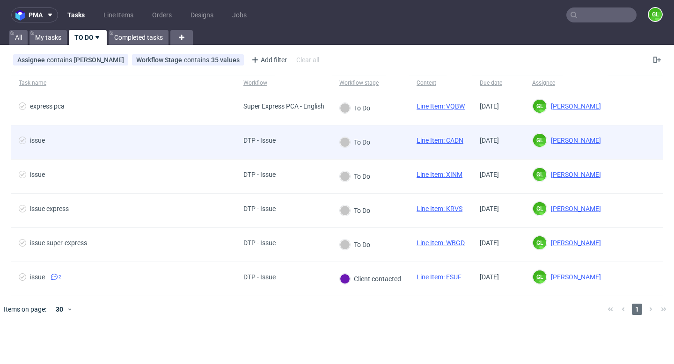
click at [396, 139] on div "To Do" at bounding box center [370, 142] width 77 height 34
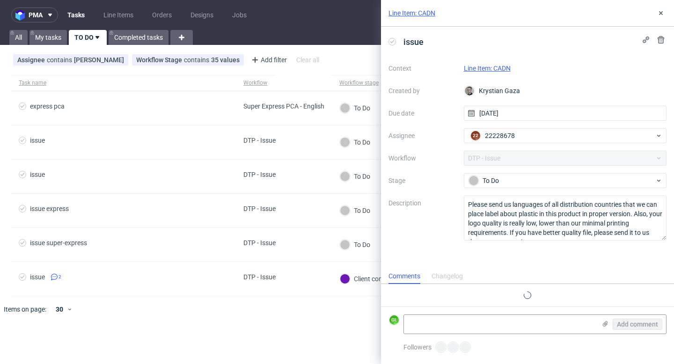
scroll to position [7, 0]
click at [658, 14] on icon at bounding box center [660, 12] width 7 height 7
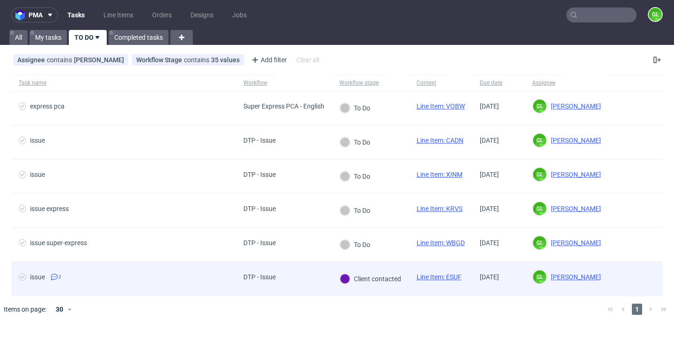
drag, startPoint x: 207, startPoint y: 278, endPoint x: 182, endPoint y: 275, distance: 25.4
click at [182, 275] on span "issue 2" at bounding box center [124, 278] width 210 height 11
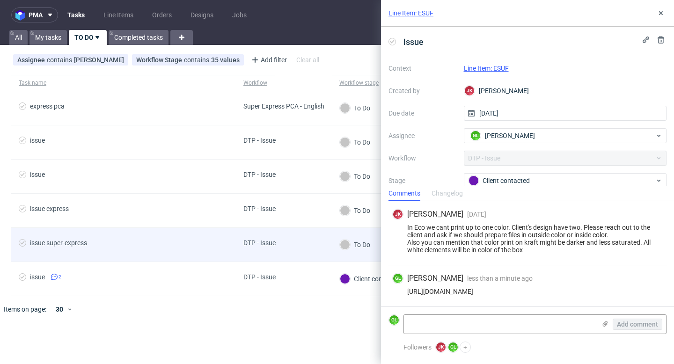
click at [141, 249] on span "issue super-express" at bounding box center [124, 244] width 210 height 11
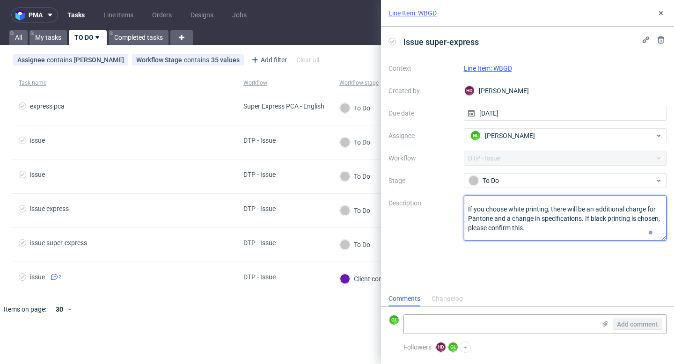
scroll to position [48, 0]
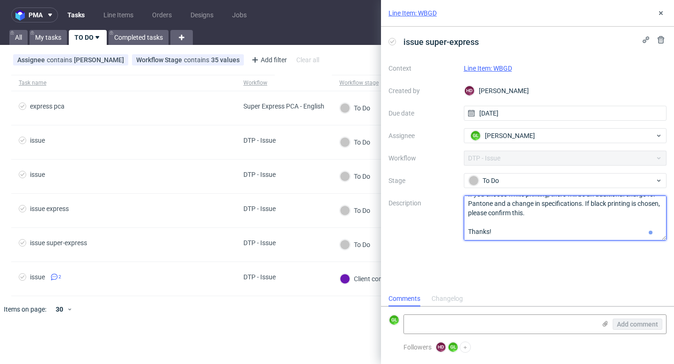
drag, startPoint x: 468, startPoint y: 203, endPoint x: 519, endPoint y: 250, distance: 70.2
click at [519, 250] on div "issue super-express Context Line Item: WBGD Created by HD Hapka Dominika Due da…" at bounding box center [527, 159] width 293 height 264
click at [525, 226] on textarea "Please contact the client. They requested white printing, but the product was o…" at bounding box center [565, 218] width 203 height 45
drag, startPoint x: 467, startPoint y: 202, endPoint x: 540, endPoint y: 226, distance: 76.7
click at [540, 226] on textarea "Please contact the client. They requested white printing, but the product was o…" at bounding box center [565, 218] width 203 height 45
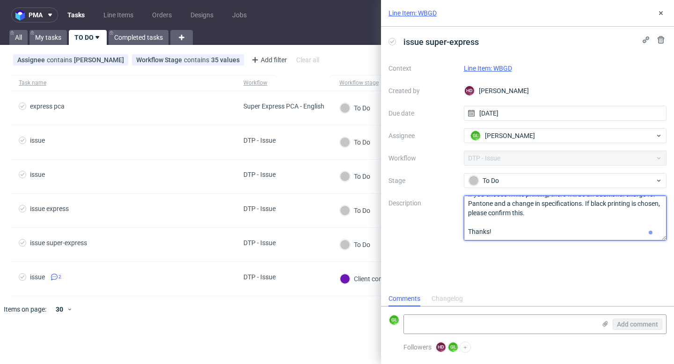
click at [540, 186] on div at bounding box center [540, 186] width 0 height 0
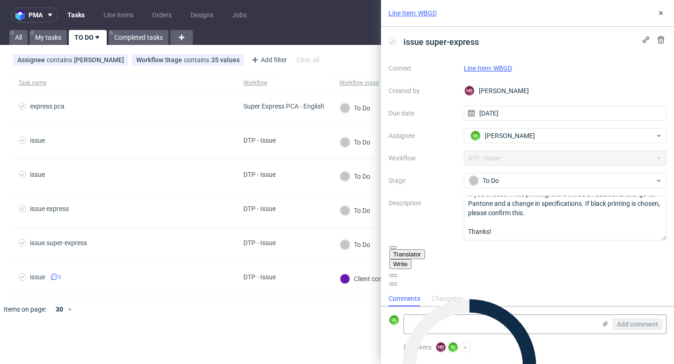
click at [397, 283] on button at bounding box center [392, 284] width 7 height 3
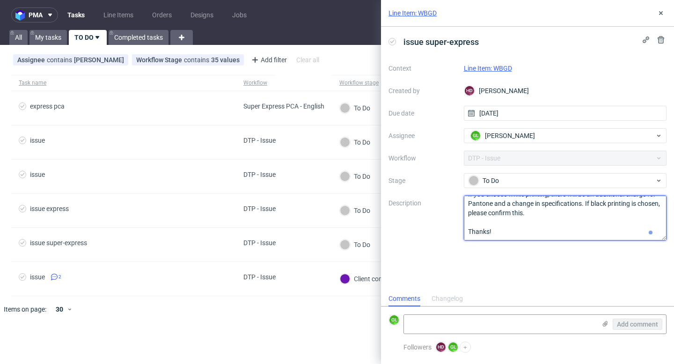
drag, startPoint x: 468, startPoint y: 203, endPoint x: 534, endPoint y: 238, distance: 74.8
click at [534, 238] on textarea "Please contact the client. They requested white printing, but the product was o…" at bounding box center [565, 218] width 203 height 45
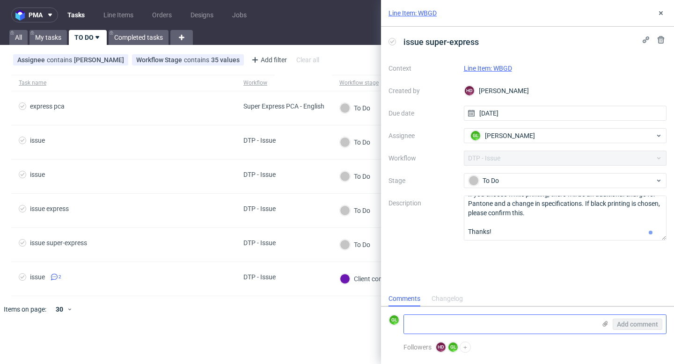
click at [462, 320] on textarea at bounding box center [500, 324] width 192 height 19
paste textarea "https://app-eu1.hubspot.com/contacts/25600958/record/0-5/231785707751/"
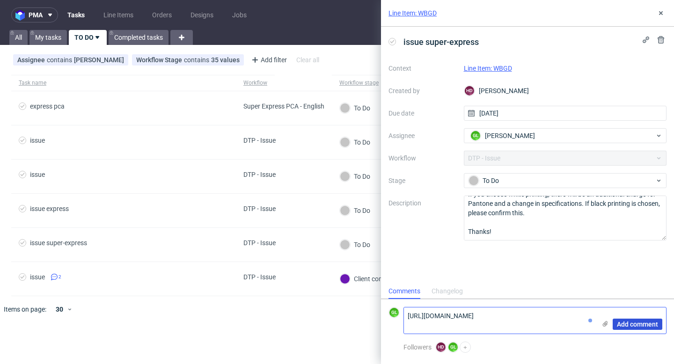
type textarea "https://app-eu1.hubspot.com/contacts/25600958/record/0-5/231785707751/"
click at [627, 325] on span "Add comment" at bounding box center [637, 324] width 41 height 7
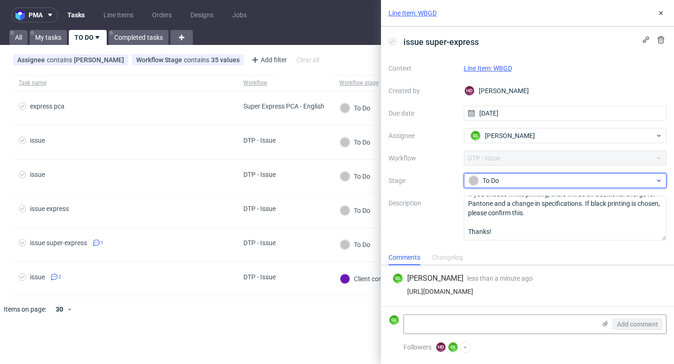
click at [572, 177] on div "To Do" at bounding box center [562, 181] width 186 height 10
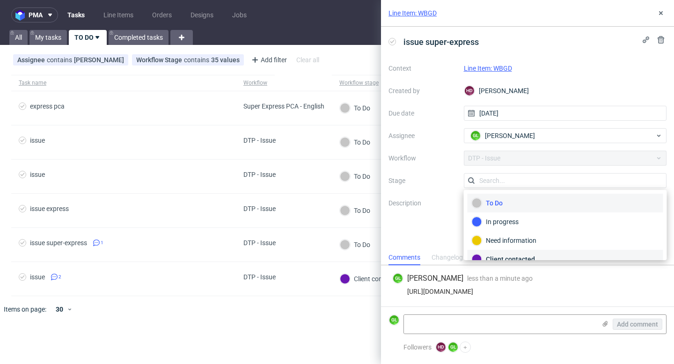
click at [517, 257] on div "Client contacted" at bounding box center [565, 259] width 187 height 10
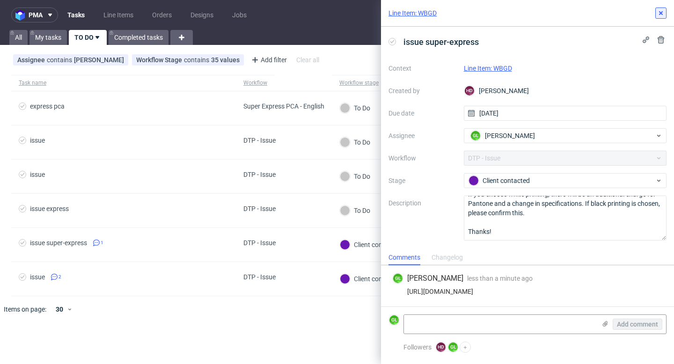
click at [661, 12] on use at bounding box center [661, 13] width 4 height 4
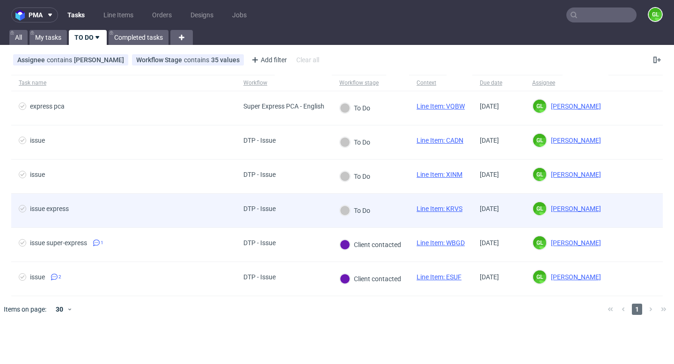
click at [131, 211] on span "issue express" at bounding box center [124, 210] width 210 height 11
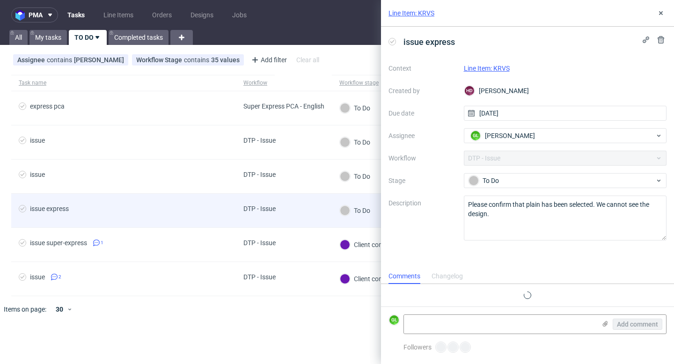
scroll to position [7, 0]
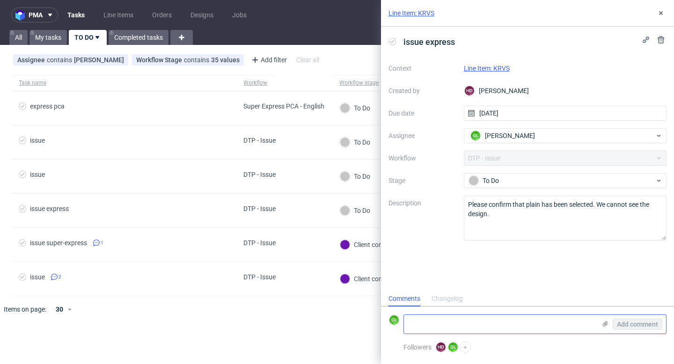
click at [465, 322] on textarea at bounding box center [500, 324] width 192 height 19
paste textarea "https://app-eu1.hubspot.com/contacts/25600958/record/0-5/232046908625/"
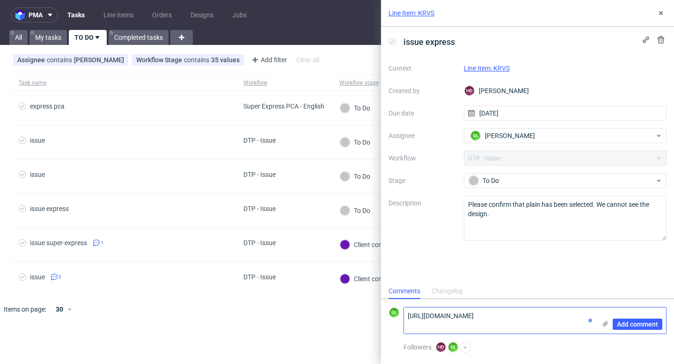
scroll to position [0, 0]
type textarea "https://app-eu1.hubspot.com/contacts/25600958/record/0-5/232046908625/"
click at [629, 324] on span "Add comment" at bounding box center [637, 324] width 41 height 7
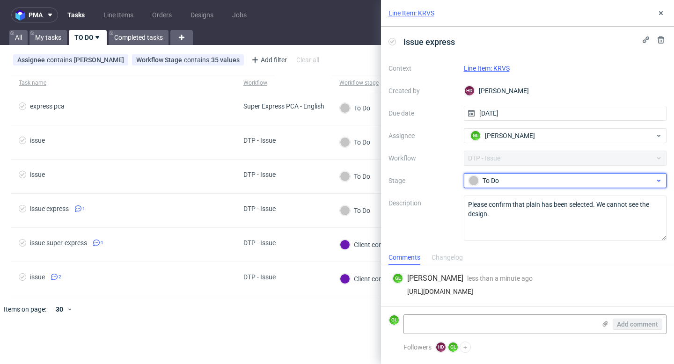
click at [547, 176] on div "To Do" at bounding box center [562, 181] width 186 height 10
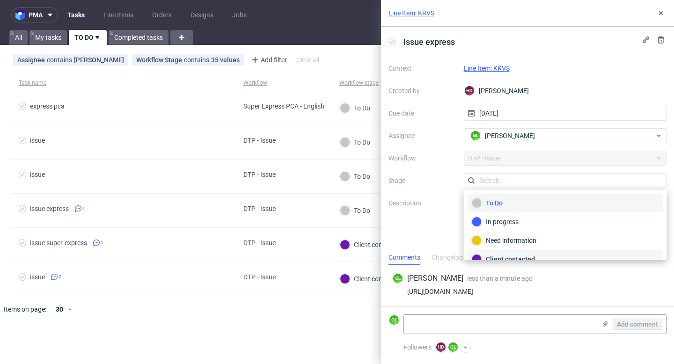
click at [506, 256] on div "Client contacted" at bounding box center [565, 259] width 187 height 10
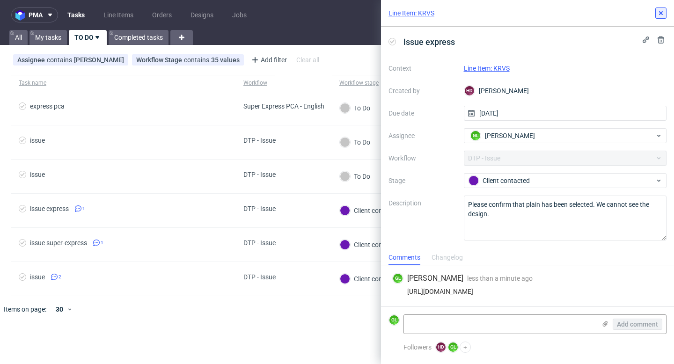
click at [659, 15] on icon at bounding box center [660, 12] width 7 height 7
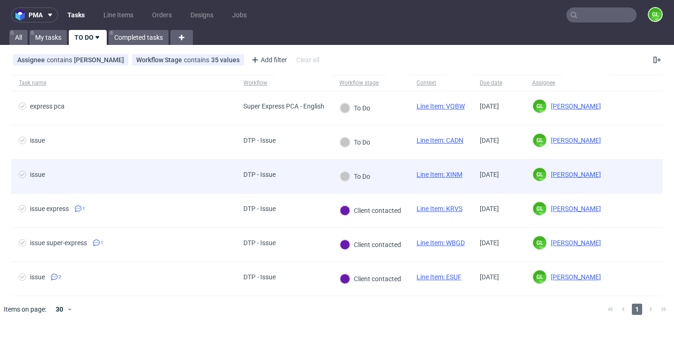
click at [378, 176] on div "To Do" at bounding box center [355, 177] width 46 height 34
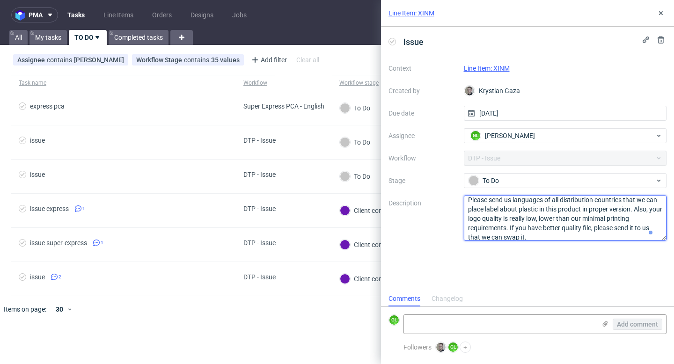
scroll to position [10, 0]
drag, startPoint x: 468, startPoint y: 203, endPoint x: 541, endPoint y: 232, distance: 78.1
click at [541, 232] on textarea "Please send us languages of all distribution countries that we can place label …" at bounding box center [565, 218] width 203 height 45
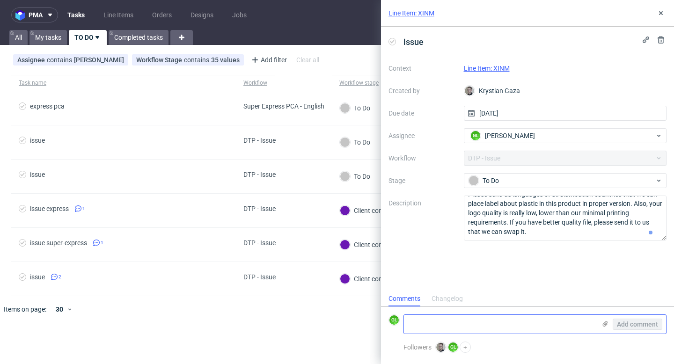
click at [461, 319] on textarea at bounding box center [500, 324] width 192 height 19
paste textarea "https://app-eu1.hubspot.com/contacts/25600958/record/0-5/231512817883/"
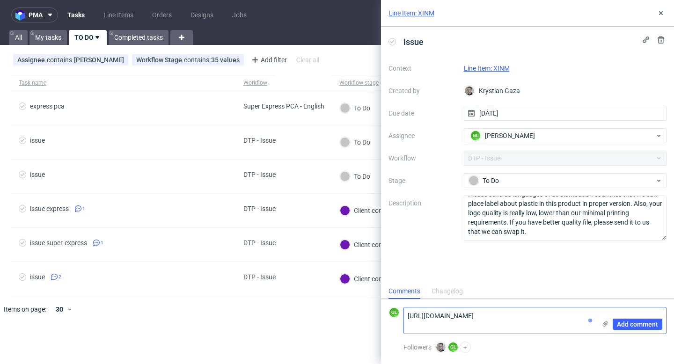
scroll to position [0, 0]
type textarea "https://app-eu1.hubspot.com/contacts/25600958/record/0-5/231512817883/"
click at [639, 326] on span "Add comment" at bounding box center [637, 324] width 41 height 7
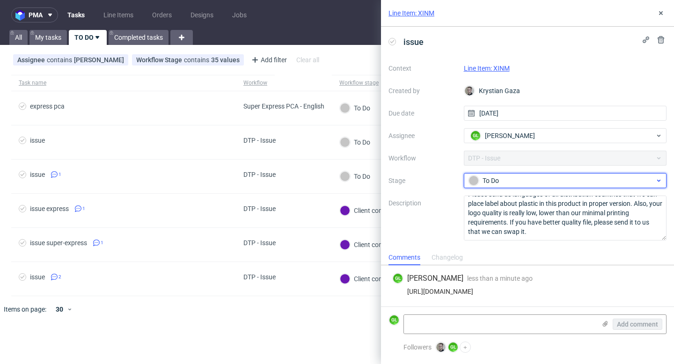
click at [657, 180] on icon at bounding box center [658, 180] width 7 height 7
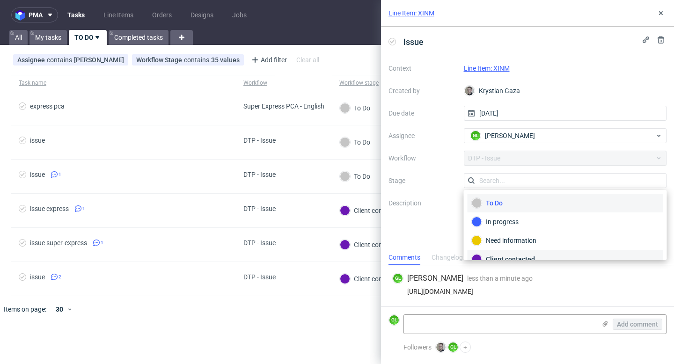
click at [535, 255] on div "Client contacted" at bounding box center [565, 259] width 187 height 10
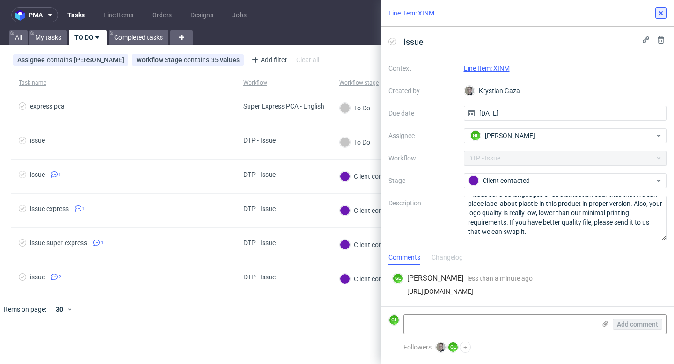
click at [663, 11] on icon at bounding box center [660, 12] width 7 height 7
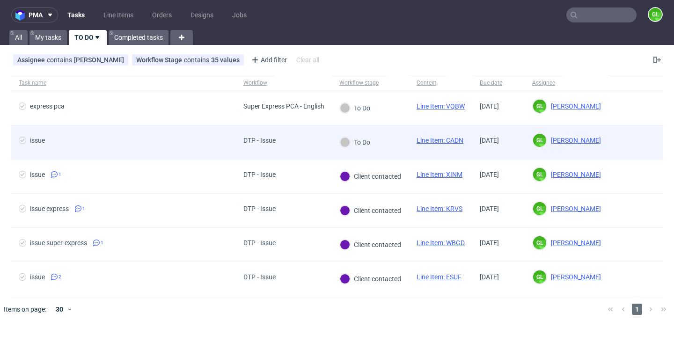
click at [191, 147] on span "issue" at bounding box center [124, 142] width 210 height 11
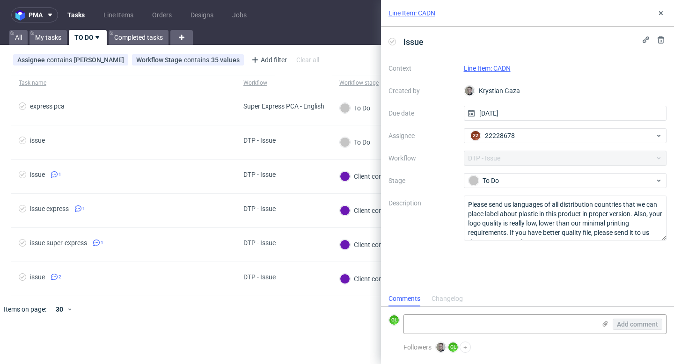
scroll to position [7, 0]
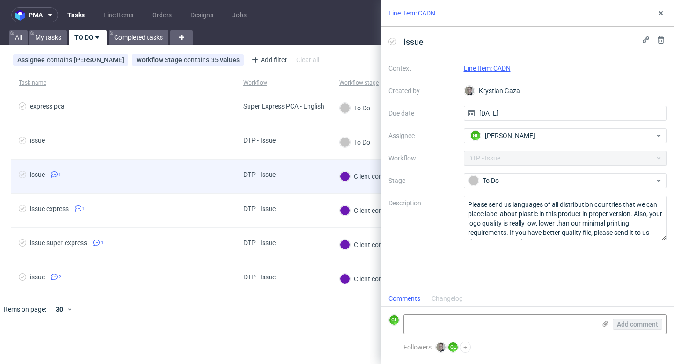
click at [190, 179] on span "issue 1" at bounding box center [124, 176] width 210 height 11
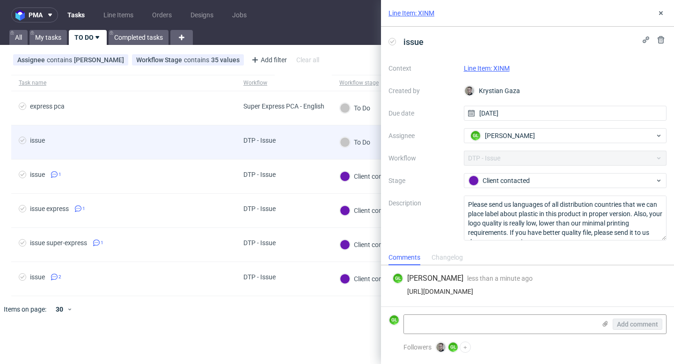
click at [292, 151] on div "DTP - Issue" at bounding box center [284, 142] width 96 height 34
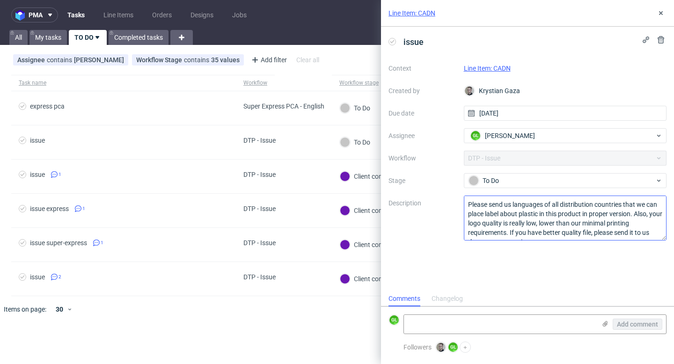
scroll to position [10, 0]
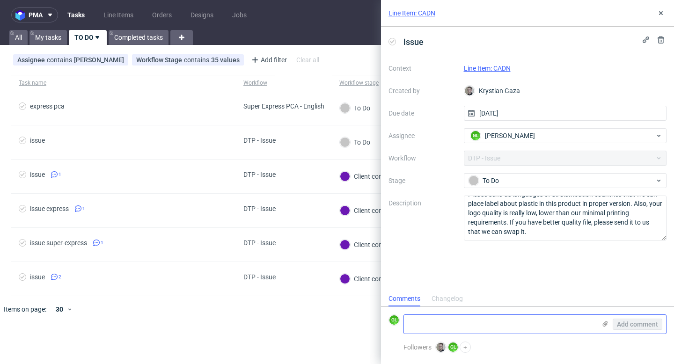
click at [471, 328] on textarea at bounding box center [500, 324] width 192 height 19
paste textarea "https://app-eu1.hubspot.com/contacts/25600958/record/0-5/231512817883/"
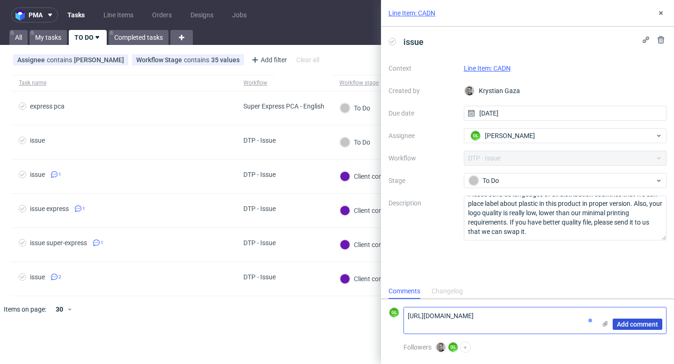
type textarea "https://app-eu1.hubspot.com/contacts/25600958/record/0-5/231512817883/"
click at [637, 325] on span "Add comment" at bounding box center [637, 324] width 41 height 7
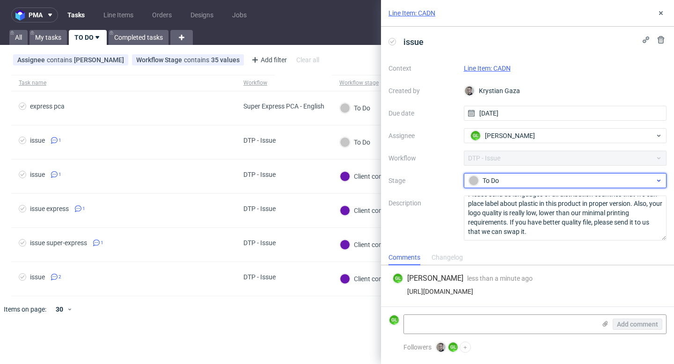
click at [568, 180] on div "To Do" at bounding box center [562, 181] width 186 height 10
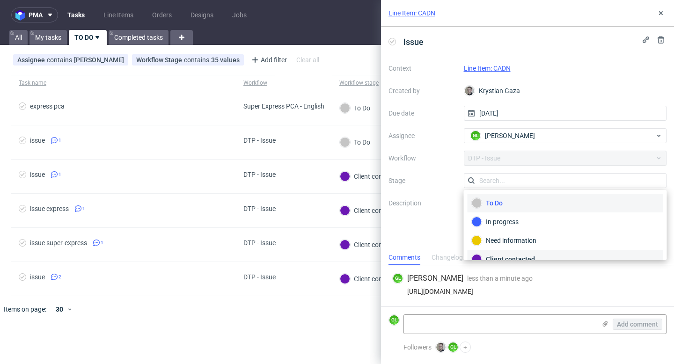
click at [515, 256] on div "Client contacted" at bounding box center [565, 259] width 187 height 10
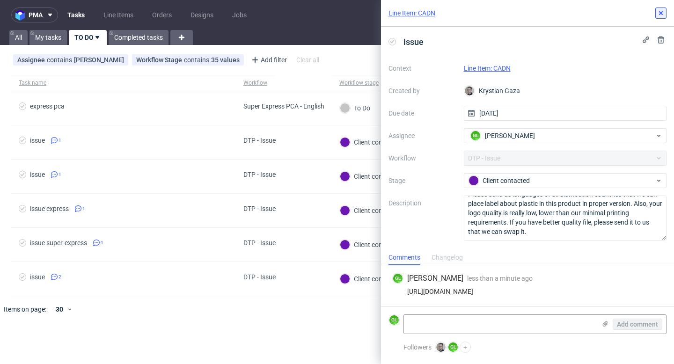
click at [660, 13] on use at bounding box center [661, 13] width 4 height 4
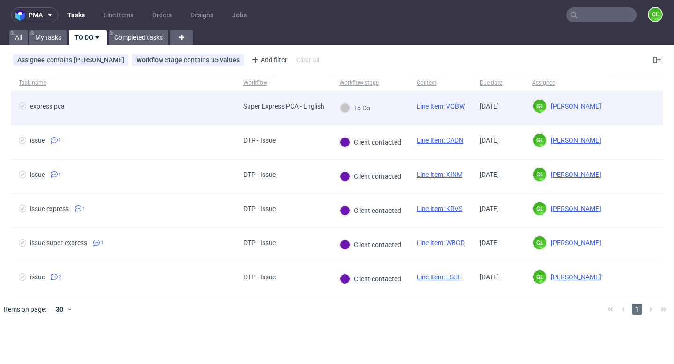
click at [232, 106] on div "express pca" at bounding box center [123, 108] width 225 height 34
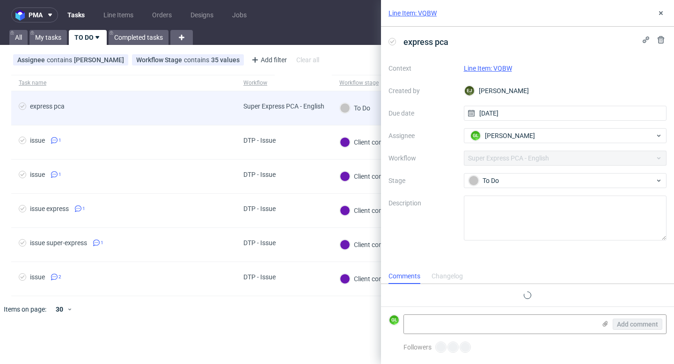
scroll to position [7, 0]
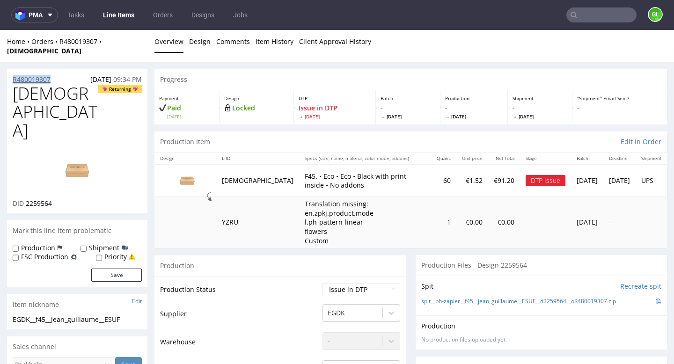
drag, startPoint x: 56, startPoint y: 71, endPoint x: 12, endPoint y: 73, distance: 43.6
click at [12, 73] on div "R480019307 [DATE] 09:34 PM" at bounding box center [77, 76] width 140 height 15
copy p "R480019307"
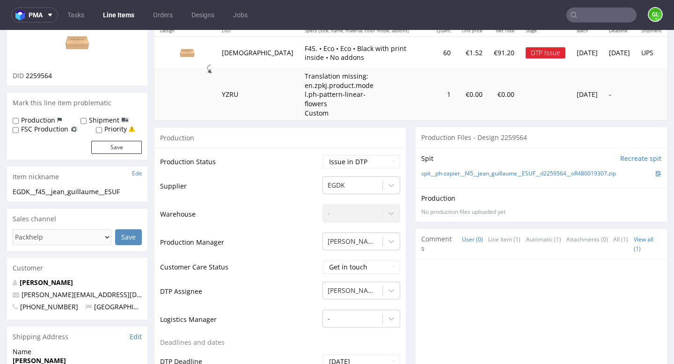
scroll to position [130, 0]
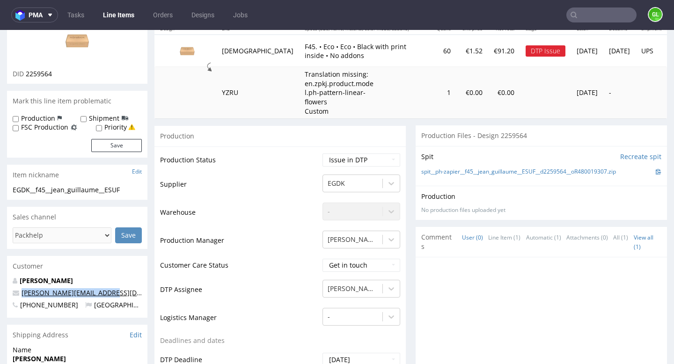
drag, startPoint x: 104, startPoint y: 249, endPoint x: 22, endPoint y: 245, distance: 82.9
click at [22, 288] on p "jean-guillaume@nurabox.fr" at bounding box center [77, 292] width 129 height 9
copy link "jean-guillaume@nurabox.fr"
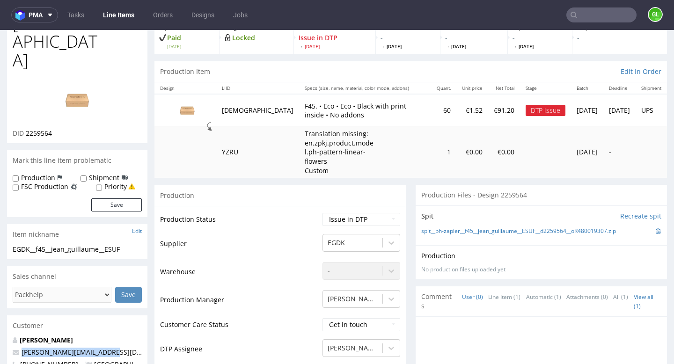
scroll to position [0, 0]
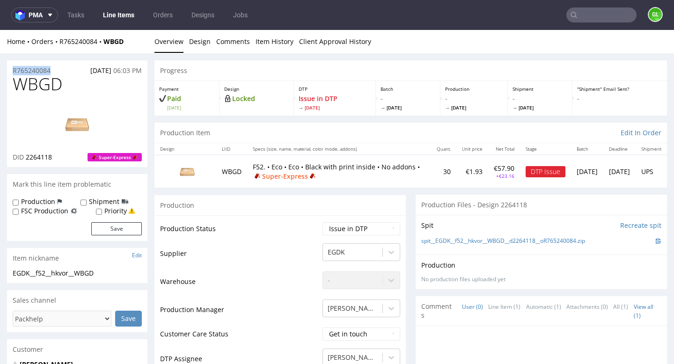
drag, startPoint x: 65, startPoint y: 69, endPoint x: 11, endPoint y: 69, distance: 53.8
click at [11, 69] on div "R765240084 [DATE] 06:03 PM" at bounding box center [77, 67] width 140 height 15
copy p "R765240084"
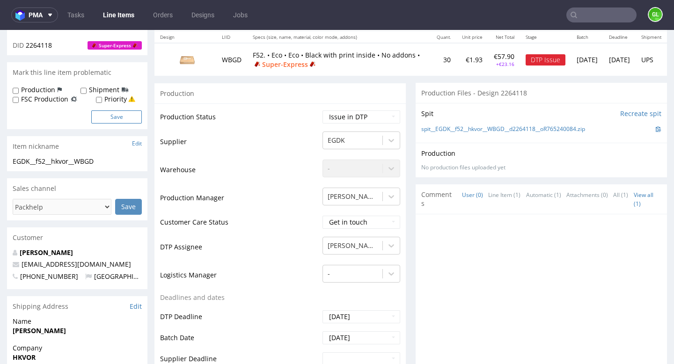
scroll to position [122, 0]
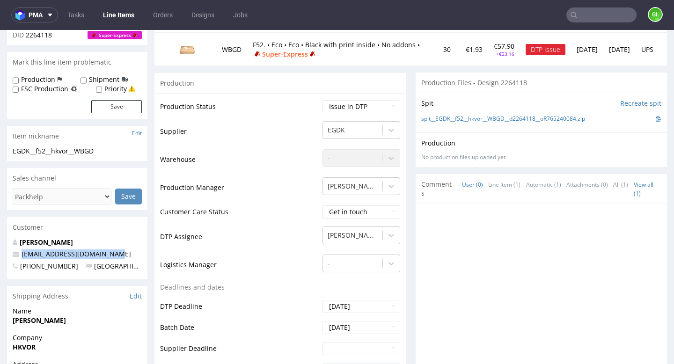
drag, startPoint x: 112, startPoint y: 256, endPoint x: 21, endPoint y: 257, distance: 90.8
click at [21, 257] on p "[EMAIL_ADDRESS][DOMAIN_NAME]" at bounding box center [77, 253] width 129 height 9
copy link "[EMAIL_ADDRESS][DOMAIN_NAME]"
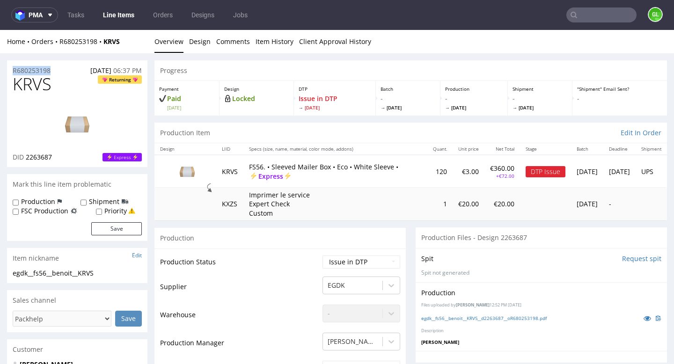
drag, startPoint x: 56, startPoint y: 70, endPoint x: 9, endPoint y: 72, distance: 46.8
click at [9, 72] on div "R680253198 [DATE] 06:37 PM" at bounding box center [77, 67] width 140 height 15
copy p "R680253198"
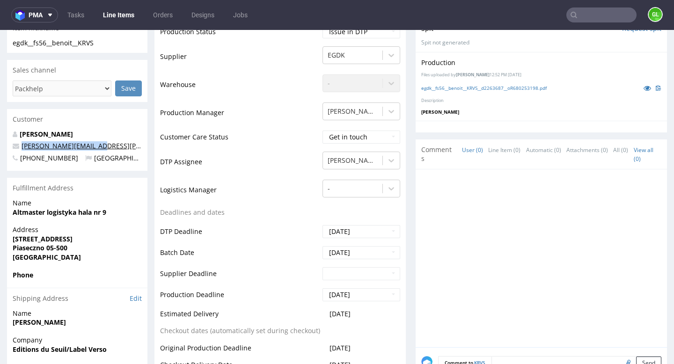
drag, startPoint x: 96, startPoint y: 149, endPoint x: 22, endPoint y: 149, distance: 74.4
click at [22, 149] on p "[PERSON_NAME][EMAIL_ADDRESS][PERSON_NAME][DOMAIN_NAME]" at bounding box center [77, 145] width 129 height 9
copy link "[PERSON_NAME][EMAIL_ADDRESS][PERSON_NAME][DOMAIN_NAME]"
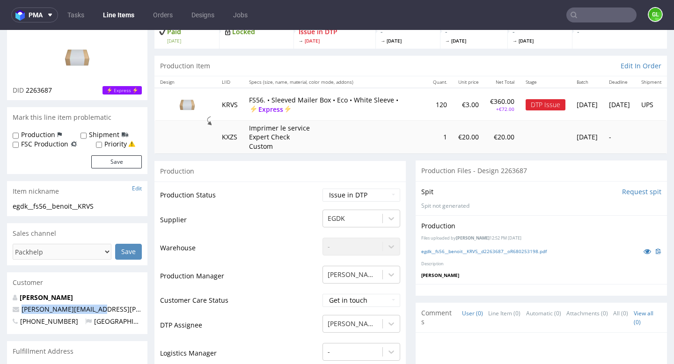
scroll to position [0, 0]
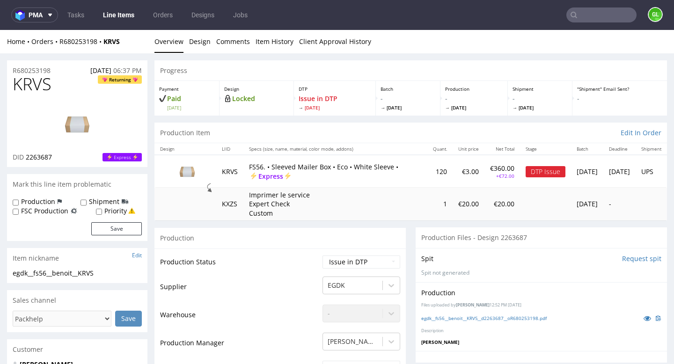
drag, startPoint x: 273, startPoint y: 167, endPoint x: 322, endPoint y: 167, distance: 49.1
click at [322, 167] on p "FS56. • Sleeved Mailer Box • Eco • White Sleeve • Express" at bounding box center [335, 171] width 173 height 18
click at [297, 166] on p "FS56. • Sleeved Mailer Box • Eco • White Sleeve • Express" at bounding box center [335, 171] width 173 height 18
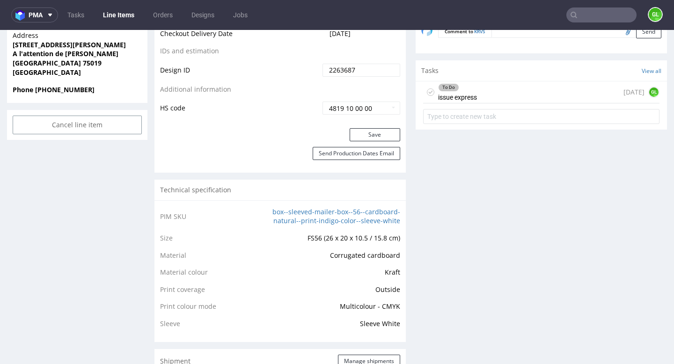
scroll to position [569, 0]
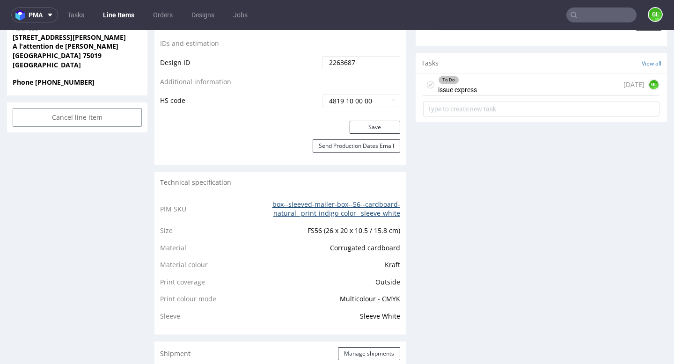
click at [334, 206] on link "box--sleeved-mailer-box--56--cardboard-natural--print-indigo-color--sleeve-white" at bounding box center [336, 209] width 128 height 18
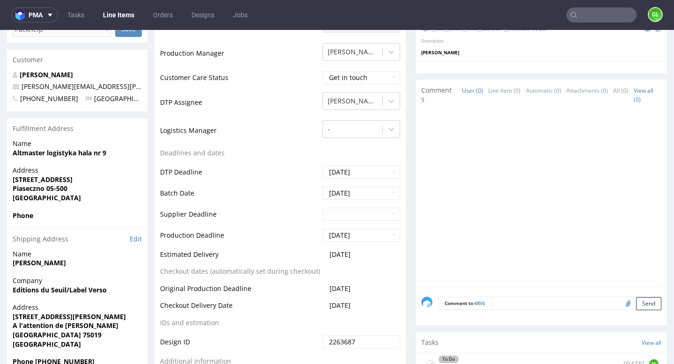
scroll to position [0, 0]
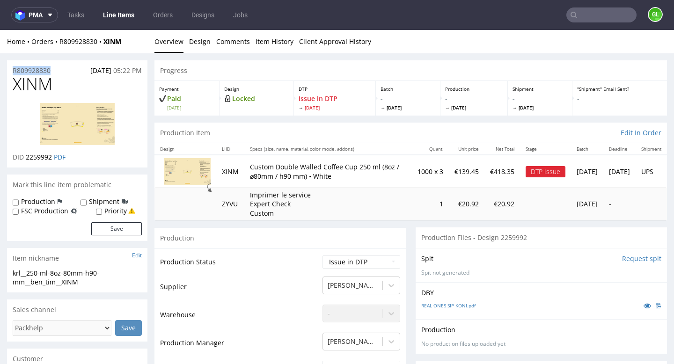
drag, startPoint x: 57, startPoint y: 72, endPoint x: 11, endPoint y: 72, distance: 45.4
click at [11, 72] on div "R809928830 [DATE] 05:22 PM" at bounding box center [77, 67] width 140 height 15
copy p "R809928830"
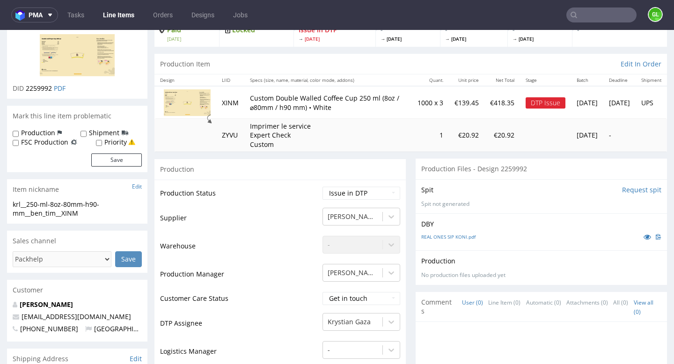
scroll to position [70, 0]
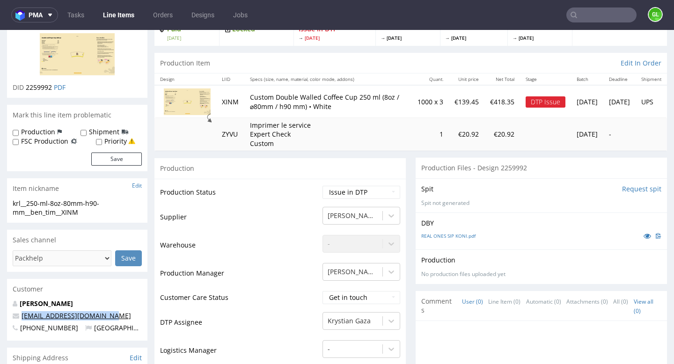
drag, startPoint x: 102, startPoint y: 316, endPoint x: 22, endPoint y: 317, distance: 80.5
click at [22, 317] on p "[EMAIL_ADDRESS][DOMAIN_NAME]" at bounding box center [77, 315] width 129 height 9
copy link "[EMAIL_ADDRESS][DOMAIN_NAME]"
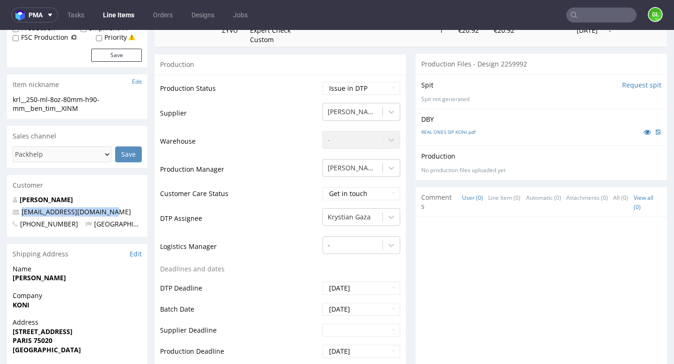
scroll to position [0, 0]
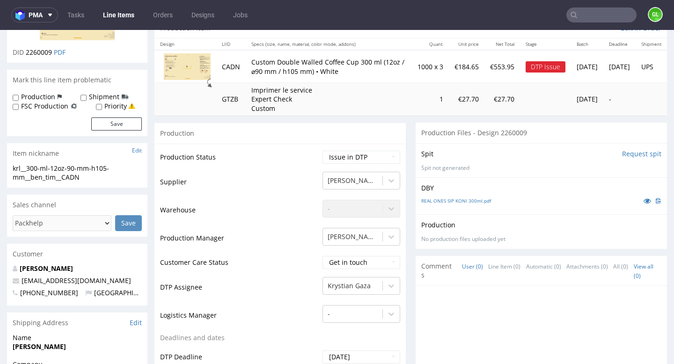
scroll to position [104, 0]
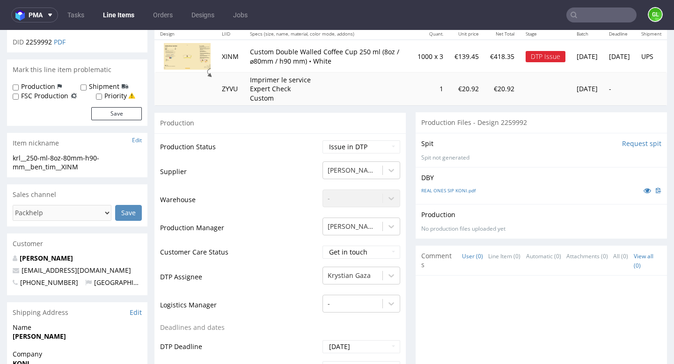
scroll to position [114, 0]
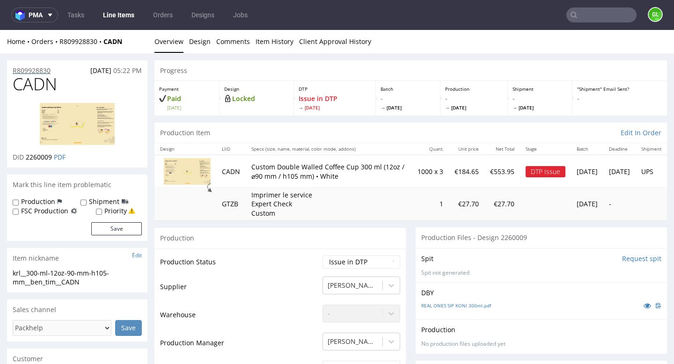
click at [44, 71] on p "R809928830" at bounding box center [32, 70] width 38 height 9
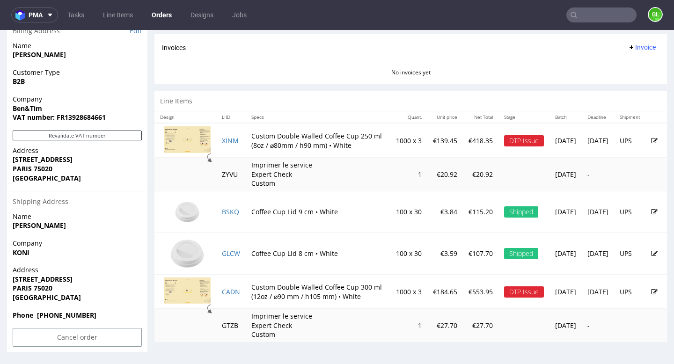
scroll to position [2, 0]
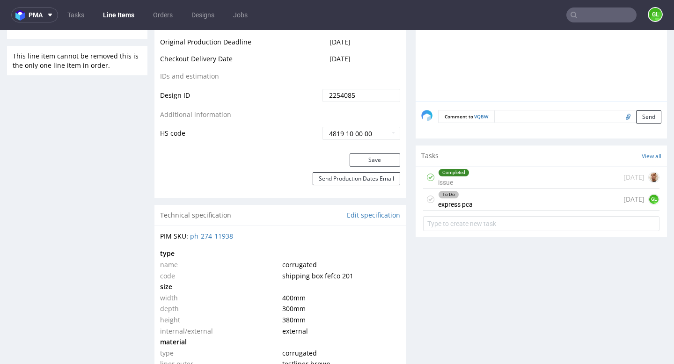
scroll to position [503, 0]
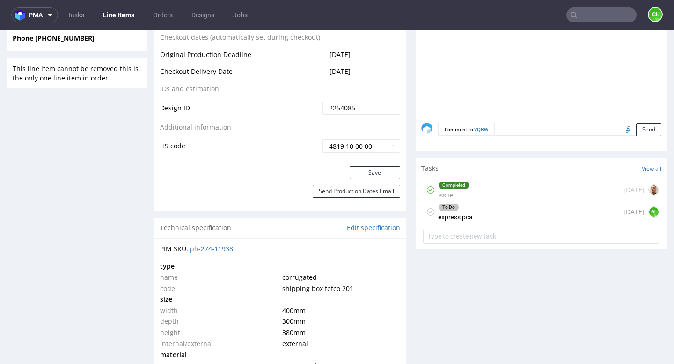
click at [520, 213] on div "To Do express pca [DATE] GL" at bounding box center [541, 212] width 236 height 22
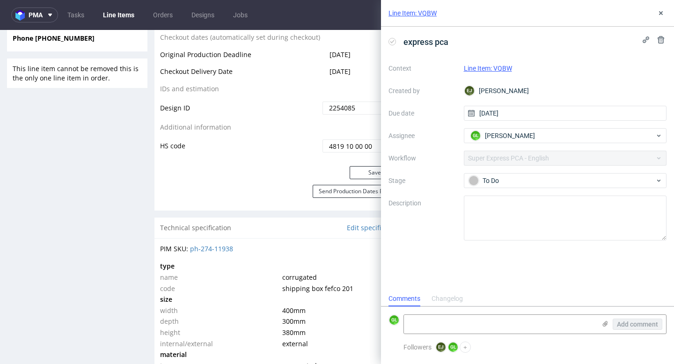
scroll to position [7, 0]
click at [660, 13] on use at bounding box center [661, 13] width 4 height 4
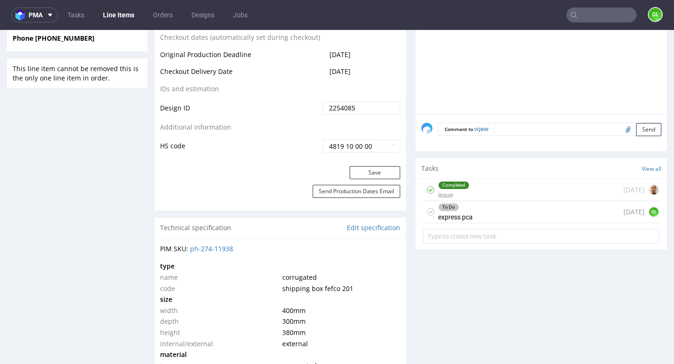
click at [525, 202] on div "To Do express pca today GL" at bounding box center [541, 212] width 236 height 22
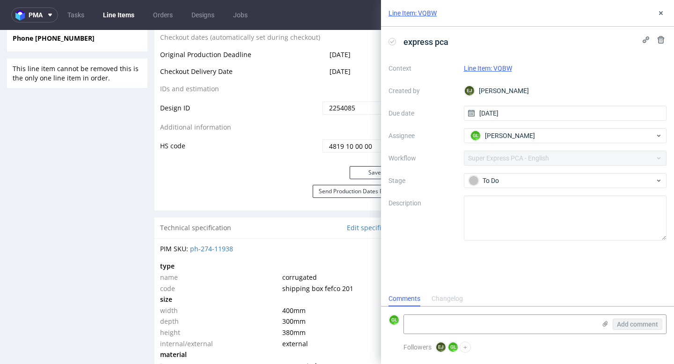
scroll to position [7, 0]
click at [659, 15] on icon at bounding box center [660, 12] width 7 height 7
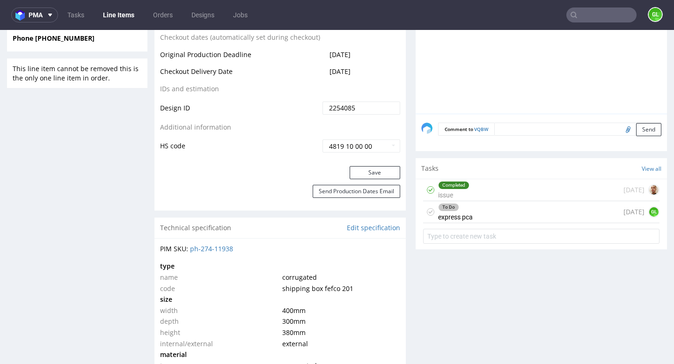
click at [495, 194] on div "Completed issue 21 days ago" at bounding box center [541, 190] width 236 height 22
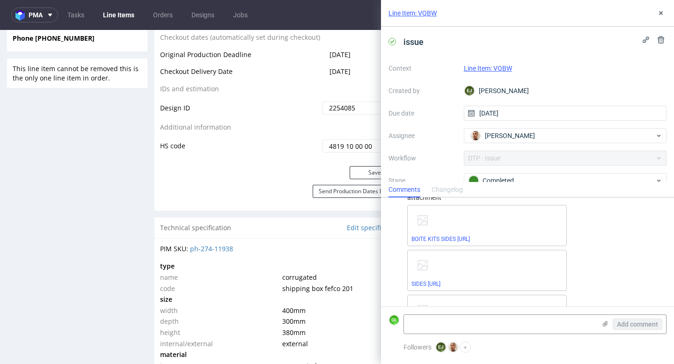
scroll to position [327, 0]
click at [660, 15] on icon at bounding box center [660, 12] width 7 height 7
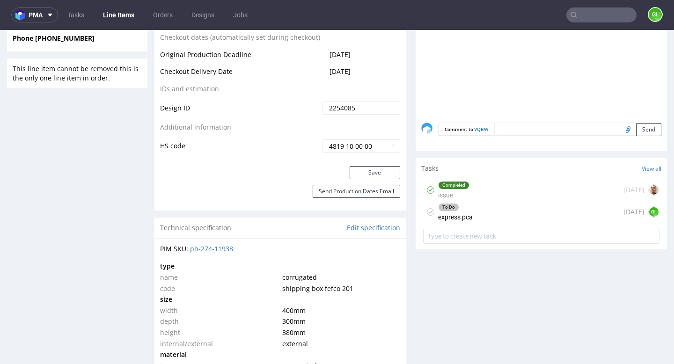
click at [510, 213] on div "To Do express pca today GL" at bounding box center [541, 212] width 236 height 22
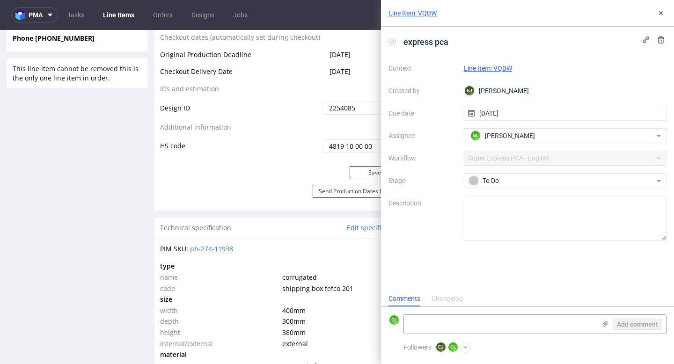
scroll to position [7, 0]
click at [660, 17] on button at bounding box center [660, 12] width 11 height 11
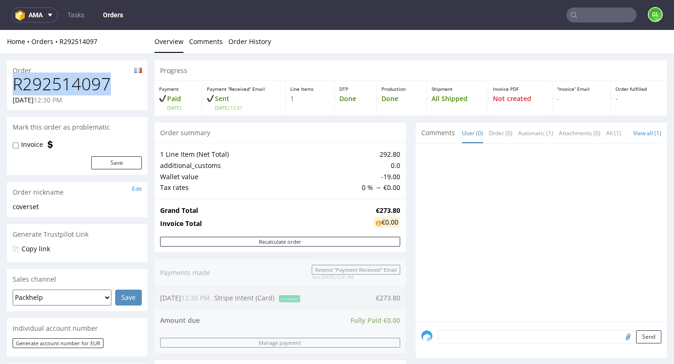
drag, startPoint x: 111, startPoint y: 84, endPoint x: 13, endPoint y: 88, distance: 98.3
click at [13, 88] on h1 "R292514097" at bounding box center [77, 84] width 129 height 19
copy h1 "R292514097"
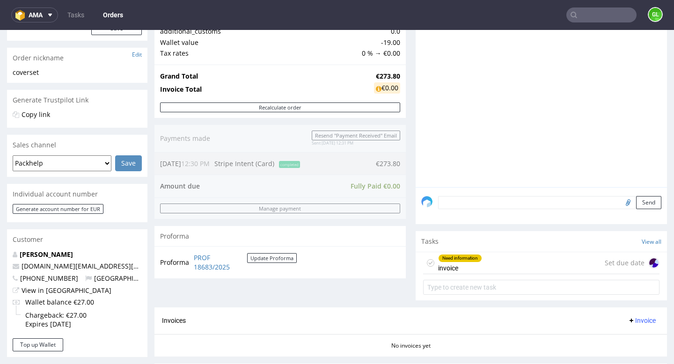
scroll to position [135, 0]
drag, startPoint x: 92, startPoint y: 270, endPoint x: 78, endPoint y: 270, distance: 14.5
click at [78, 270] on div "[PERSON_NAME] [DOMAIN_NAME][EMAIL_ADDRESS][DOMAIN_NAME] [PHONE_NUMBER] [GEOGRAP…" at bounding box center [77, 293] width 140 height 88
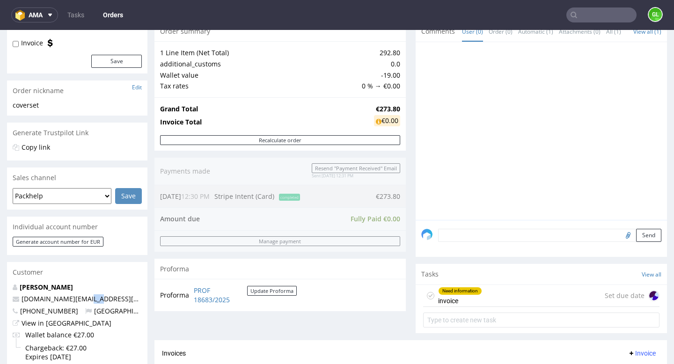
scroll to position [136, 0]
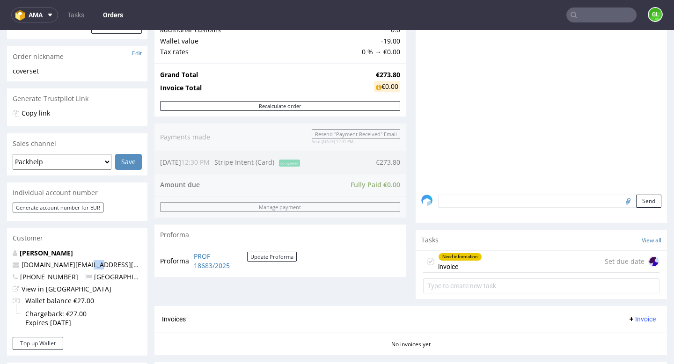
click at [124, 265] on p "[DOMAIN_NAME][EMAIL_ADDRESS][DOMAIN_NAME]" at bounding box center [77, 264] width 129 height 9
drag, startPoint x: 98, startPoint y: 267, endPoint x: 22, endPoint y: 269, distance: 75.4
click at [22, 269] on p "[DOMAIN_NAME][EMAIL_ADDRESS][DOMAIN_NAME]" at bounding box center [77, 264] width 129 height 9
copy link "[DOMAIN_NAME][EMAIL_ADDRESS][DOMAIN_NAME]"
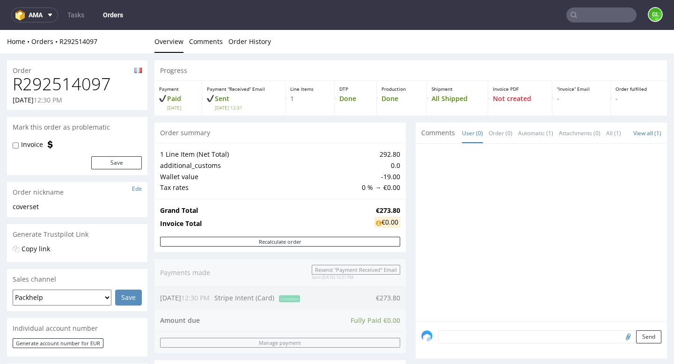
click at [582, 13] on input "text" at bounding box center [601, 14] width 70 height 15
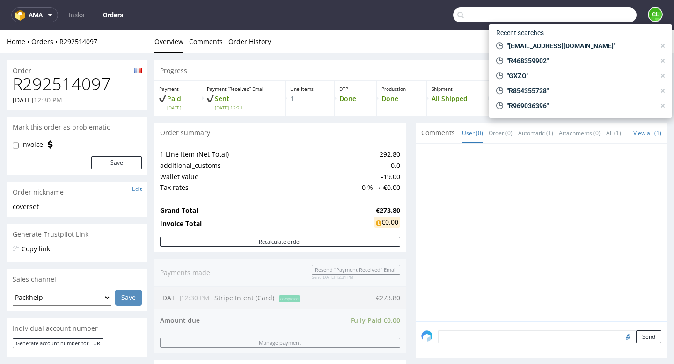
paste input "R765240084"
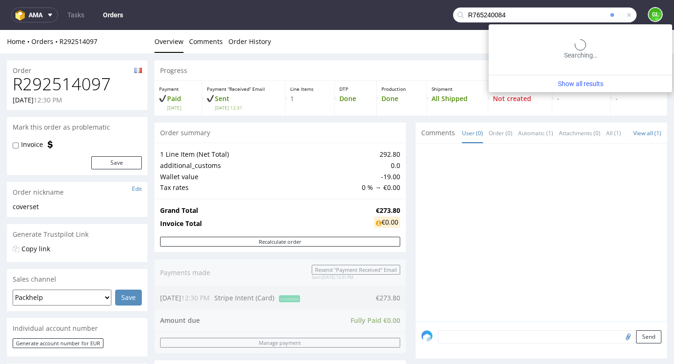
type input "R765240084"
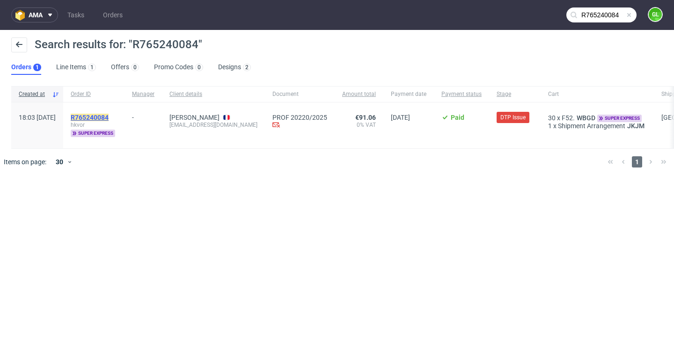
click at [109, 119] on mark "R765240084" at bounding box center [90, 117] width 38 height 7
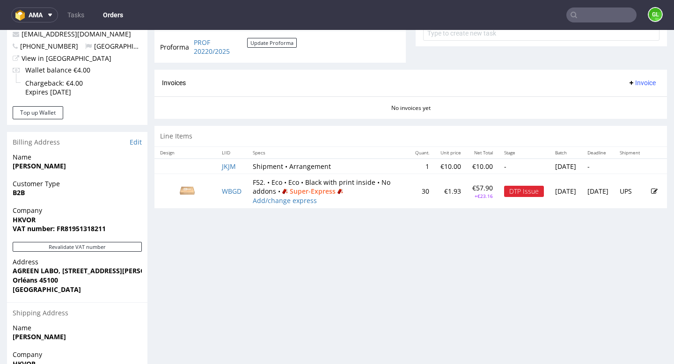
scroll to position [326, 0]
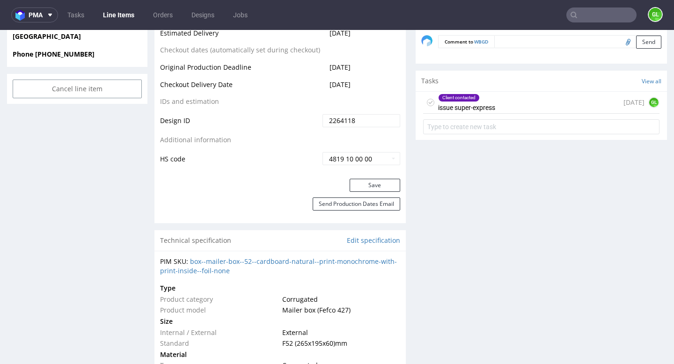
scroll to position [473, 0]
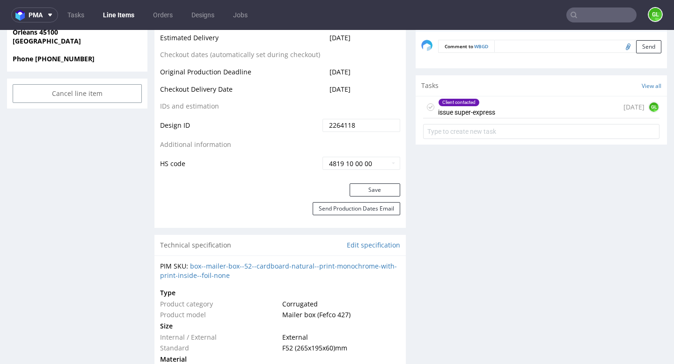
click at [527, 107] on div "Client contacted issue super-express [DATE] GL" at bounding box center [541, 107] width 236 height 22
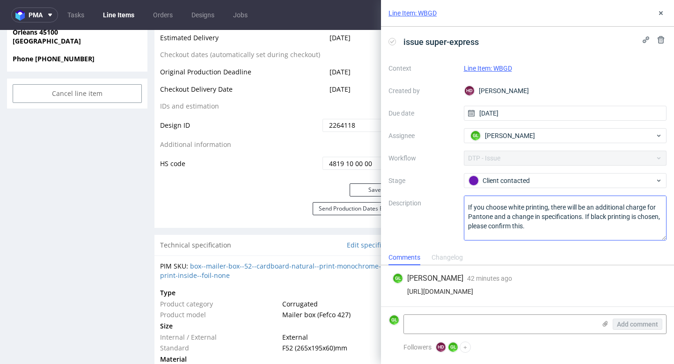
scroll to position [22, 0]
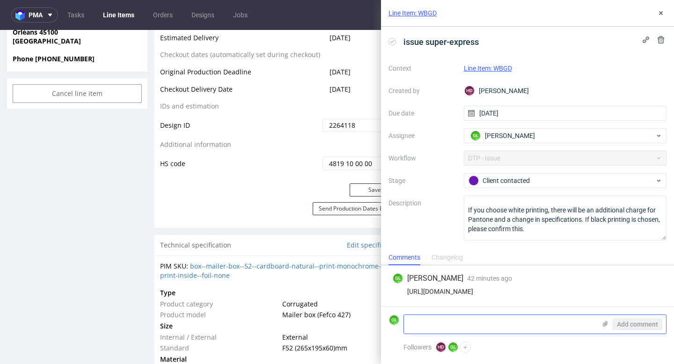
click at [424, 322] on textarea at bounding box center [500, 324] width 192 height 19
paste textarea "I confirm that we did choose white printing. It is important for us that it is …"
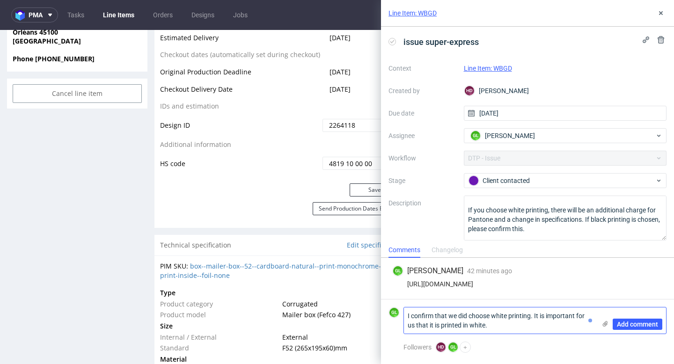
scroll to position [0, 0]
click at [407, 316] on textarea "I confirm that we did choose white printing. It is important for us that it is …" at bounding box center [500, 321] width 192 height 26
type textarea "Client answered : I confirm that we did choose white printing. It is important …"
click at [633, 327] on span "Add comment" at bounding box center [637, 324] width 41 height 7
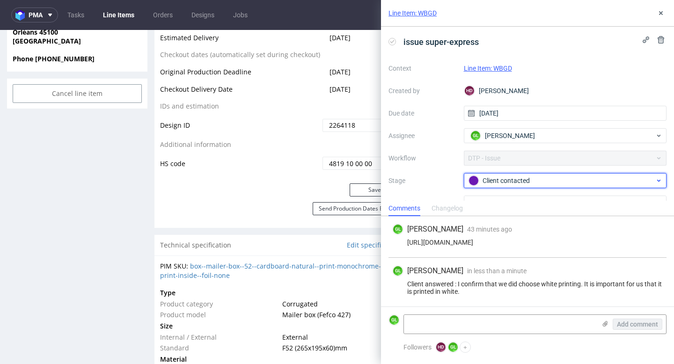
click at [642, 183] on div "Client contacted" at bounding box center [562, 181] width 186 height 10
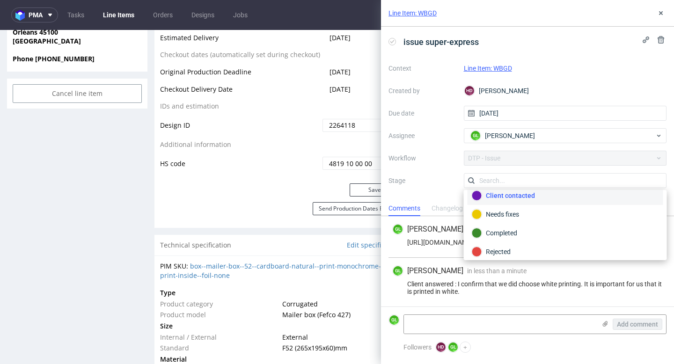
scroll to position [68, 0]
click at [589, 73] on div "Line Item: WBGD" at bounding box center [565, 68] width 203 height 11
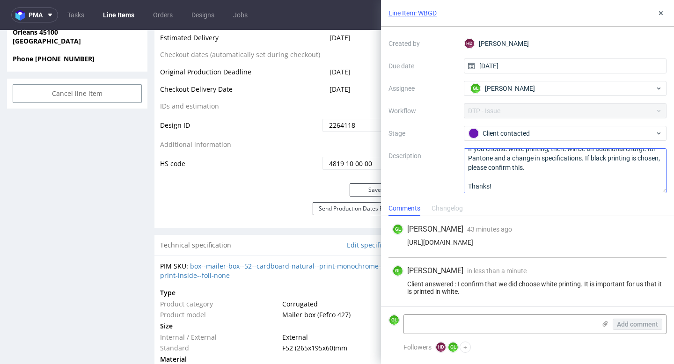
scroll to position [48, 0]
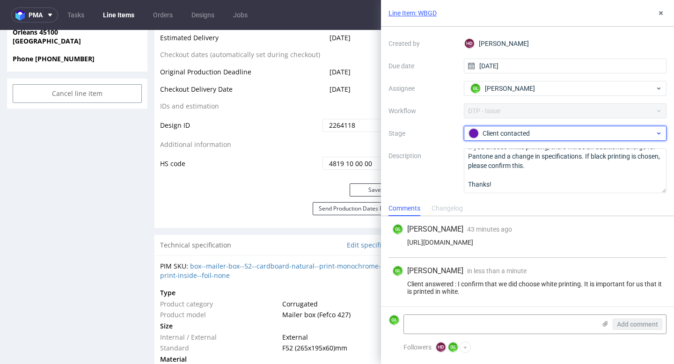
click at [537, 137] on div "Client contacted" at bounding box center [562, 133] width 186 height 10
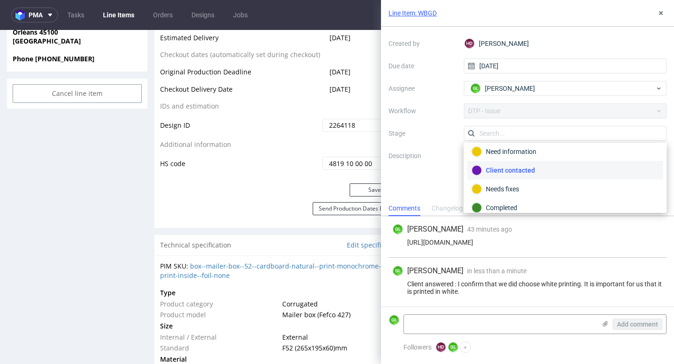
scroll to position [68, 0]
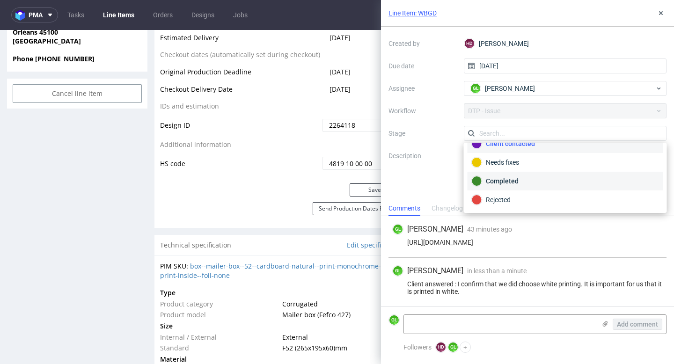
click at [513, 176] on div "Completed" at bounding box center [566, 181] width 196 height 19
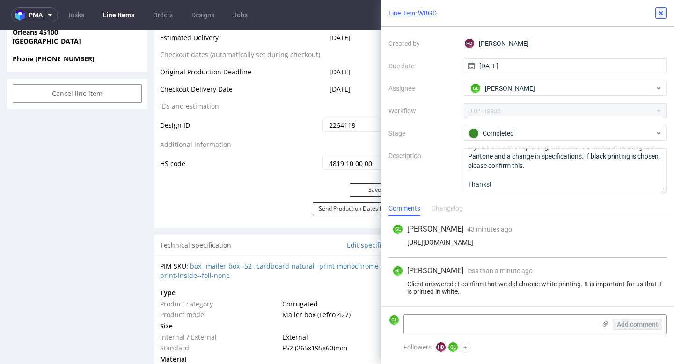
click at [661, 15] on icon at bounding box center [660, 12] width 7 height 7
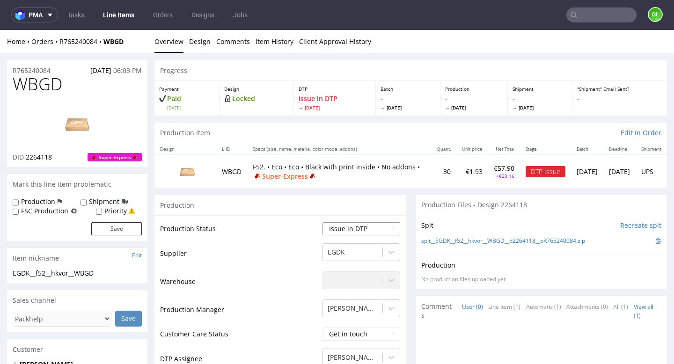
click at [376, 230] on select "Waiting for Artwork Waiting for Diecut Waiting for Mockup Waiting for DTP Waiti…" at bounding box center [361, 228] width 78 height 13
select select "back_for_dtp"
click at [322, 222] on select "Waiting for Artwork Waiting for Diecut Waiting for Mockup Waiting for DTP Waiti…" at bounding box center [361, 228] width 78 height 13
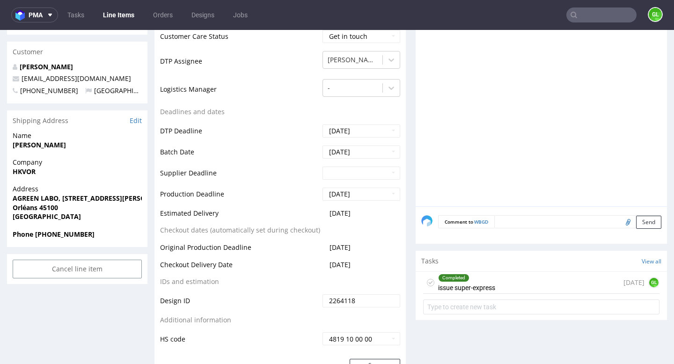
scroll to position [300, 0]
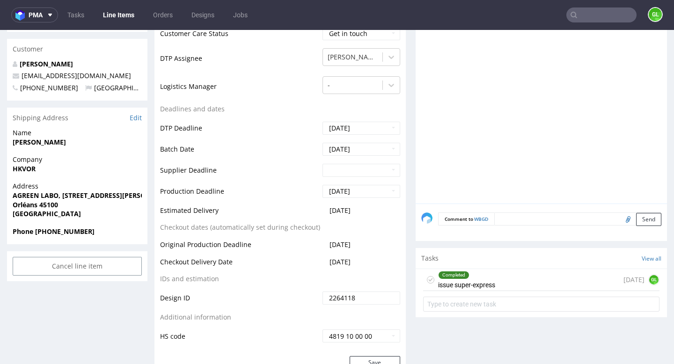
click at [507, 283] on div "Completed issue super-express [DATE] GL" at bounding box center [541, 280] width 236 height 22
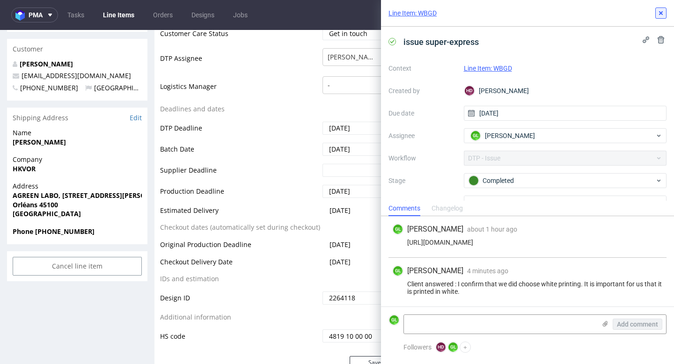
click at [662, 11] on icon at bounding box center [660, 12] width 7 height 7
